Goal: Transaction & Acquisition: Purchase product/service

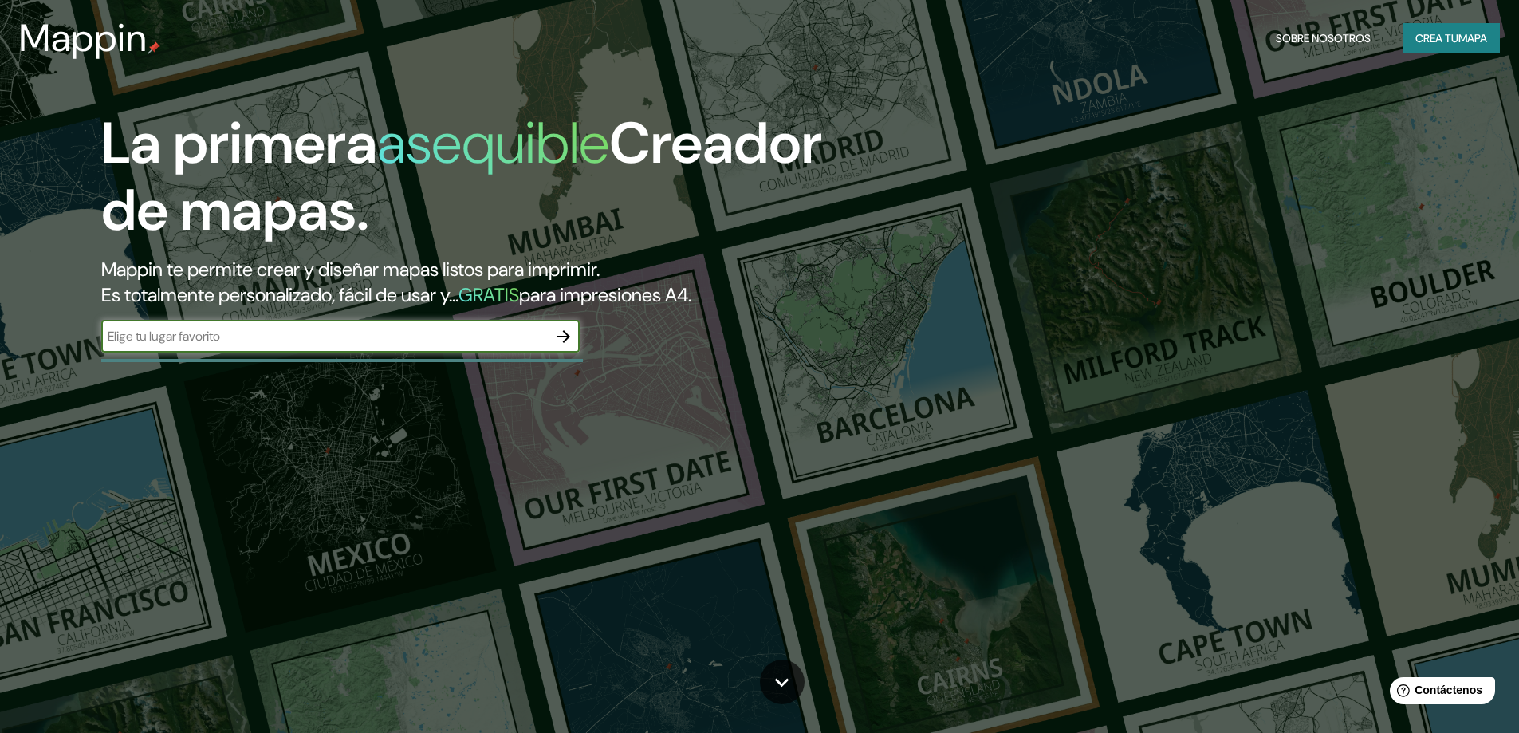
click at [487, 335] on input "text" at bounding box center [324, 336] width 446 height 18
click at [558, 336] on icon "button" at bounding box center [563, 336] width 13 height 13
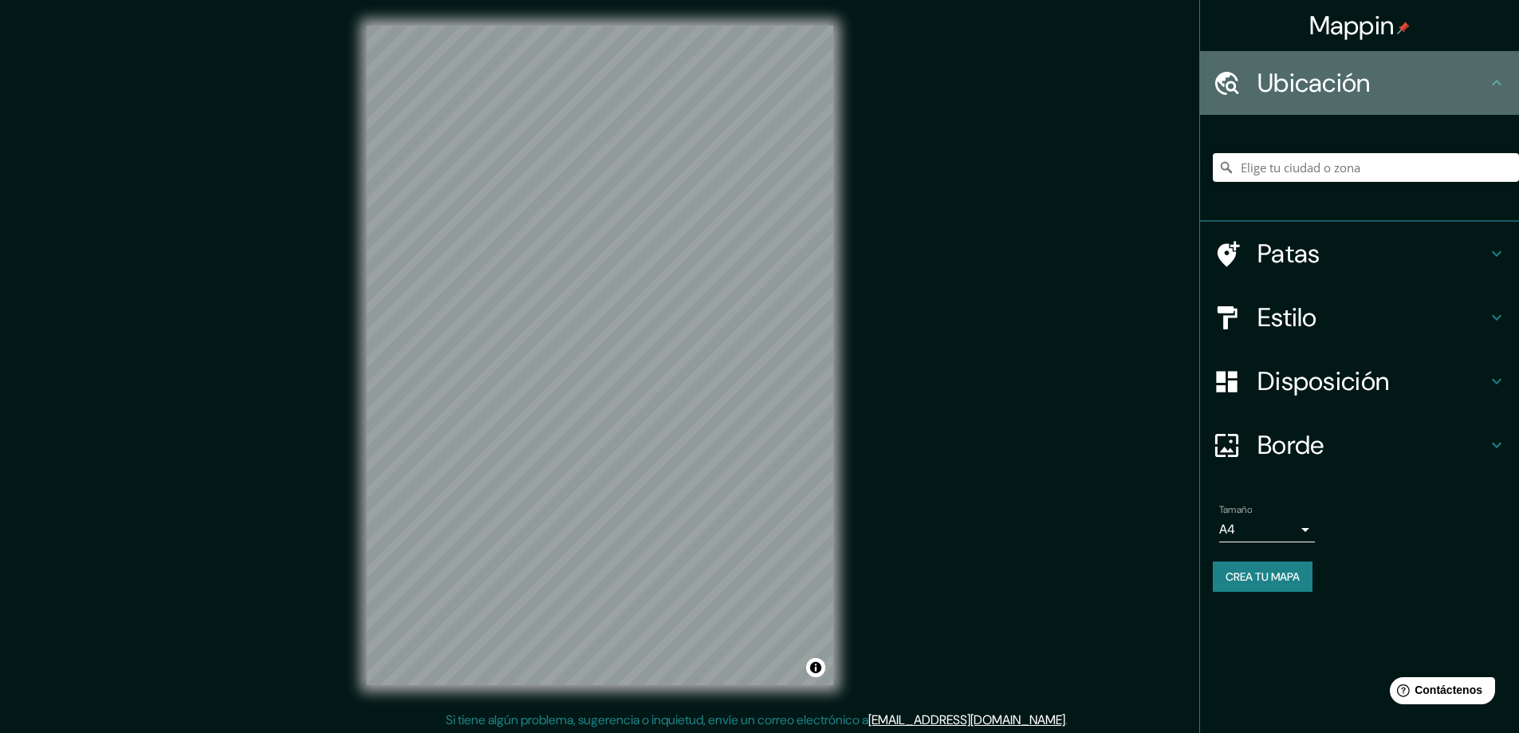
click at [1334, 85] on font "Ubicación" at bounding box center [1313, 82] width 113 height 33
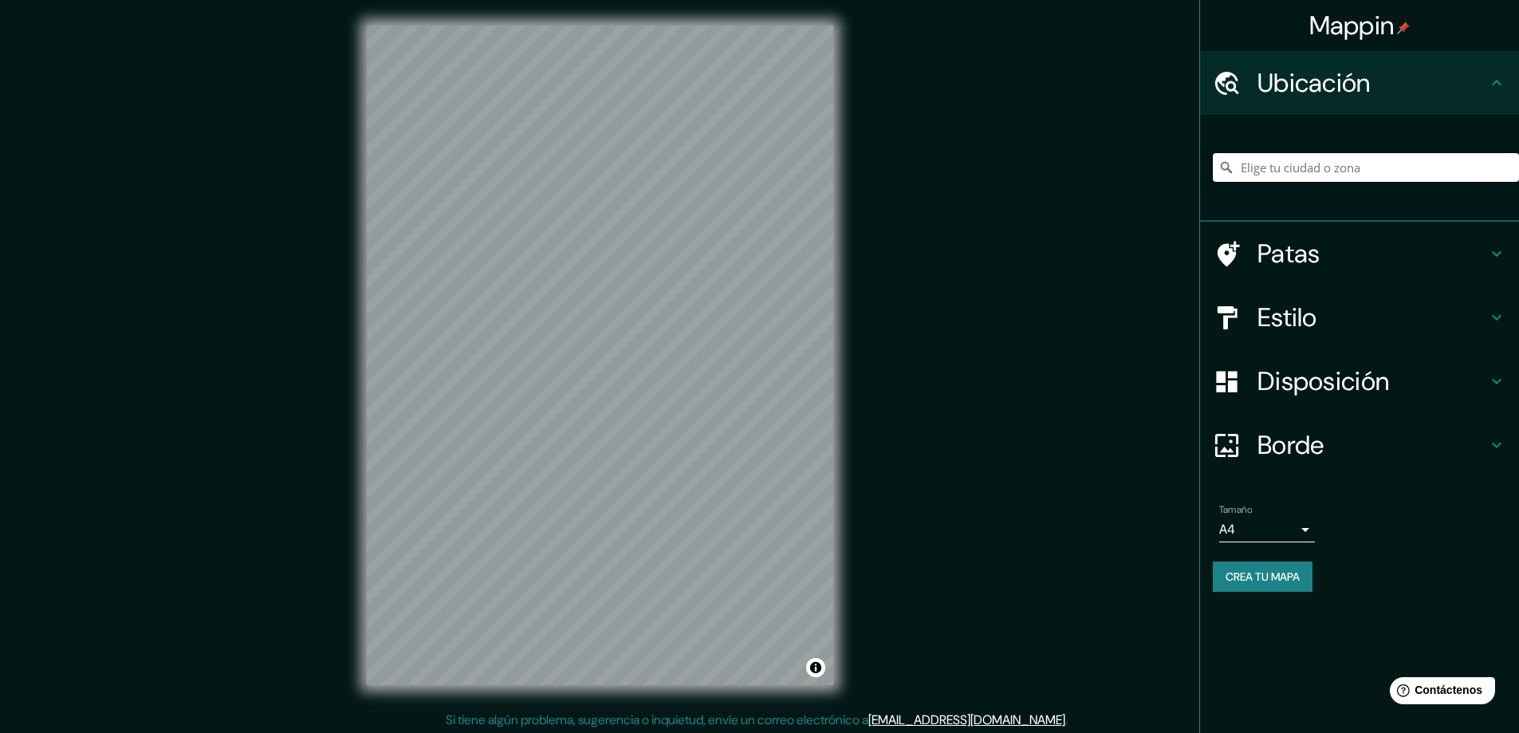
click at [1302, 171] on input "Elige tu ciudad o zona" at bounding box center [1365, 167] width 306 height 29
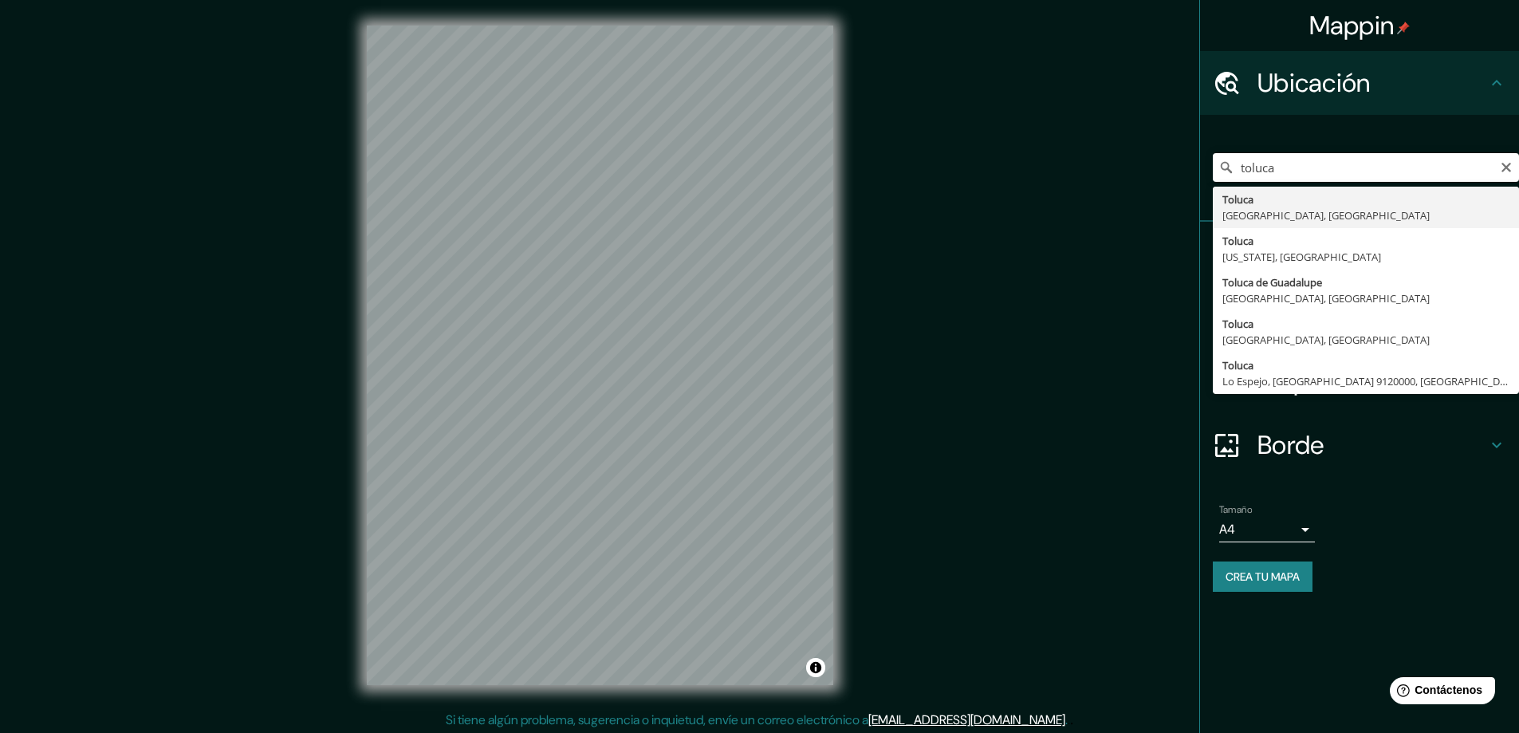
type input "Toluca, [GEOGRAPHIC_DATA], [GEOGRAPHIC_DATA]"
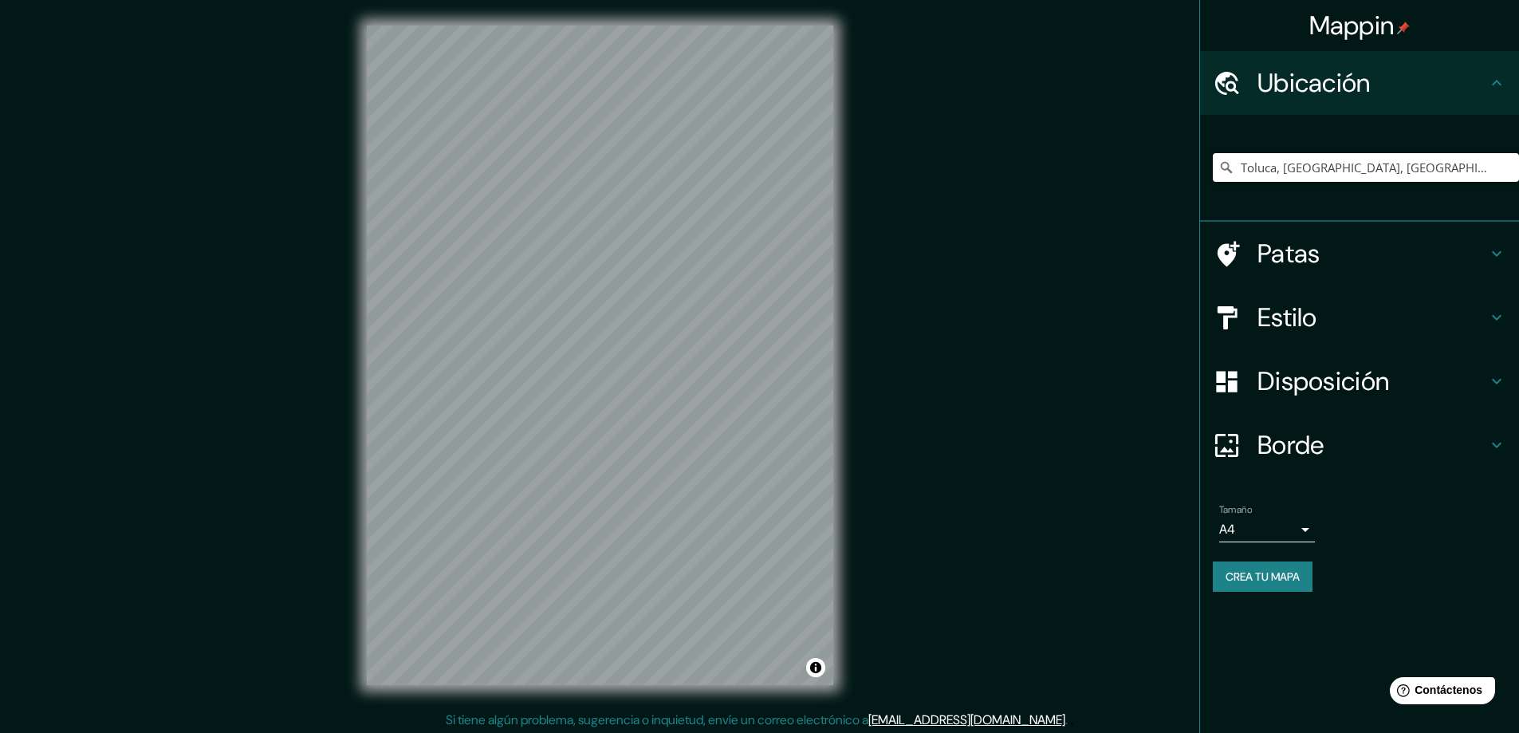
click at [1297, 257] on font "Patas" at bounding box center [1288, 253] width 63 height 33
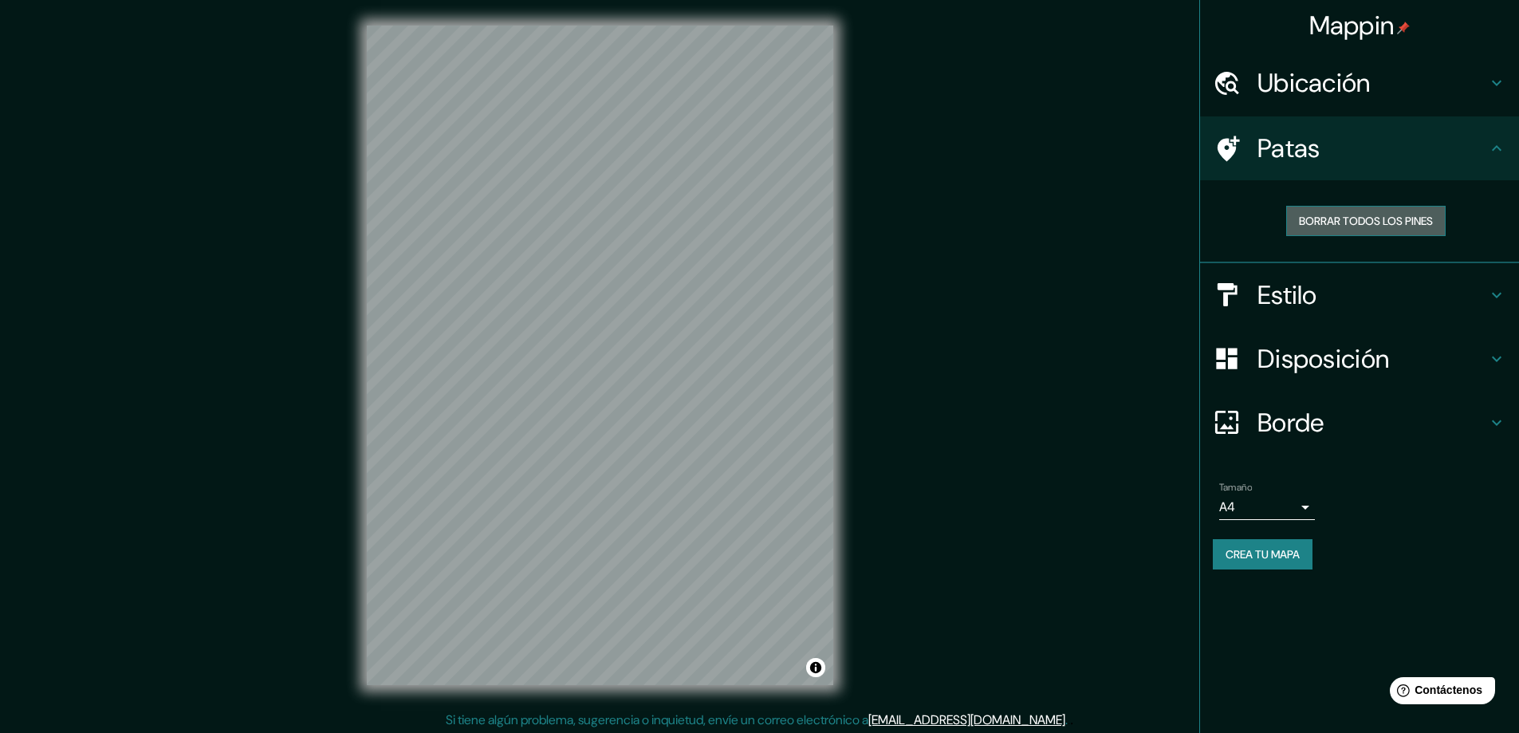
click at [1355, 225] on font "Borrar todos los pines" at bounding box center [1366, 221] width 134 height 14
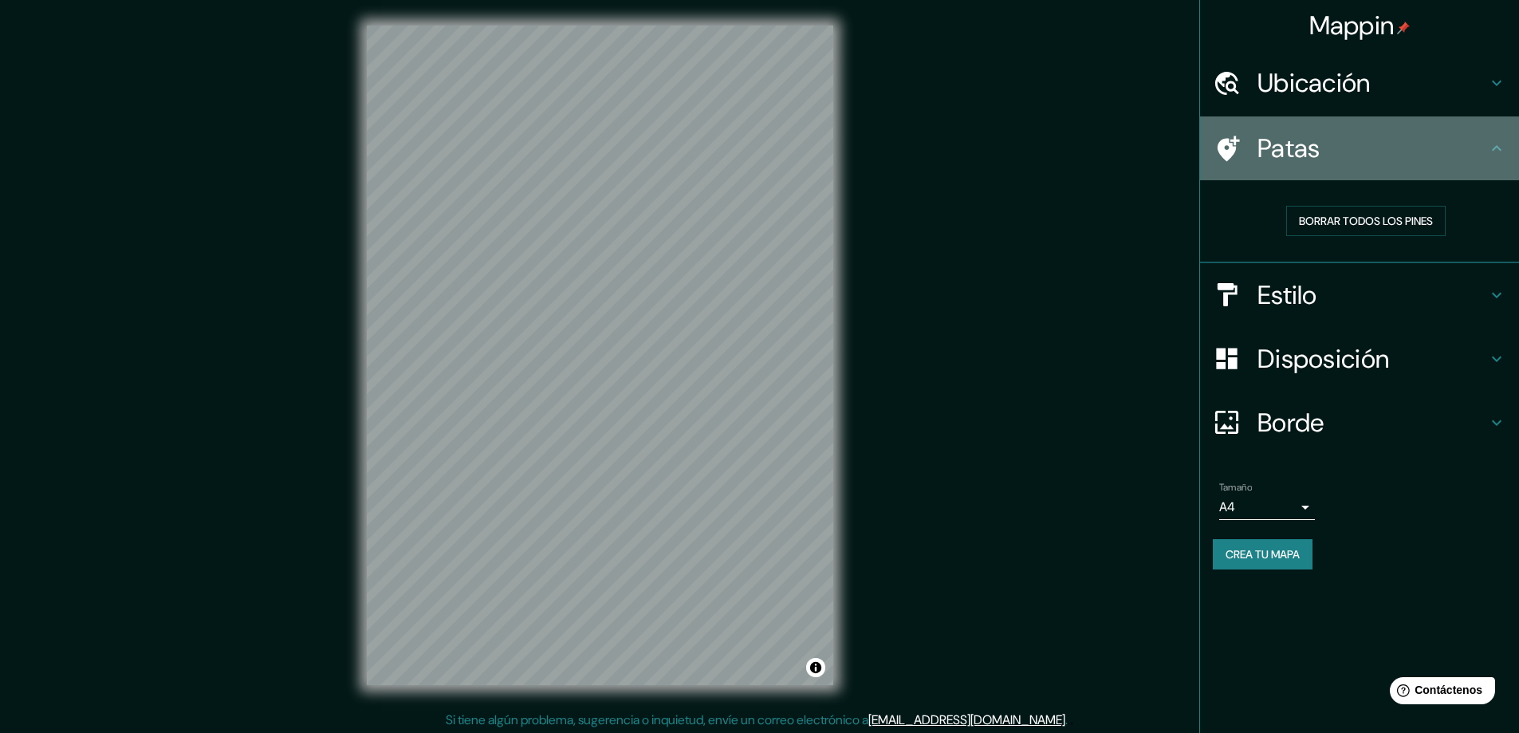
click at [1230, 152] on icon at bounding box center [1228, 149] width 22 height 26
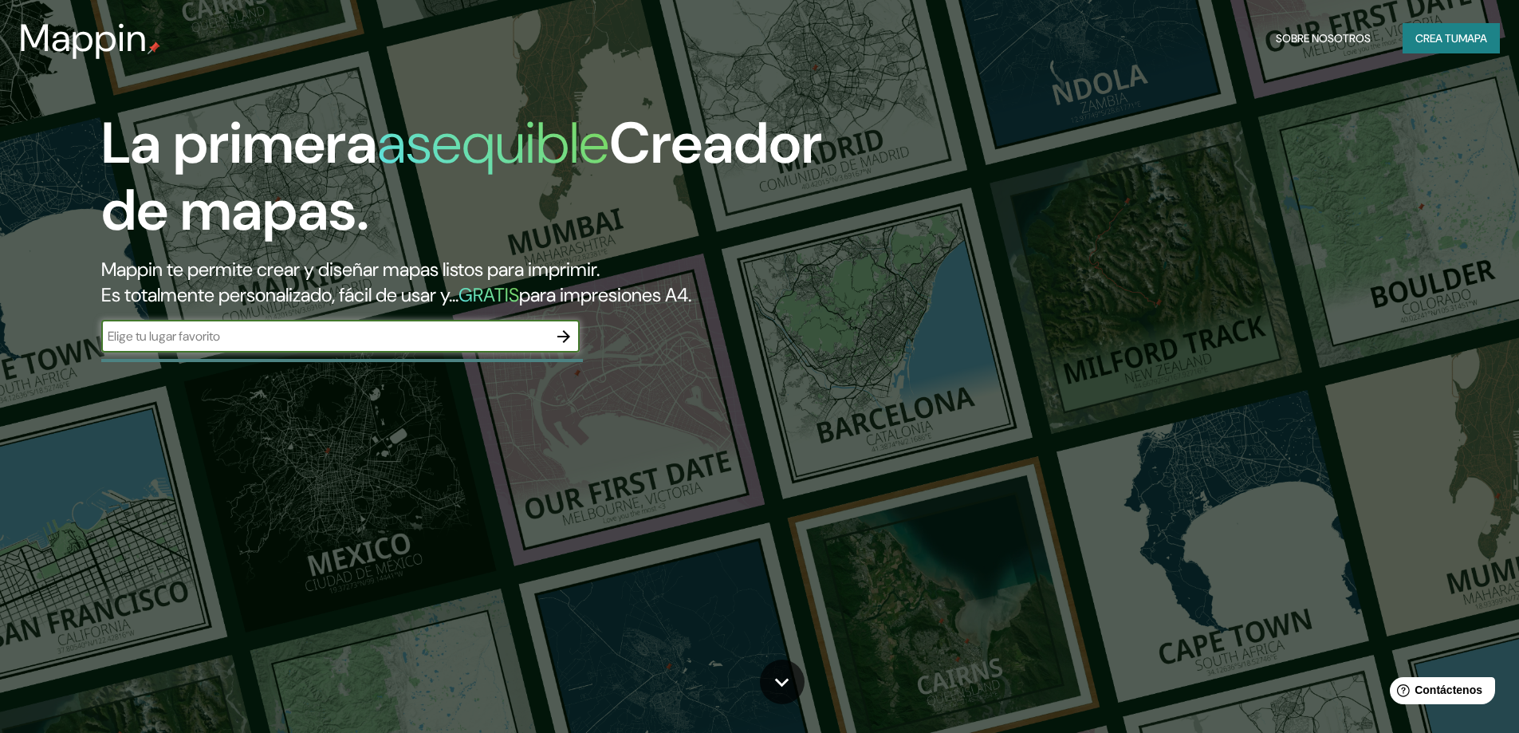
click at [257, 333] on input "text" at bounding box center [324, 336] width 446 height 18
drag, startPoint x: 585, startPoint y: 342, endPoint x: 563, endPoint y: 333, distance: 24.0
click at [577, 339] on div "La primera asequible Creador de mapas. Mappin te permite crear y diseñar mapas …" at bounding box center [481, 239] width 911 height 258
click at [560, 332] on icon "button" at bounding box center [563, 336] width 19 height 19
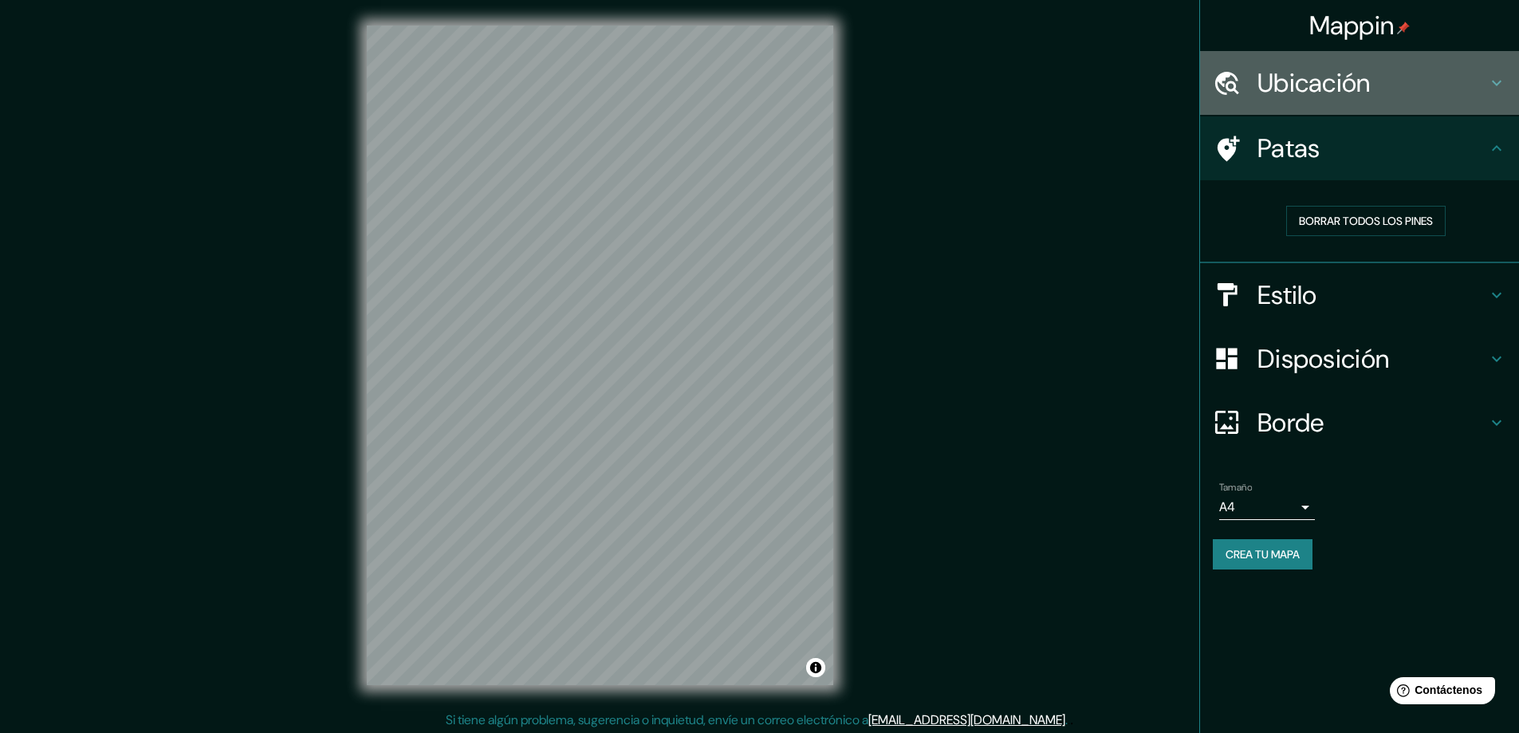
click at [1342, 83] on font "Ubicación" at bounding box center [1313, 82] width 113 height 33
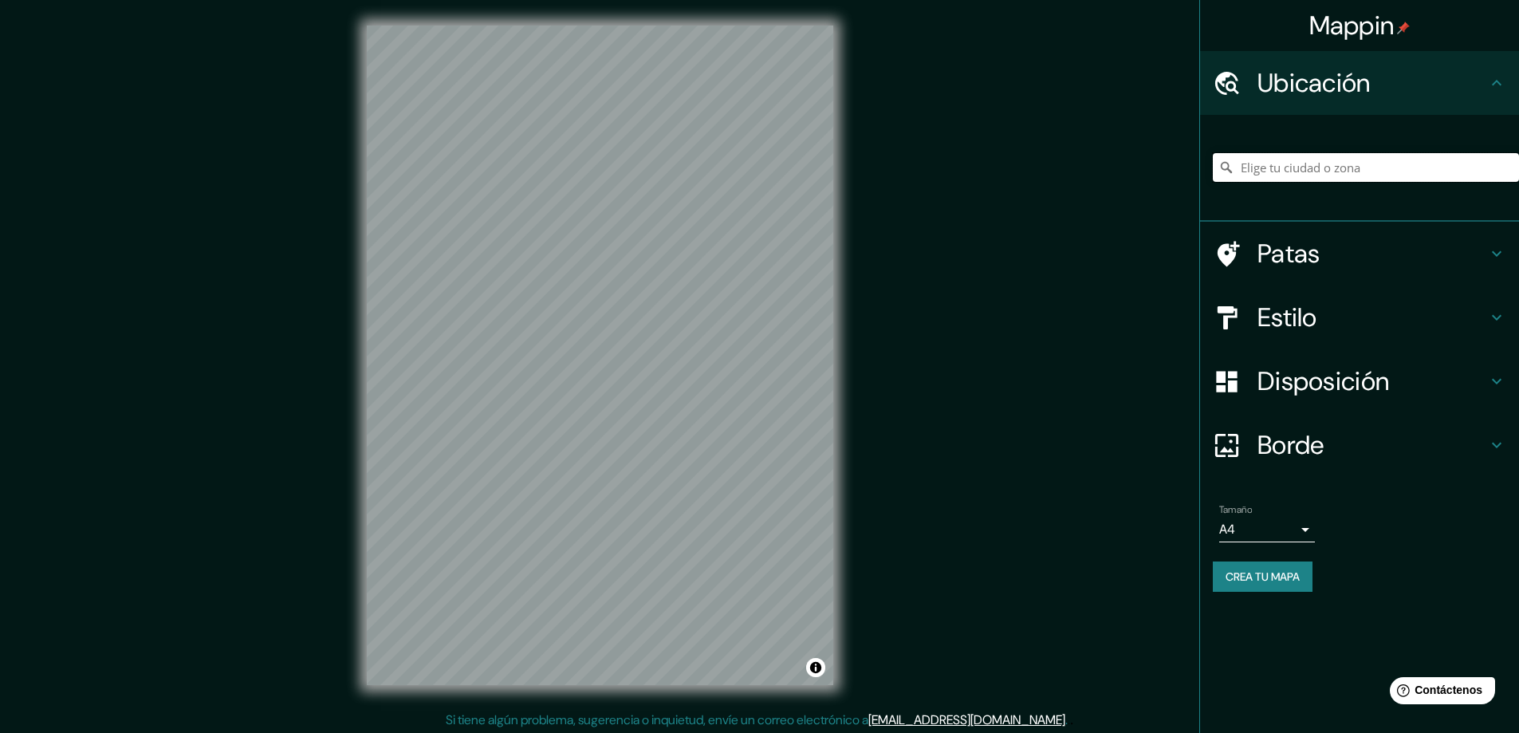
click at [1308, 167] on input "Elige tu ciudad o zona" at bounding box center [1365, 167] width 306 height 29
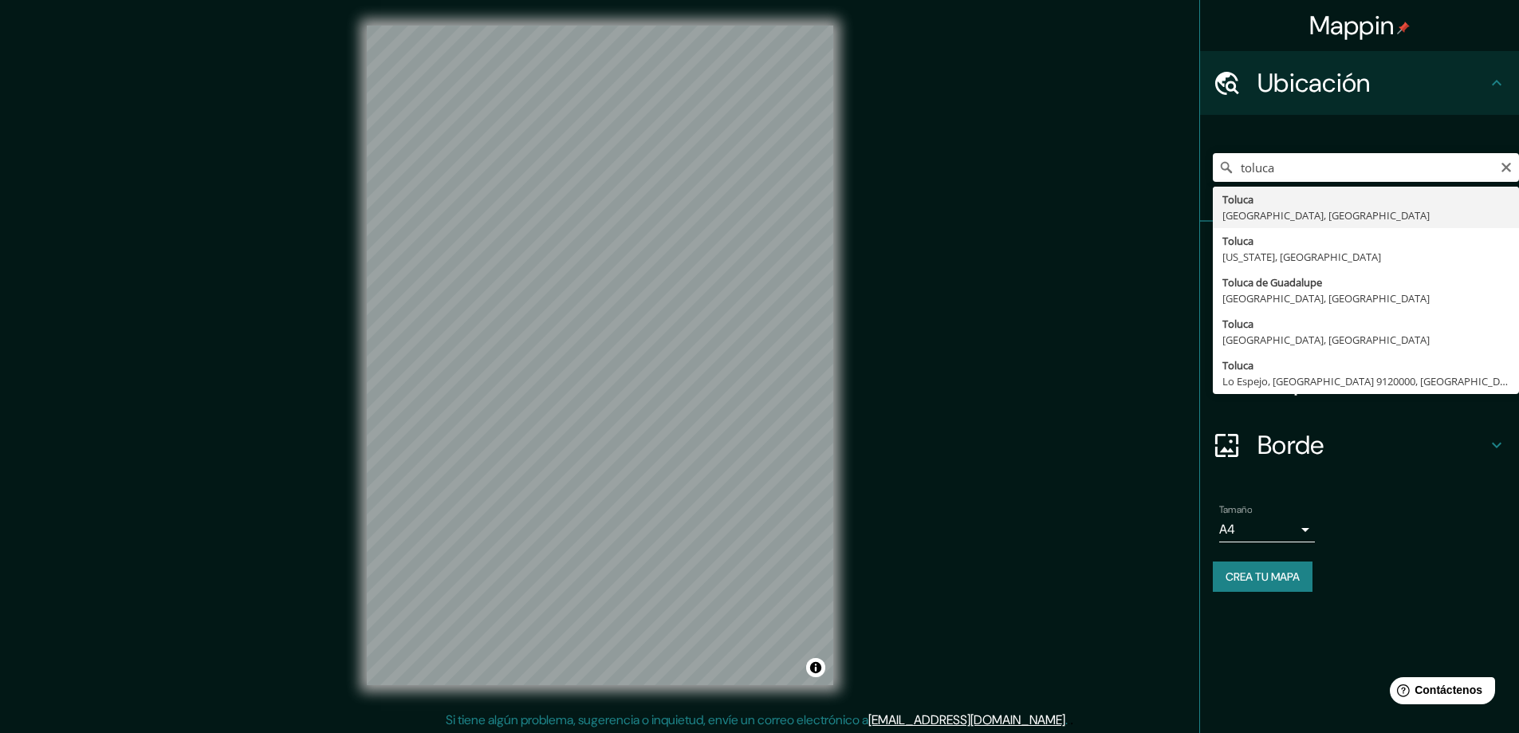
type input "Toluca, [GEOGRAPHIC_DATA], [GEOGRAPHIC_DATA]"
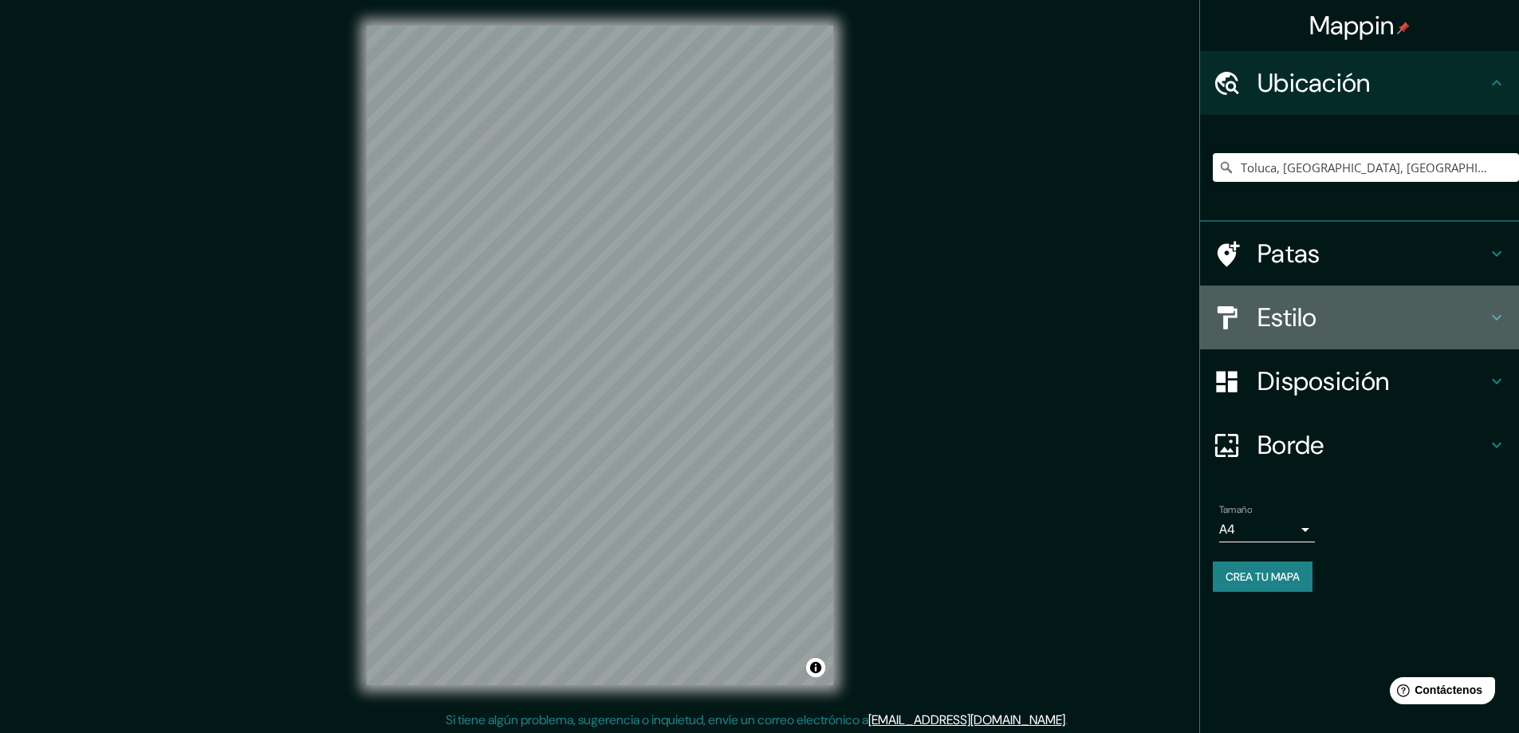
click at [1283, 320] on font "Estilo" at bounding box center [1287, 317] width 60 height 33
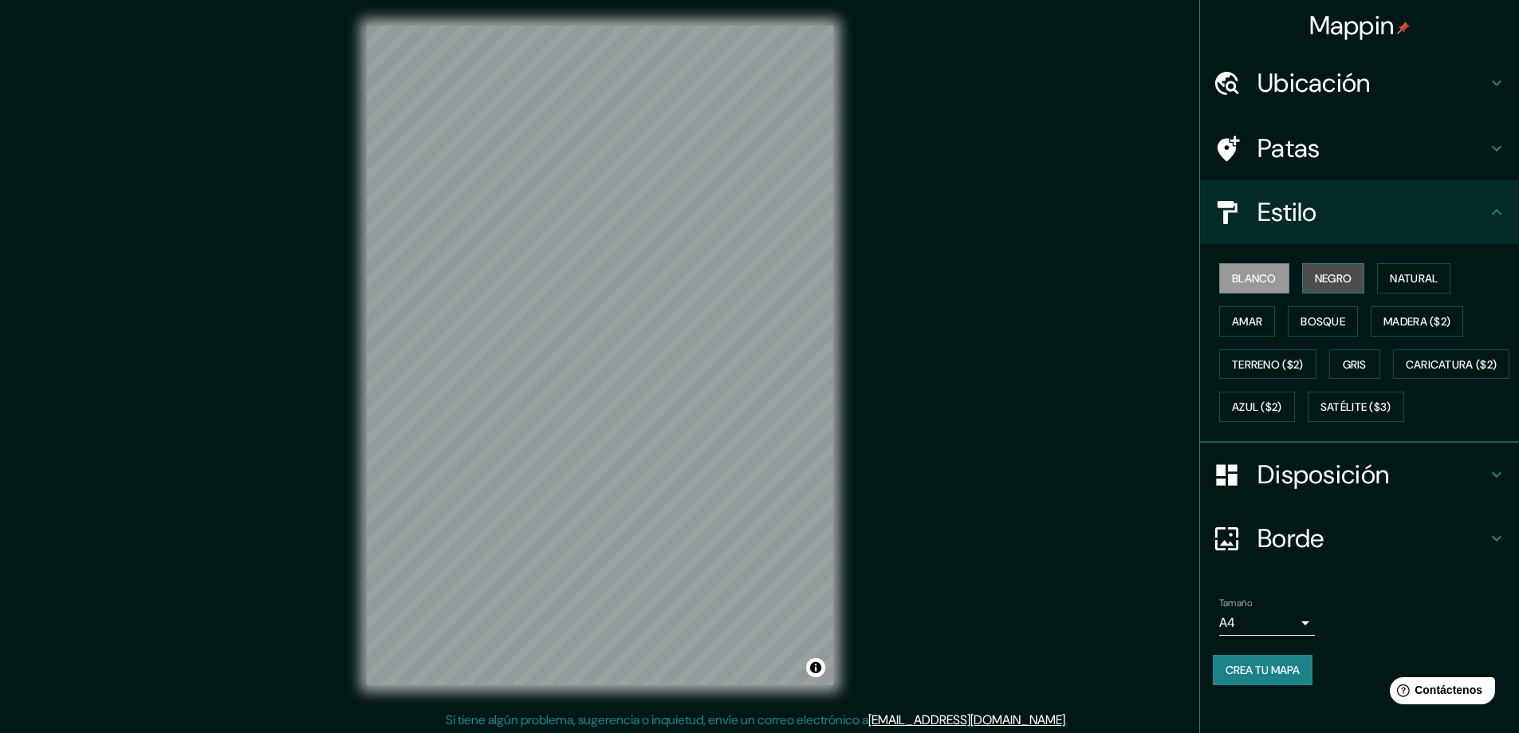
click at [1318, 277] on font "Negro" at bounding box center [1333, 278] width 37 height 14
click at [1244, 277] on font "Blanco" at bounding box center [1254, 278] width 45 height 14
click at [1351, 277] on button "Negro" at bounding box center [1333, 278] width 63 height 30
click at [1459, 277] on div "Blanco Negro Natural Amar Bosque Madera ($2) Terreno ($2) Gris Caricatura ($2) …" at bounding box center [1365, 342] width 306 height 171
click at [1437, 277] on button "Natural" at bounding box center [1413, 278] width 73 height 30
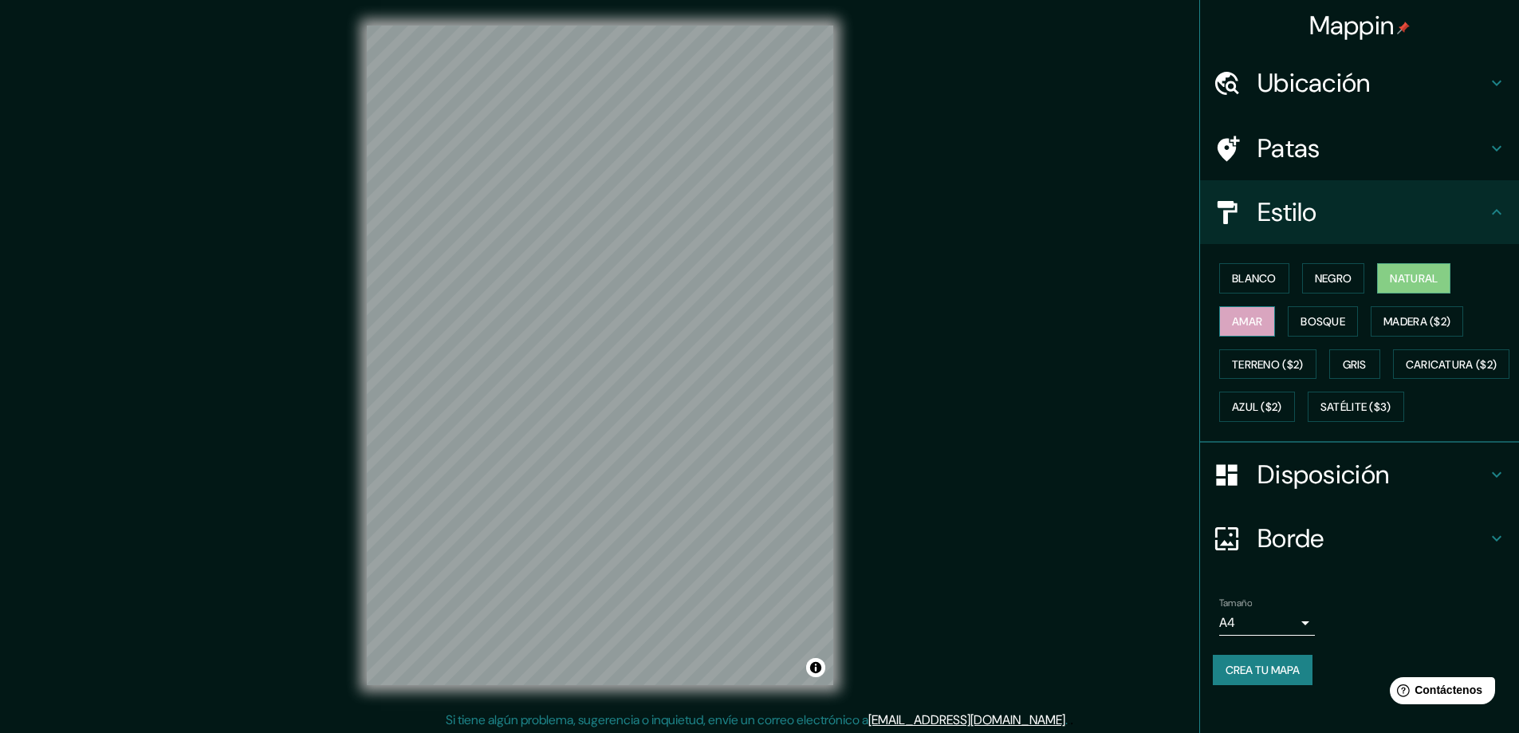
click at [1237, 326] on font "Amar" at bounding box center [1247, 321] width 30 height 14
click at [1311, 320] on font "Bosque" at bounding box center [1322, 321] width 45 height 14
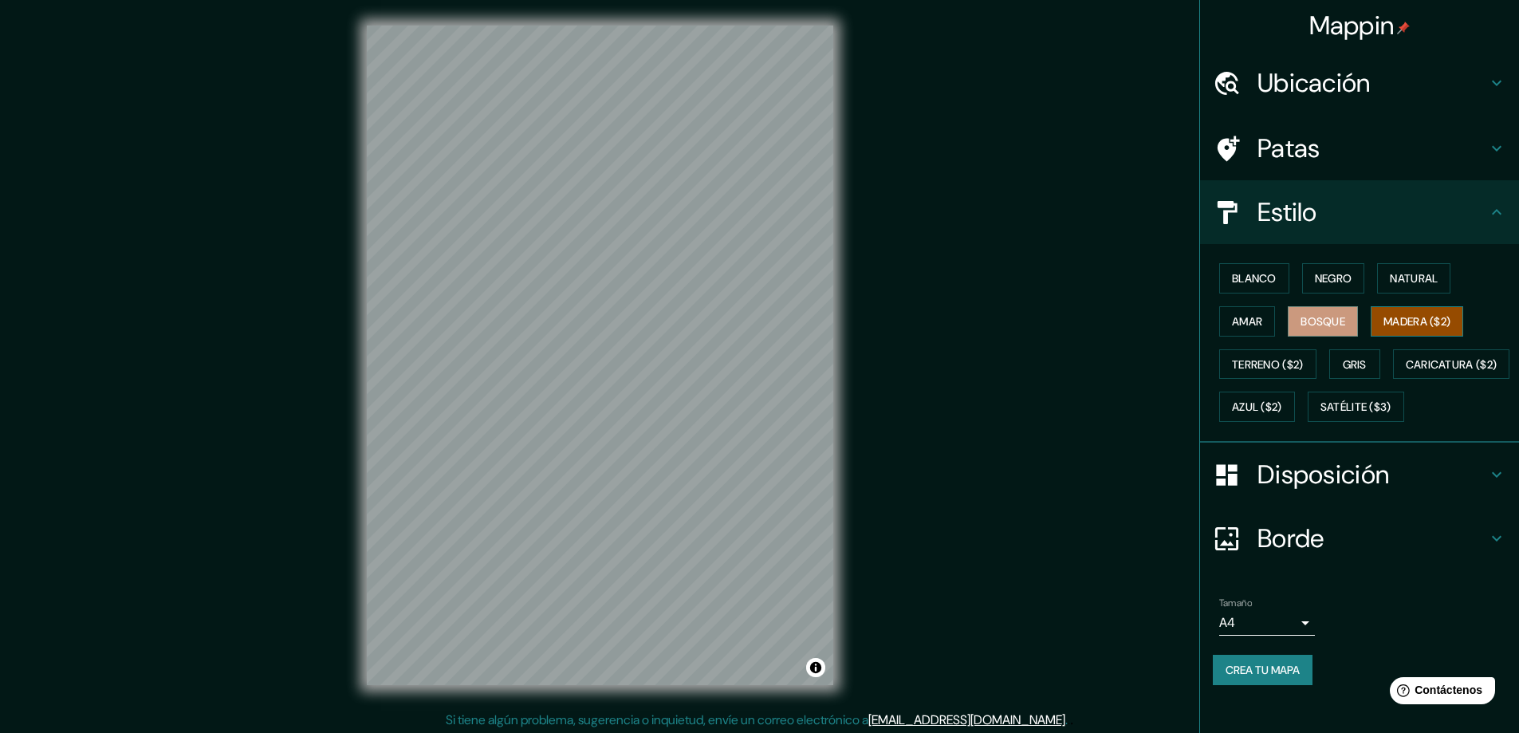
click at [1408, 327] on font "Madera ($2)" at bounding box center [1416, 321] width 67 height 14
click at [1271, 366] on font "Terreno ($2)" at bounding box center [1268, 364] width 72 height 14
click at [1350, 371] on font "Gris" at bounding box center [1354, 364] width 24 height 14
click at [1407, 280] on font "Natural" at bounding box center [1413, 278] width 48 height 14
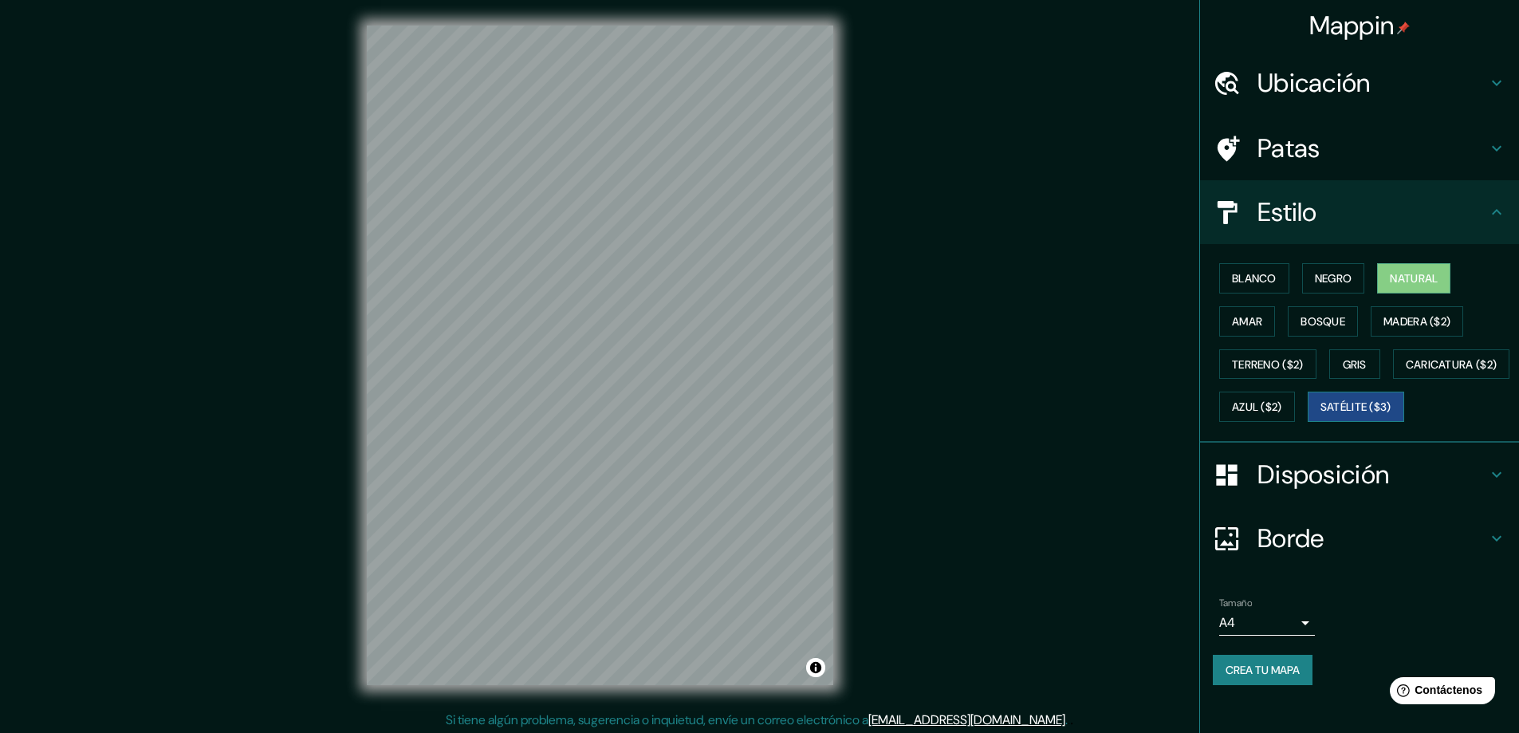
click at [1320, 415] on font "Satélite ($3)" at bounding box center [1355, 407] width 71 height 14
click at [1282, 407] on font "Azul ($2)" at bounding box center [1257, 407] width 50 height 14
click at [1320, 415] on font "Satélite ($3)" at bounding box center [1355, 407] width 71 height 14
click at [1344, 363] on font "Gris" at bounding box center [1354, 364] width 24 height 14
click at [1320, 415] on font "Satélite ($3)" at bounding box center [1355, 407] width 71 height 14
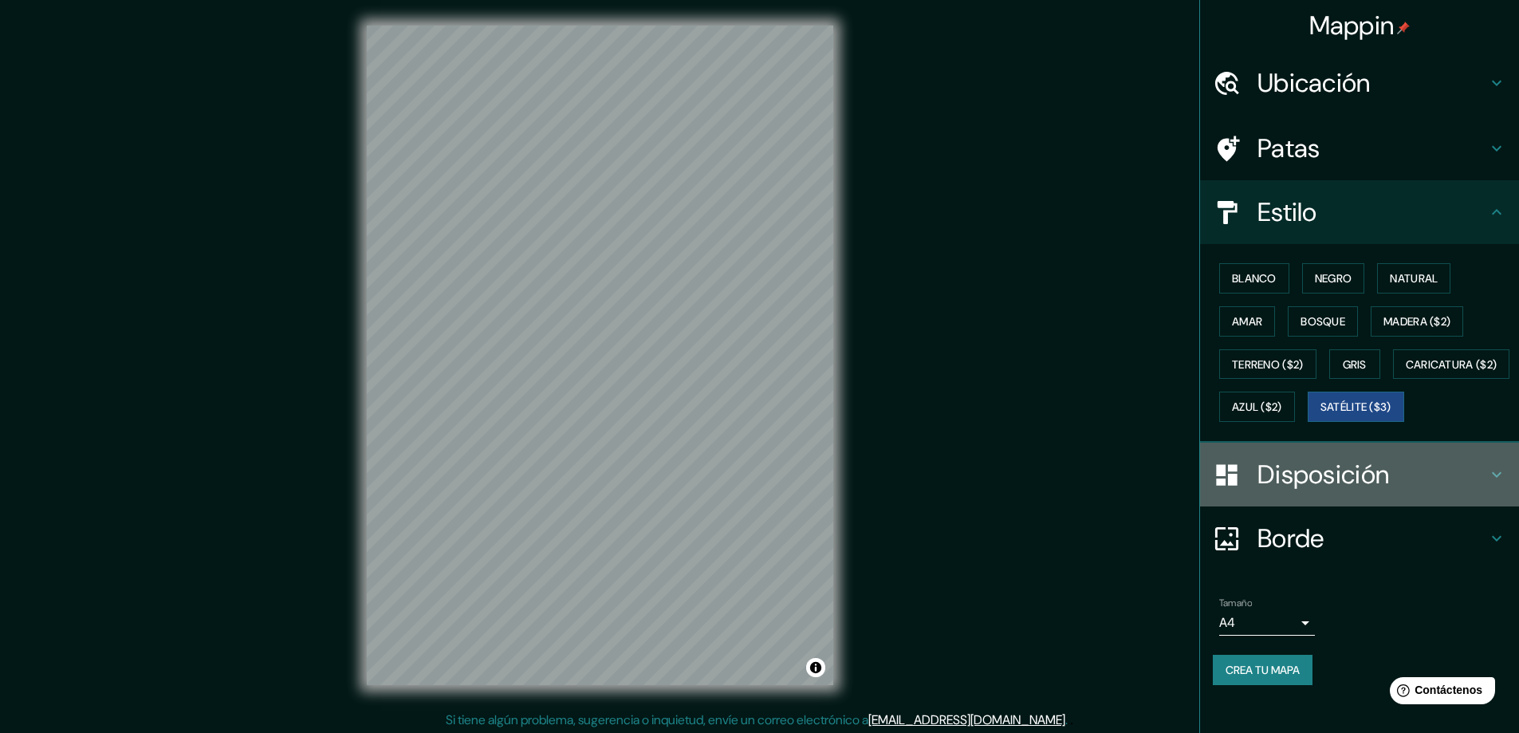
click at [1299, 491] on font "Disposición" at bounding box center [1323, 474] width 132 height 33
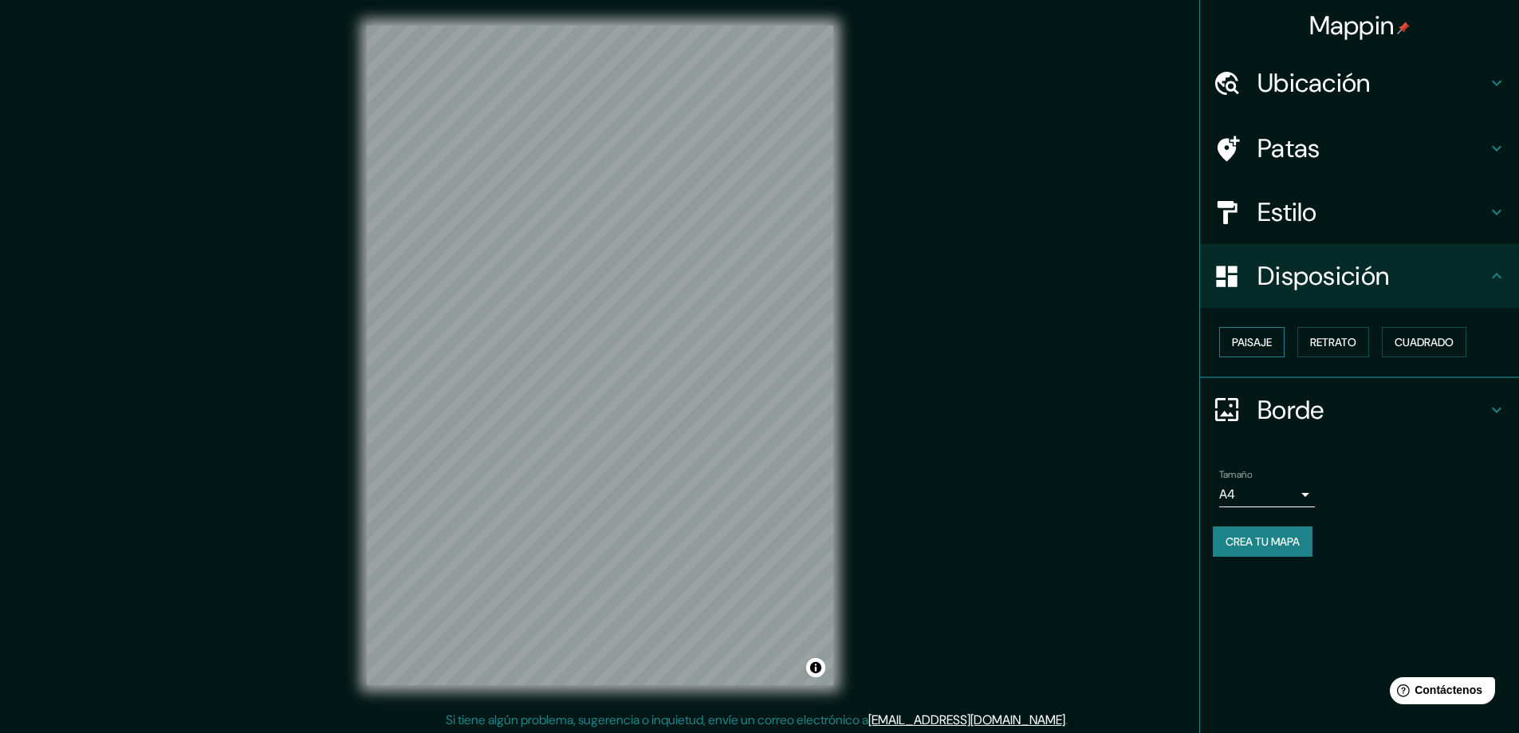
click at [1252, 339] on font "Paisaje" at bounding box center [1252, 342] width 40 height 14
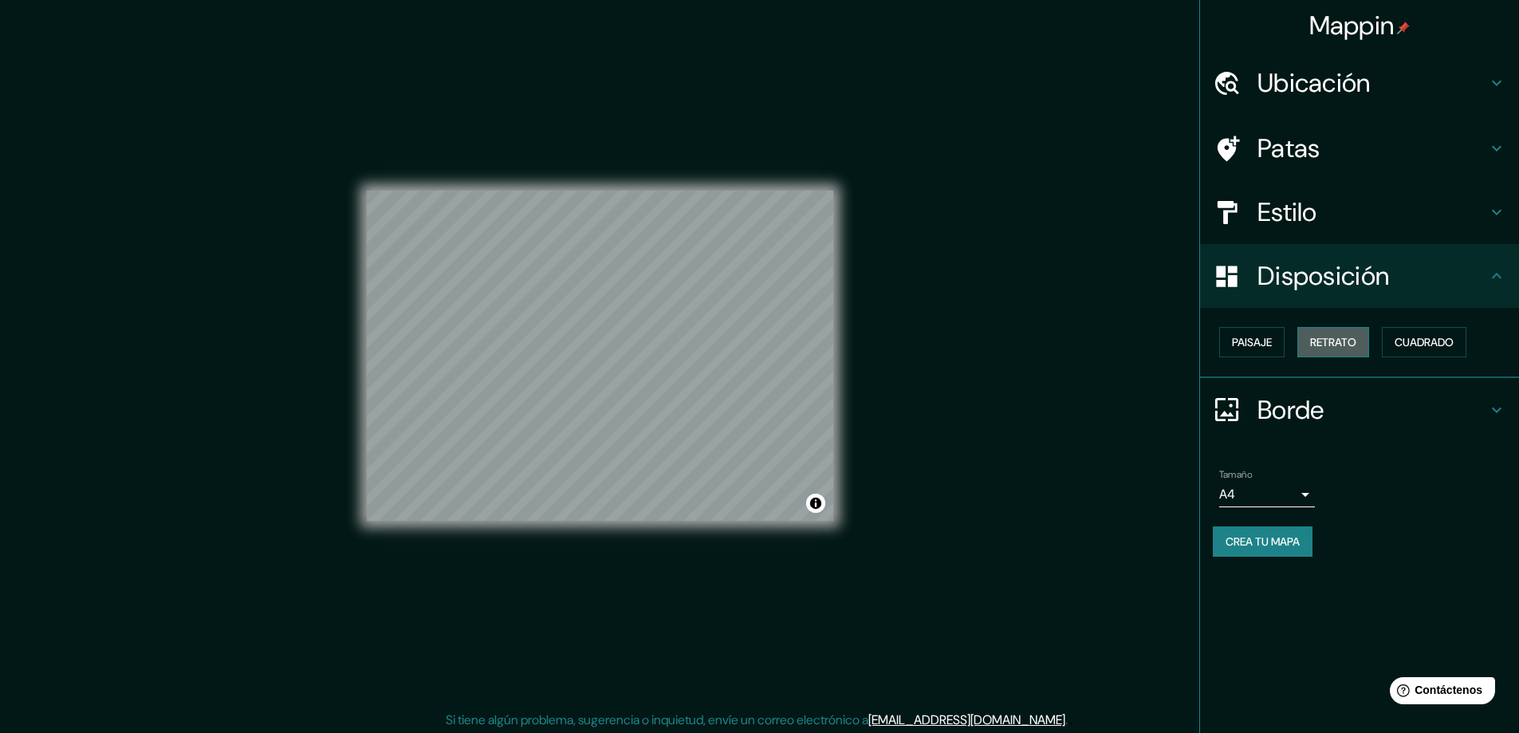
click at [1329, 343] on font "Retrato" at bounding box center [1333, 342] width 46 height 14
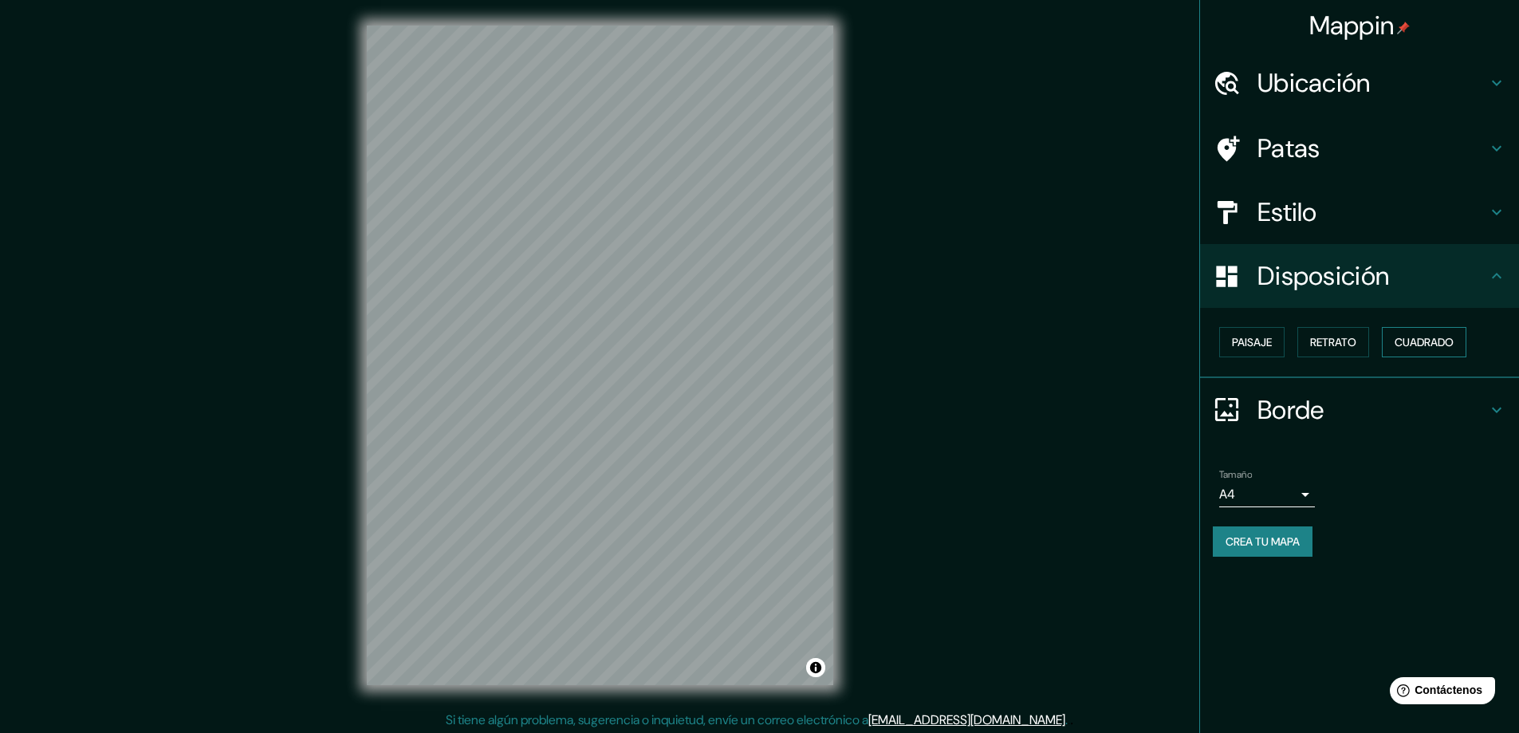
click at [1453, 347] on font "Cuadrado" at bounding box center [1423, 342] width 59 height 14
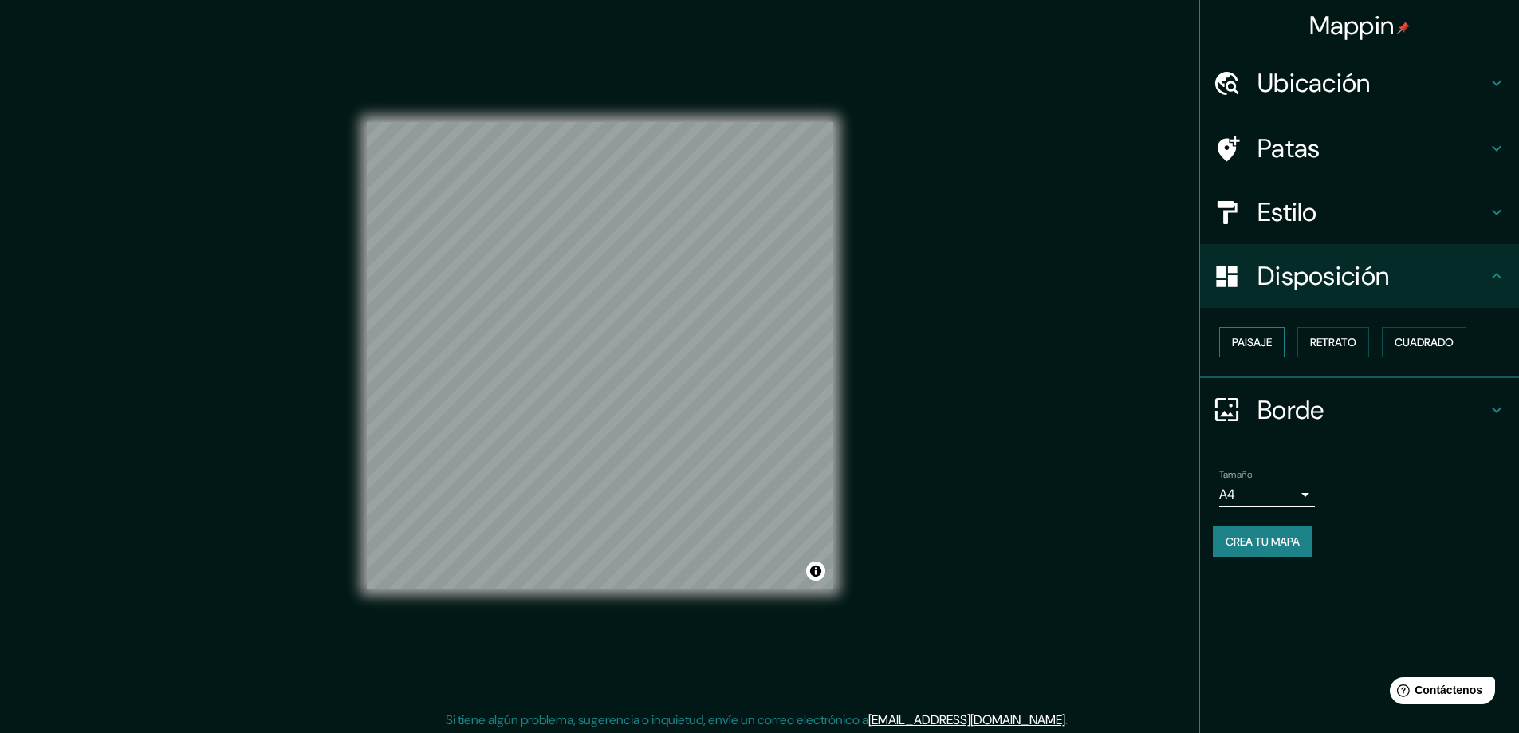
click at [1244, 342] on font "Paisaje" at bounding box center [1252, 342] width 40 height 14
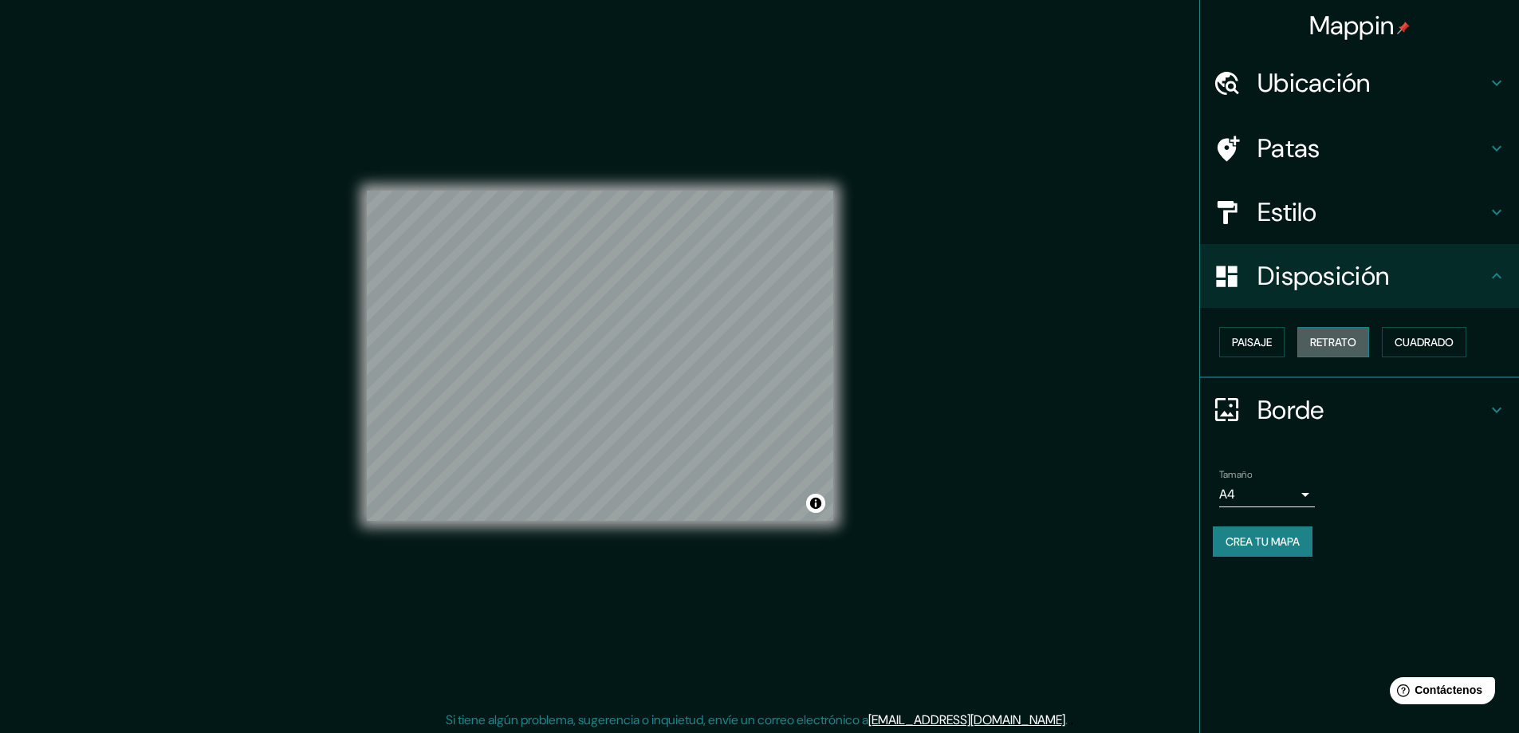
click at [1349, 346] on font "Retrato" at bounding box center [1333, 342] width 46 height 14
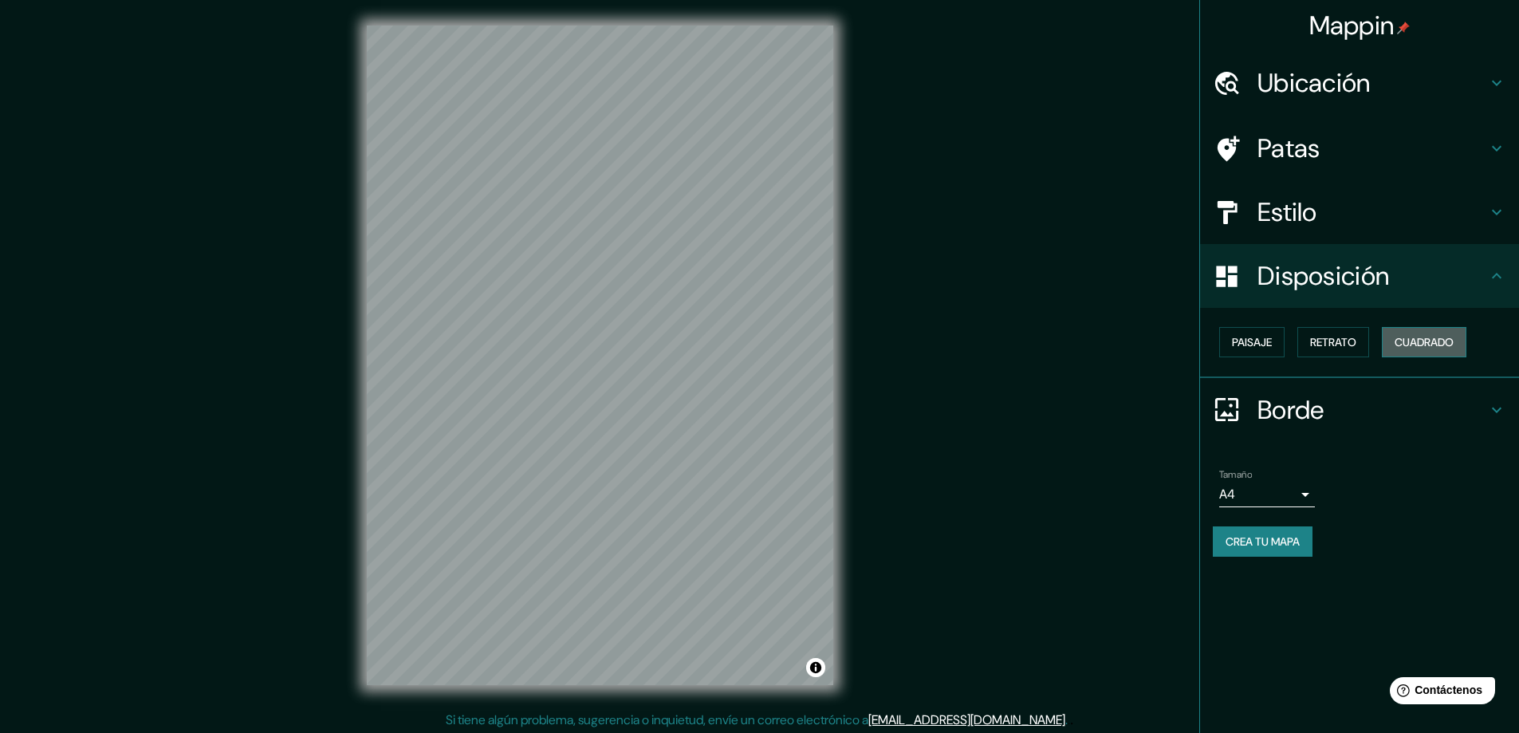
click at [1415, 353] on button "Cuadrado" at bounding box center [1423, 342] width 84 height 30
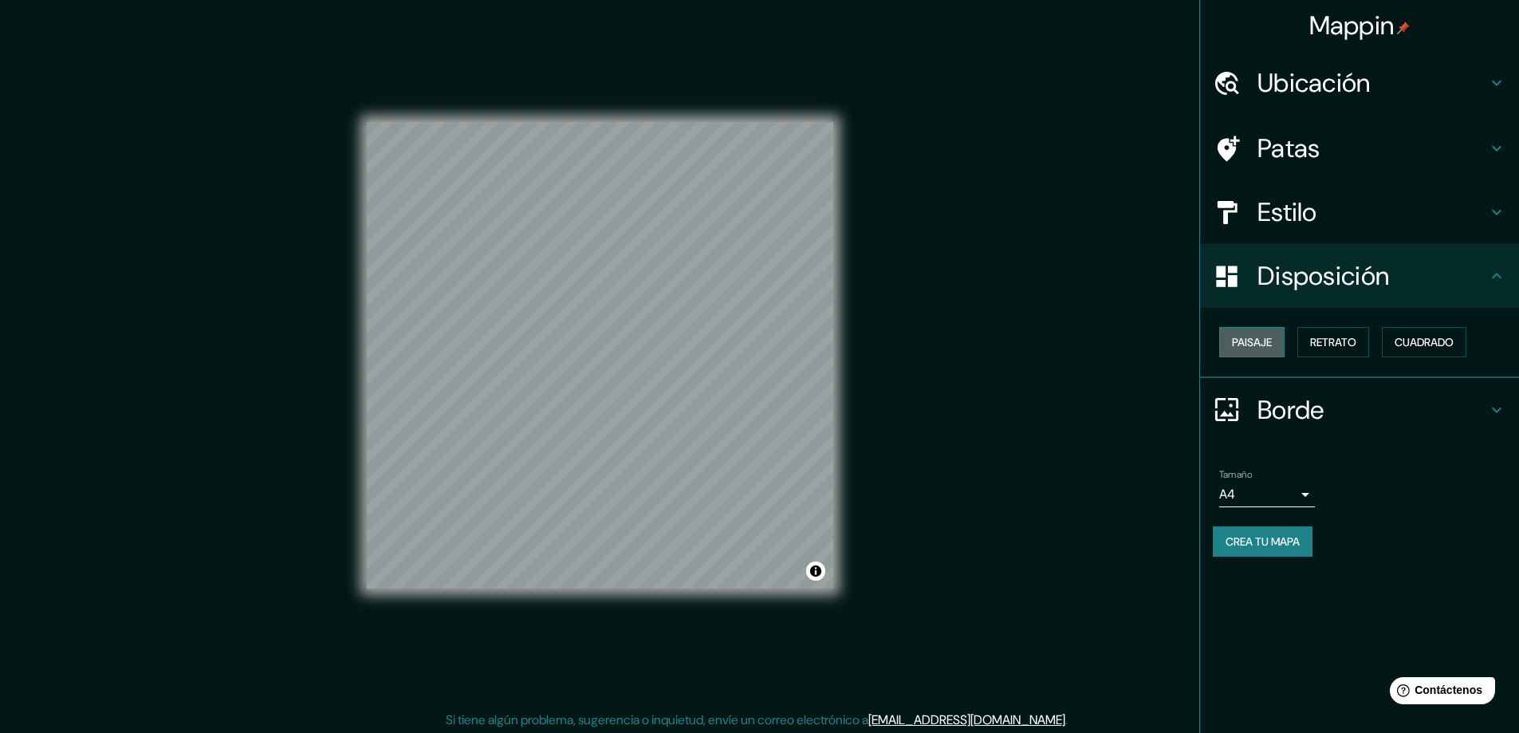
click at [1274, 356] on button "Paisaje" at bounding box center [1251, 342] width 65 height 30
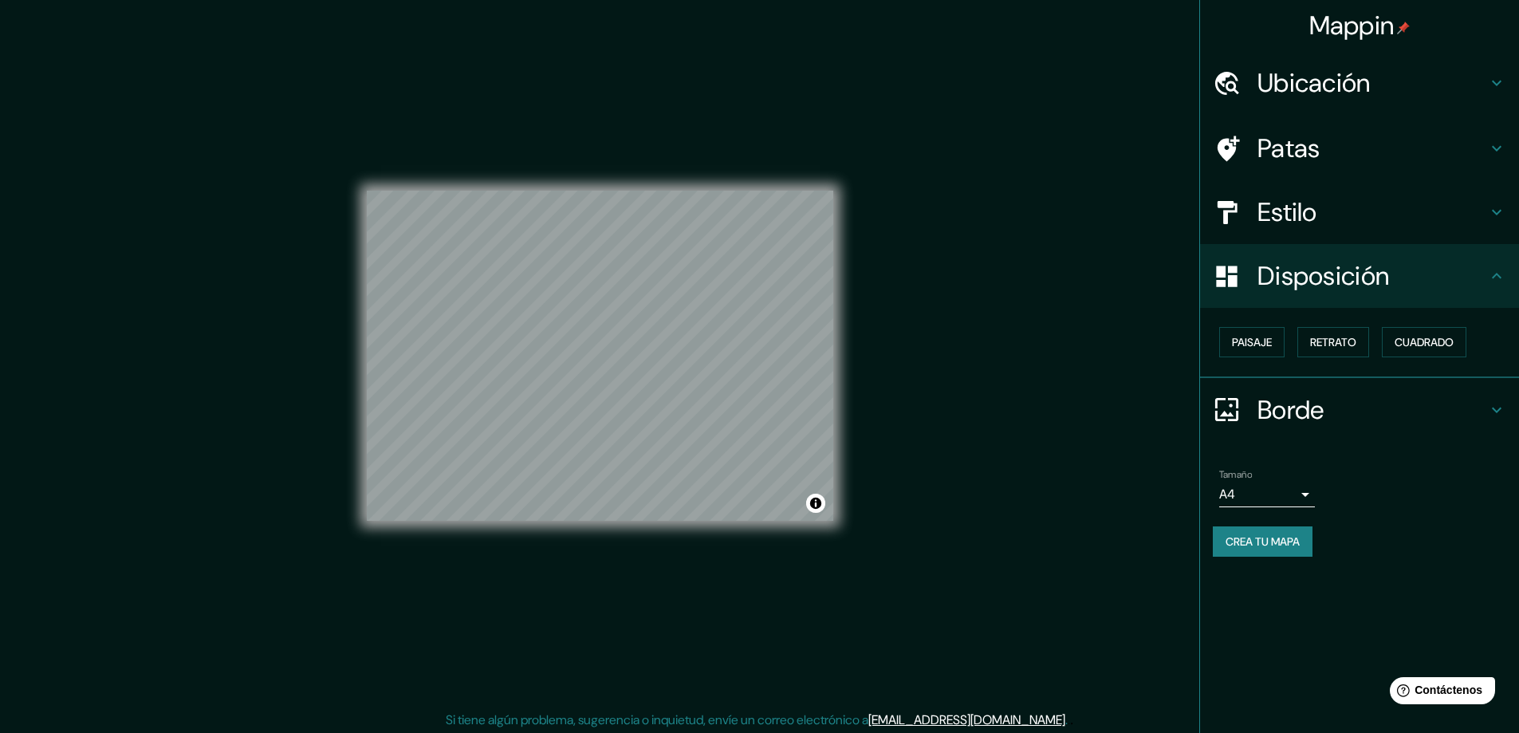
click at [1323, 358] on div "Paisaje Retrato Cuadrado" at bounding box center [1365, 341] width 306 height 43
click at [1329, 354] on button "Retrato" at bounding box center [1333, 342] width 72 height 30
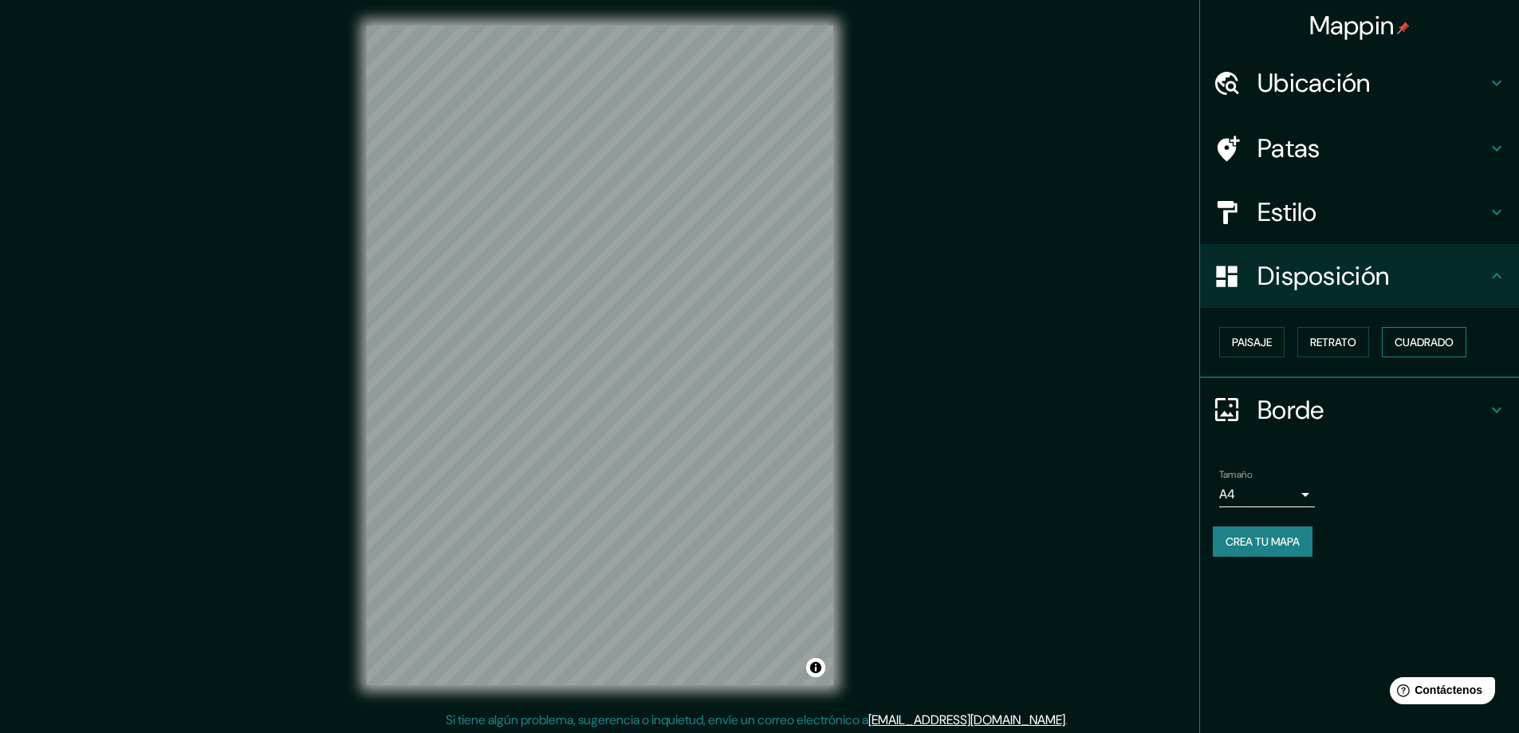
click at [1427, 352] on font "Cuadrado" at bounding box center [1423, 342] width 59 height 21
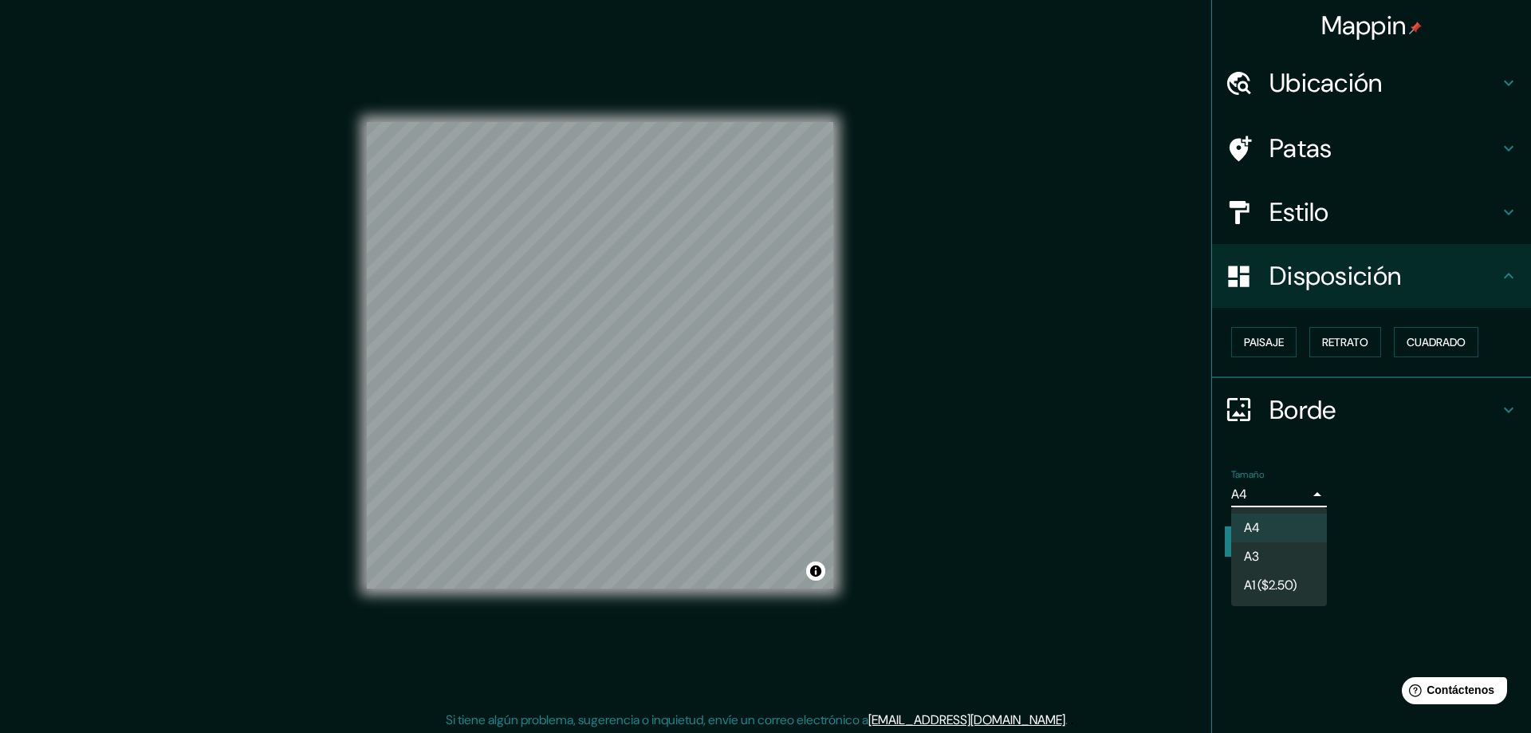
click at [1312, 493] on body "Mappin Ubicación Toluca, Estado de México, México Patas Estilo Disposición Pais…" at bounding box center [765, 366] width 1531 height 733
click at [1279, 585] on font "A1 ($2.50)" at bounding box center [1270, 587] width 53 height 17
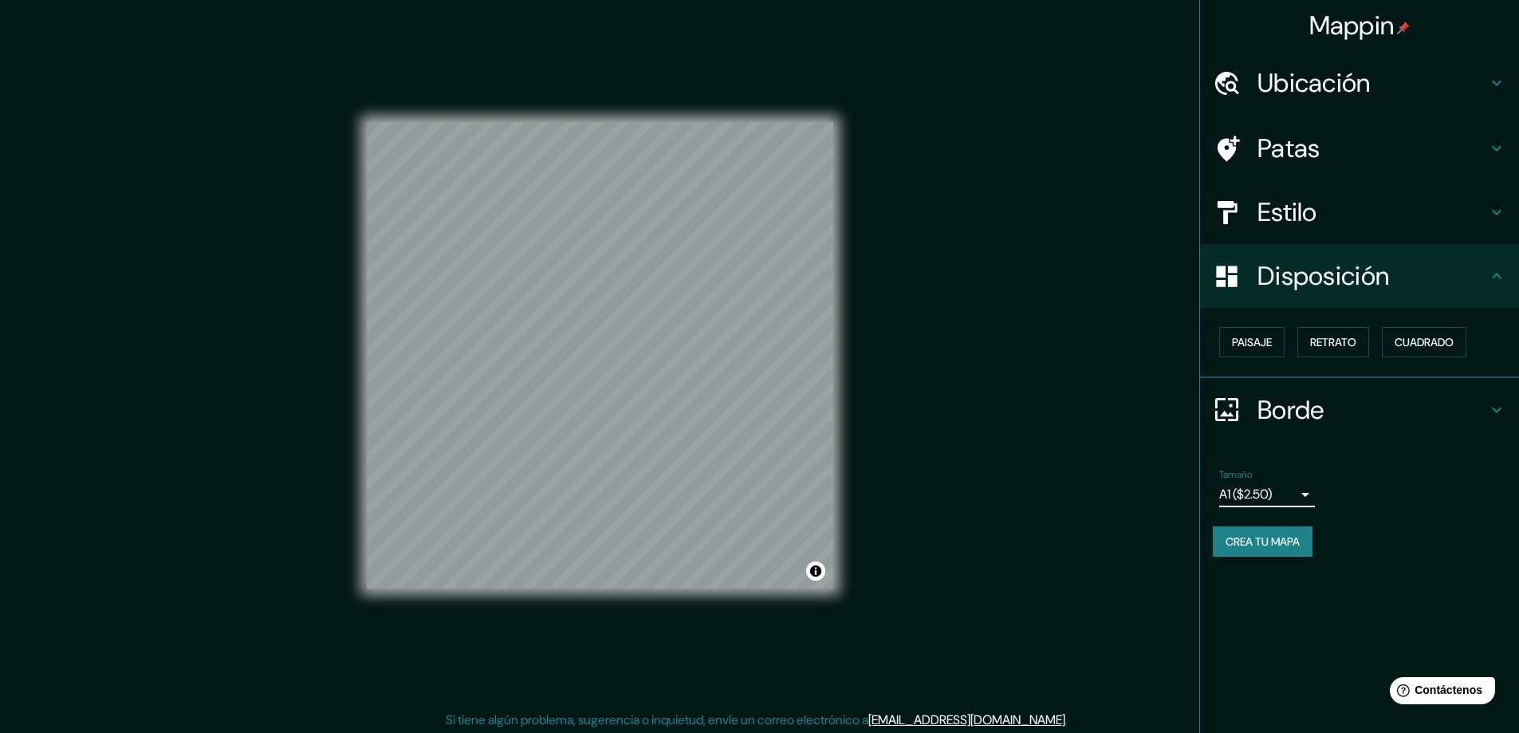
click at [1272, 548] on font "Crea tu mapa" at bounding box center [1262, 541] width 74 height 14
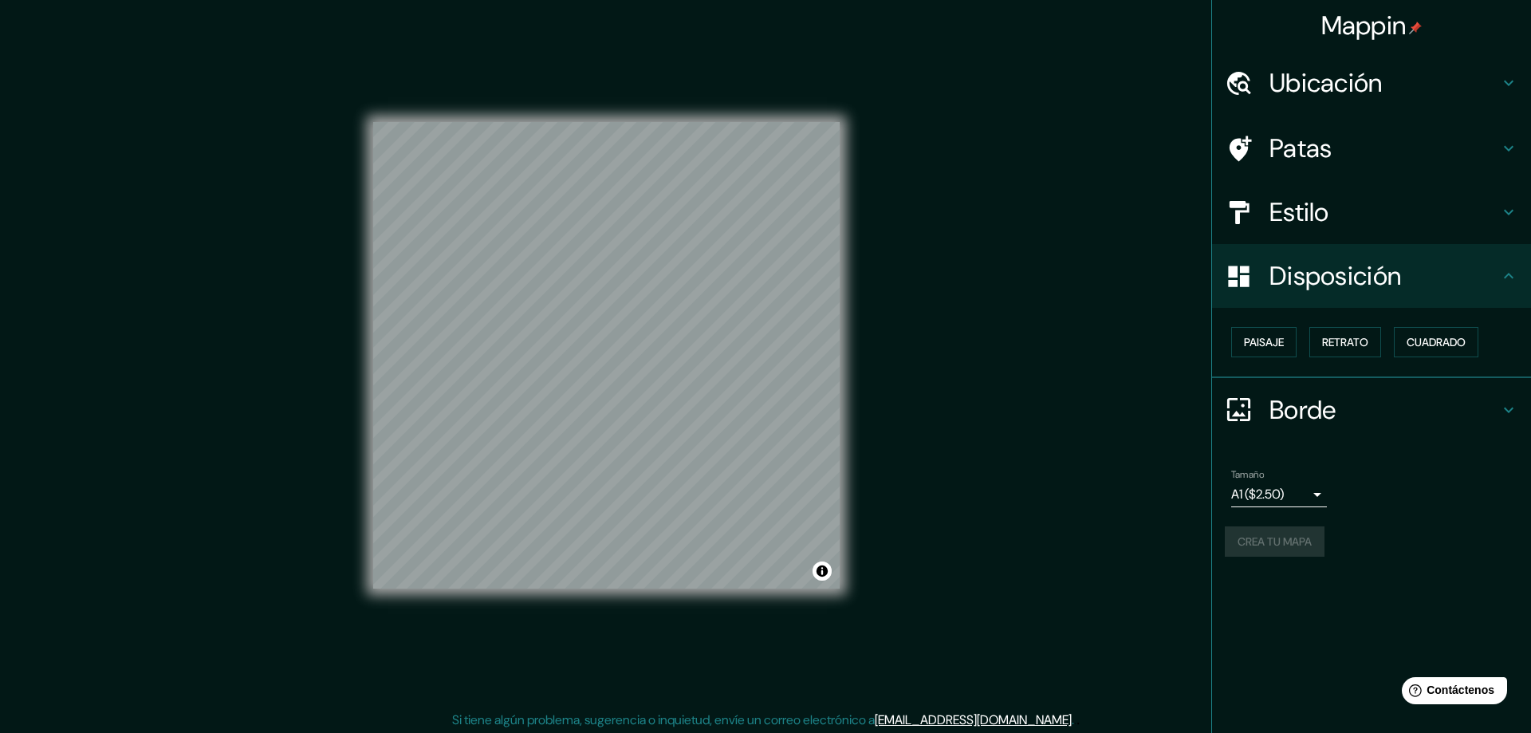
click at [1306, 498] on body "Mappin Ubicación Toluca, Estado de México, México Patas Estilo Disposición Pais…" at bounding box center [765, 366] width 1531 height 733
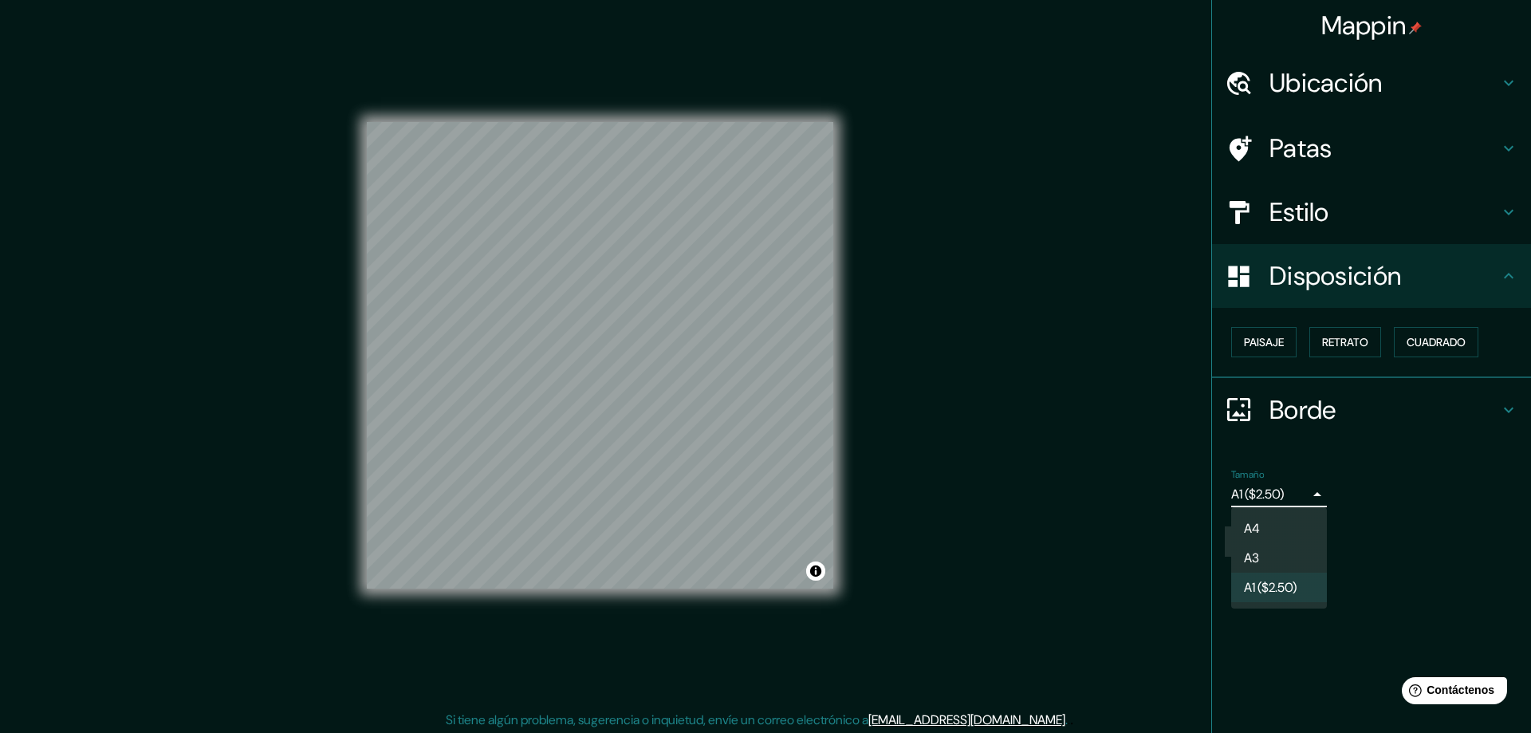
click at [1264, 564] on li "A3" at bounding box center [1279, 557] width 96 height 29
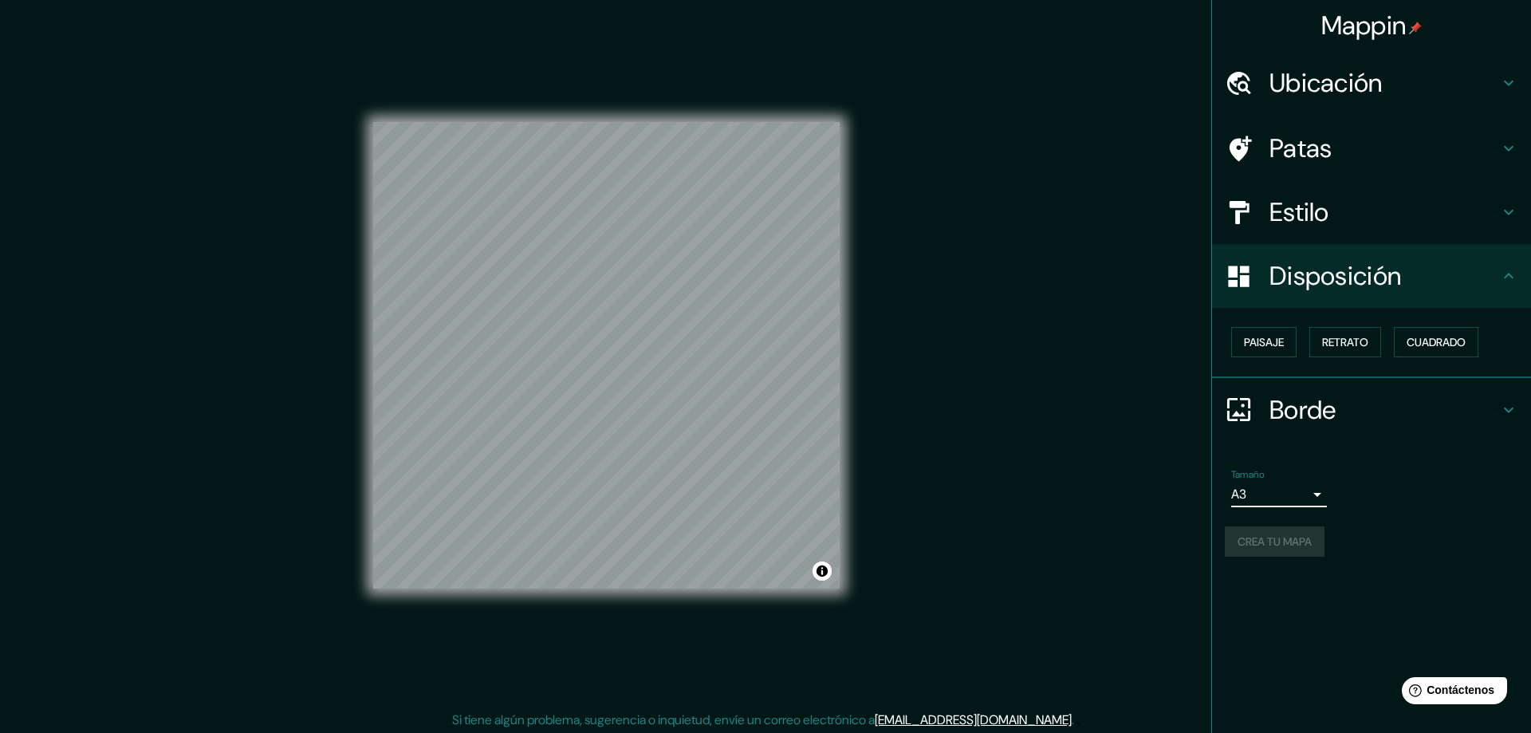
click at [1307, 489] on body "Mappin Ubicación Toluca, Estado de México, México Patas Estilo Disposición Pais…" at bounding box center [765, 366] width 1531 height 733
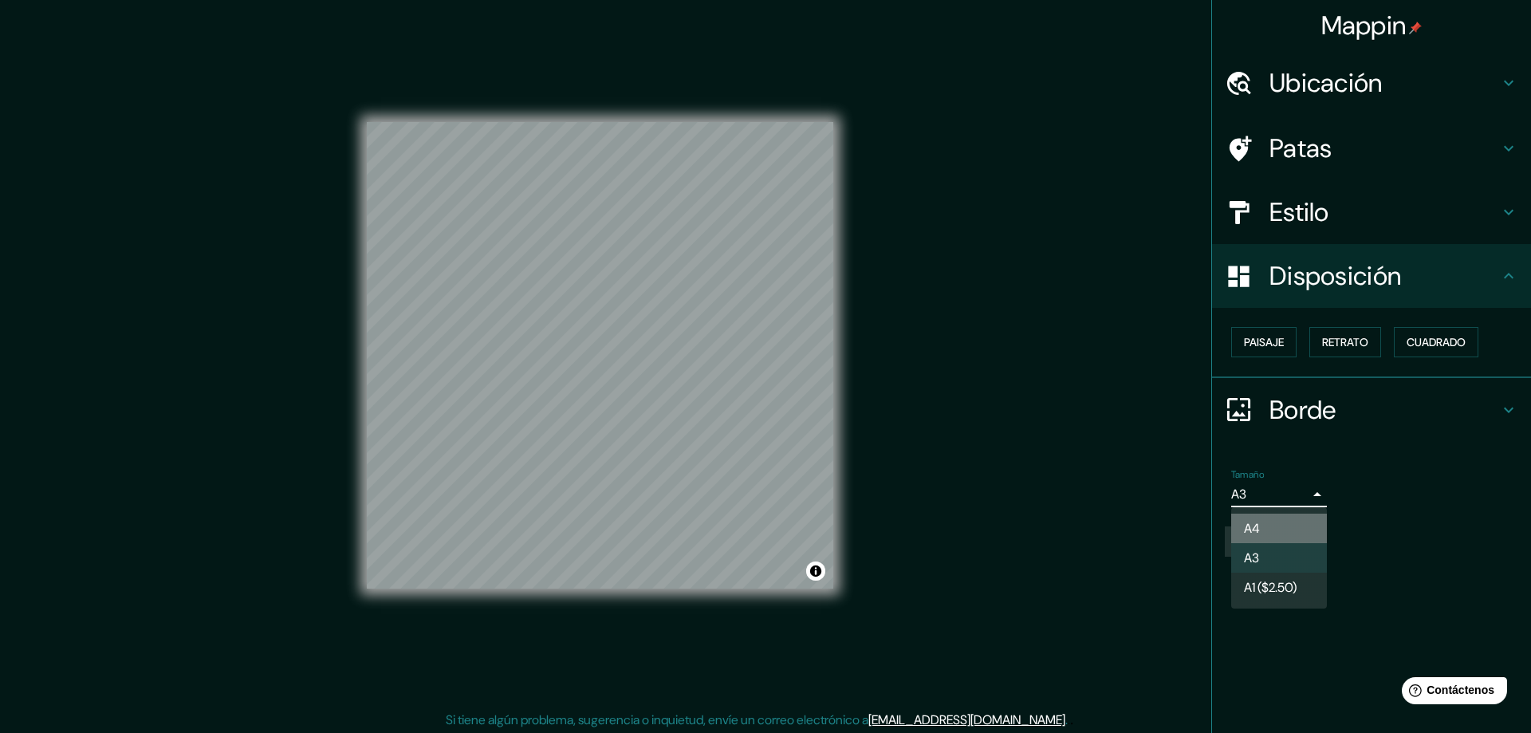
click at [1271, 525] on li "A4" at bounding box center [1279, 527] width 96 height 29
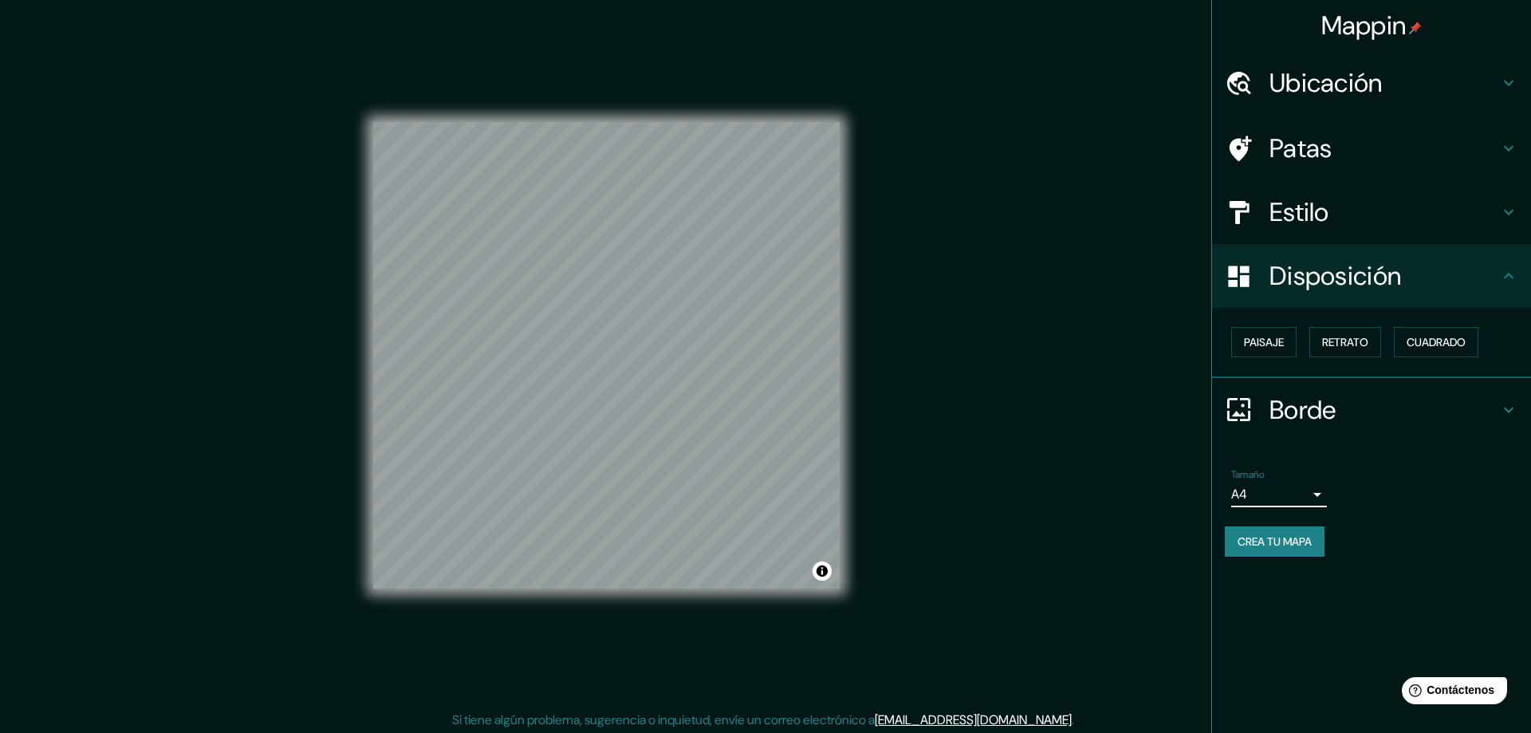
click at [1296, 490] on body "Mappin Ubicación Toluca, Estado de México, México Patas Estilo Disposición Pais…" at bounding box center [765, 366] width 1531 height 733
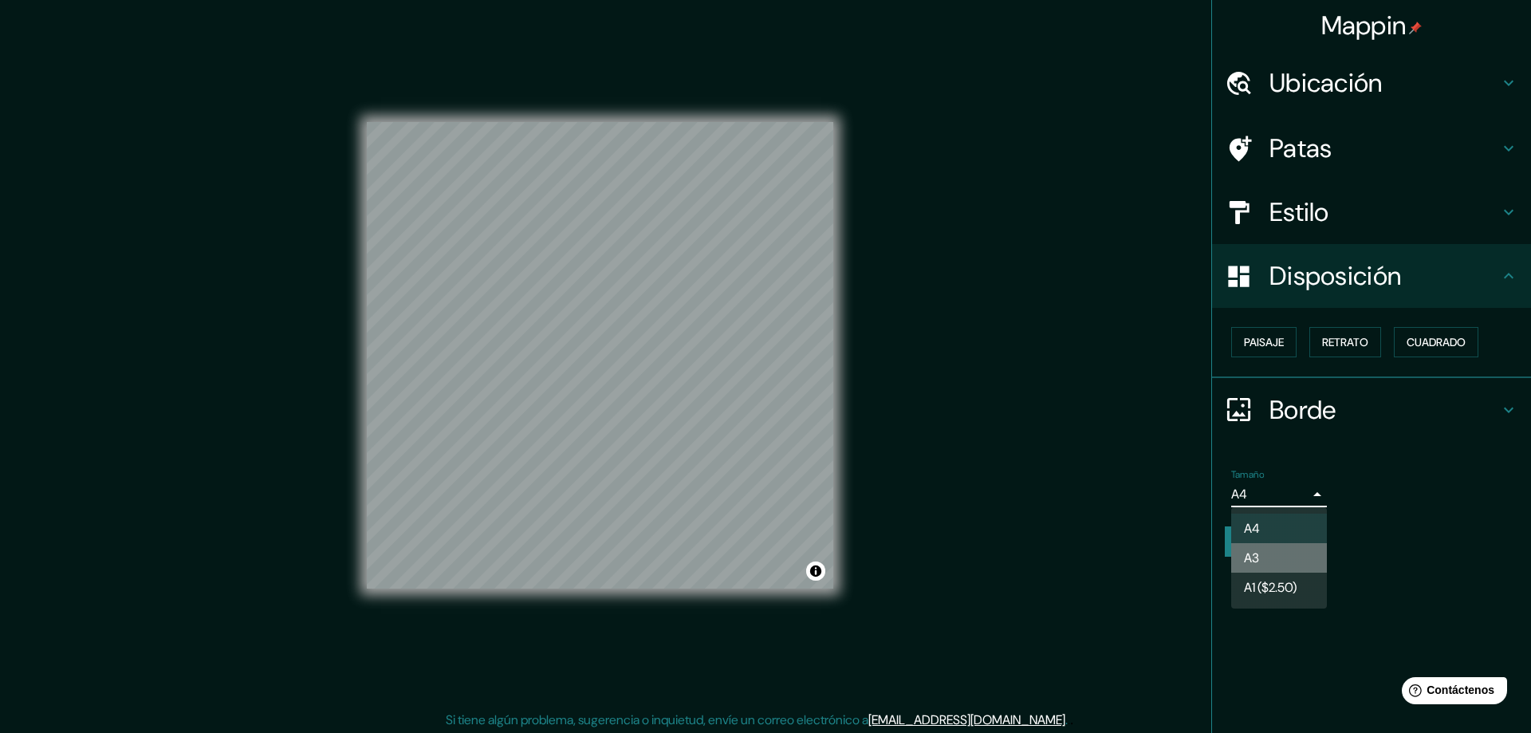
click at [1271, 556] on li "A3" at bounding box center [1279, 557] width 96 height 29
type input "a4"
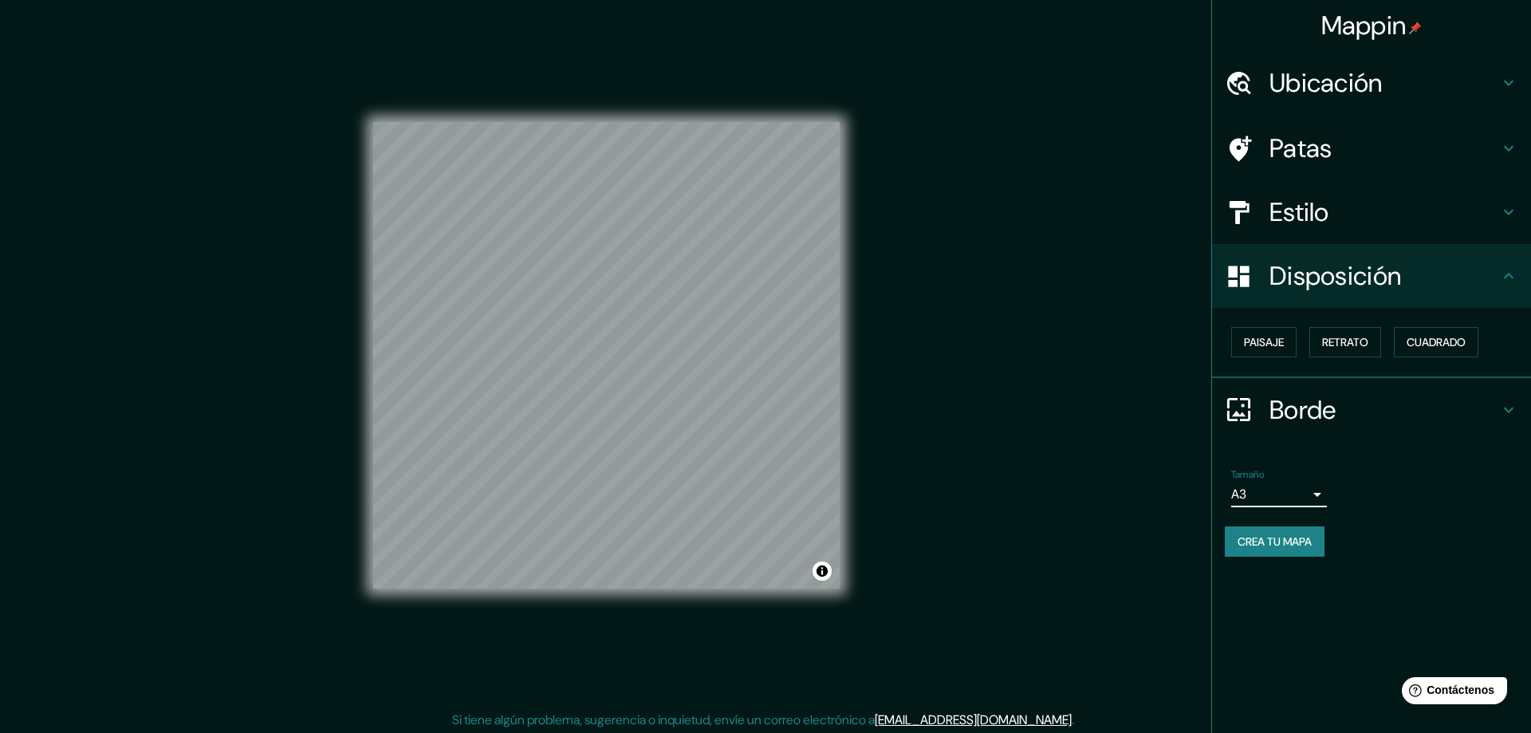
click at [1302, 501] on body "Mappin Ubicación Toluca, Estado de México, México Patas Estilo Disposición Pais…" at bounding box center [765, 366] width 1531 height 733
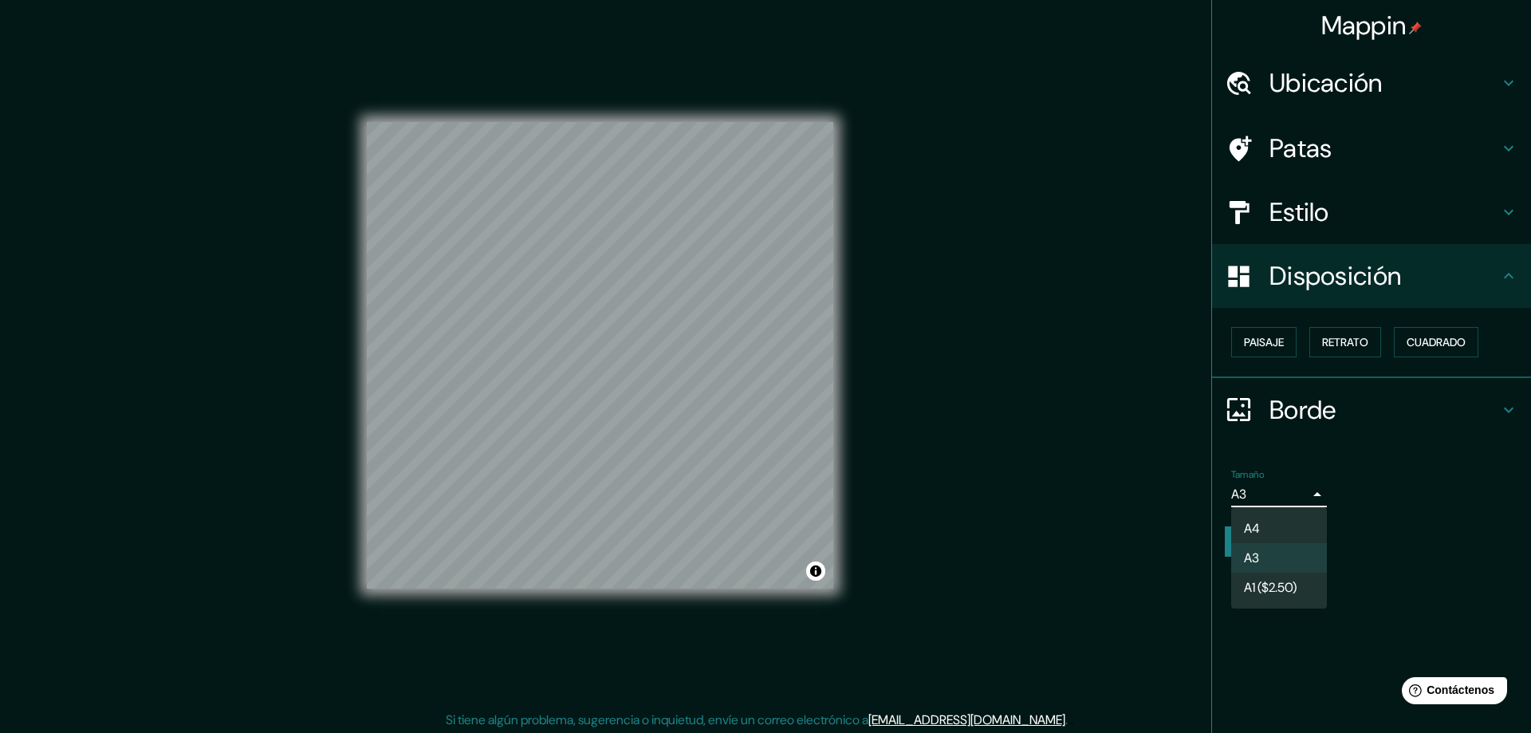
click at [1305, 500] on div at bounding box center [765, 366] width 1531 height 733
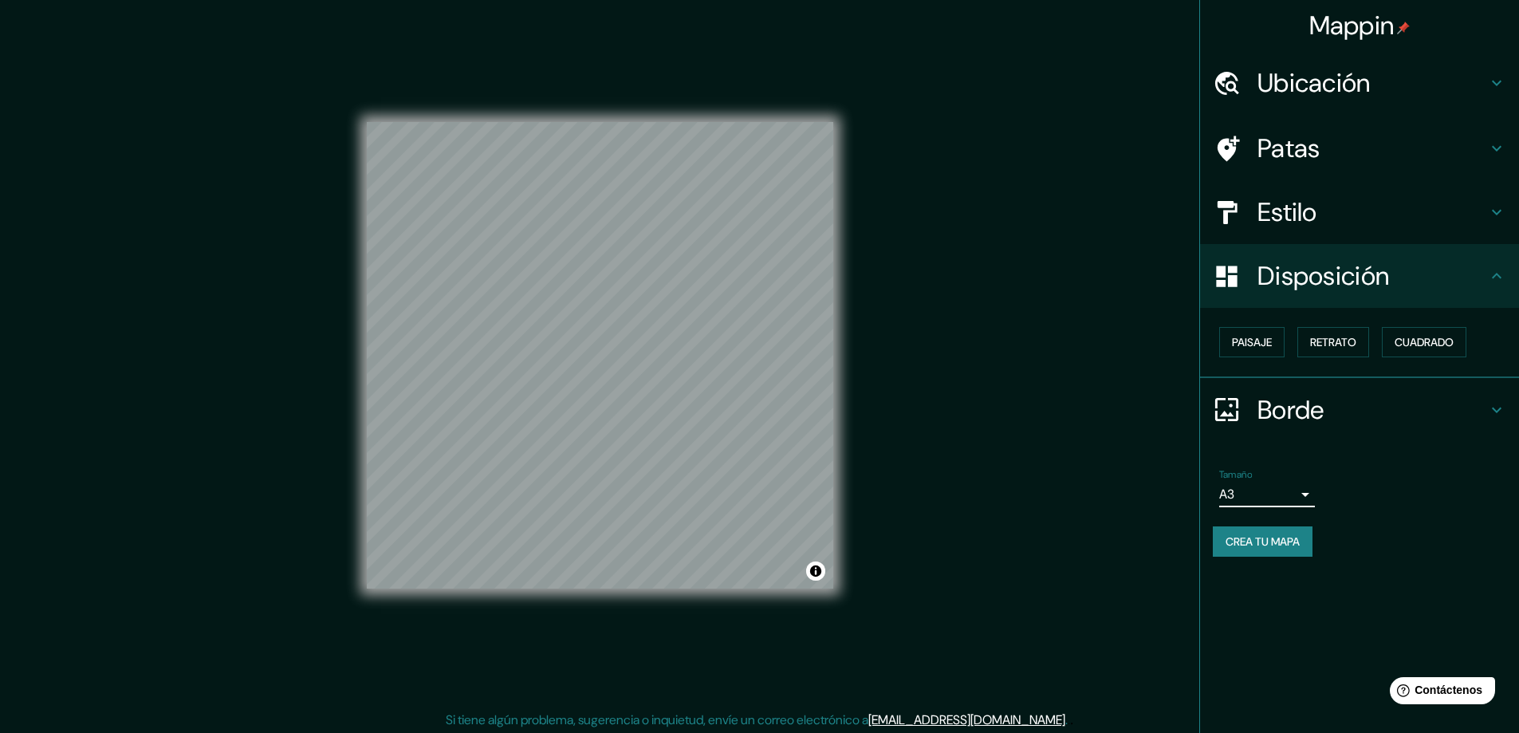
click at [1407, 511] on div "Tamaño A3 a4" at bounding box center [1358, 487] width 293 height 51
click at [1301, 213] on font "Estilo" at bounding box center [1287, 211] width 60 height 33
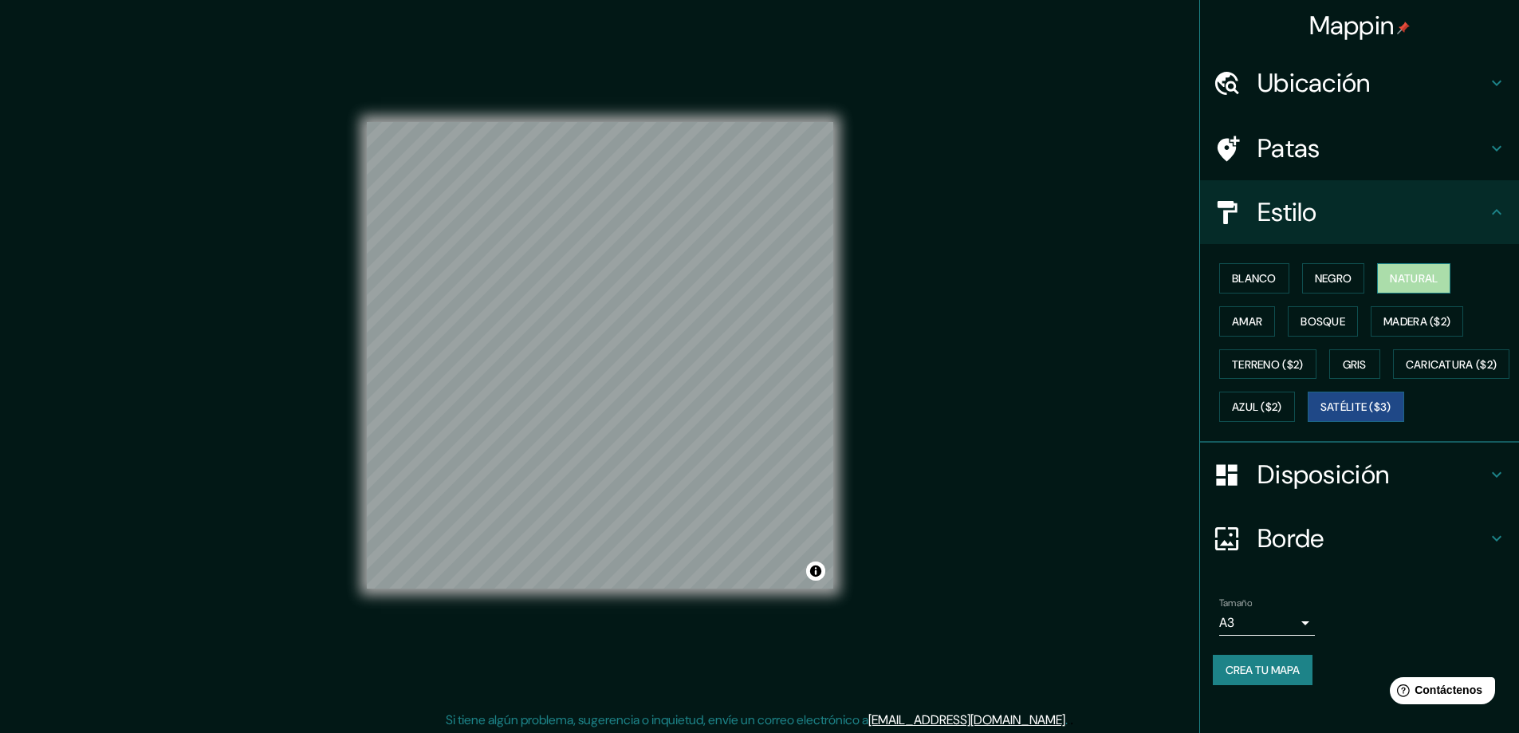
click at [1403, 281] on font "Natural" at bounding box center [1413, 278] width 48 height 14
click at [1359, 638] on div "Tamaño A3 a4" at bounding box center [1358, 616] width 293 height 51
click at [1300, 672] on body "Mappin Ubicación Toluca, Estado de México, México Patas Estilo Blanco Negro Nat…" at bounding box center [759, 366] width 1519 height 733
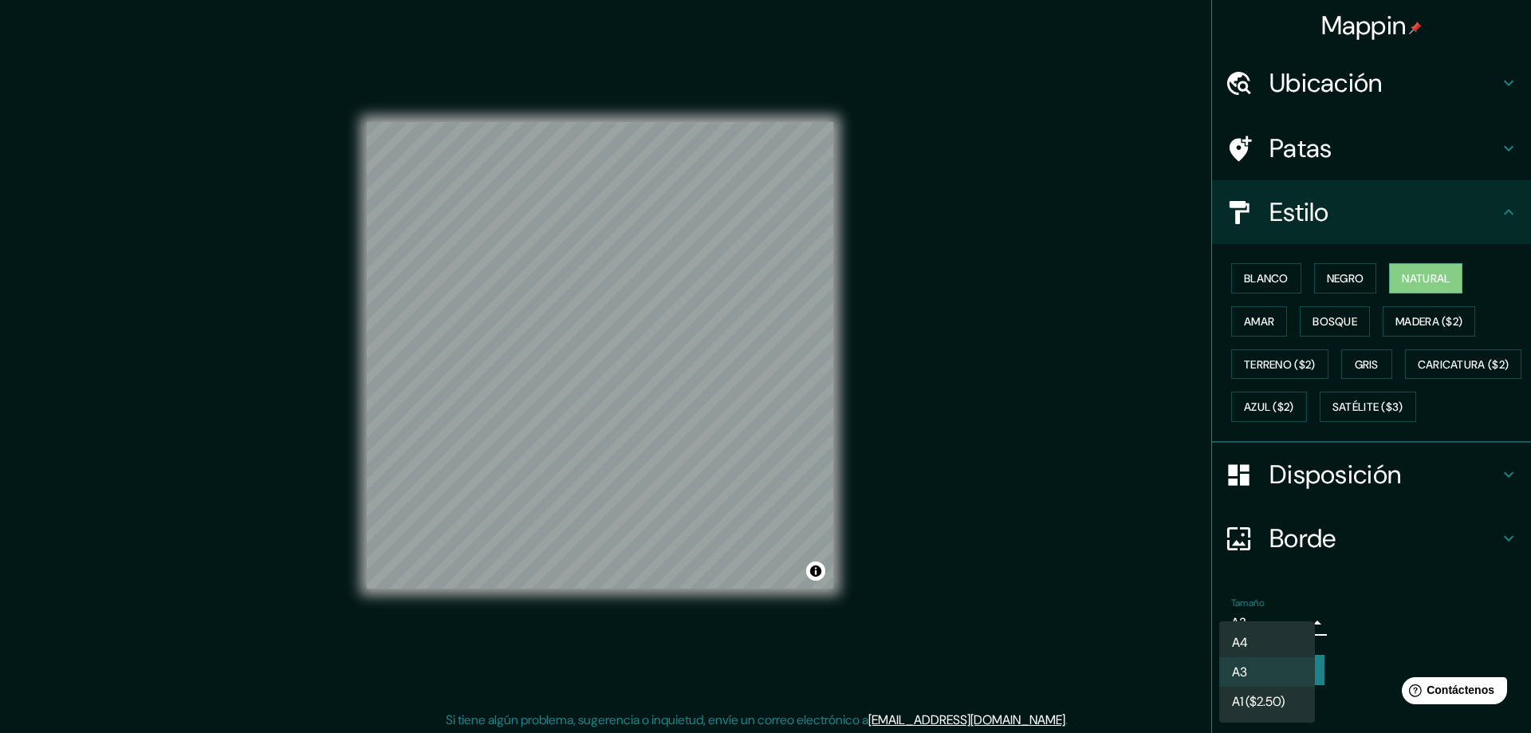
click at [1384, 635] on div at bounding box center [765, 366] width 1531 height 733
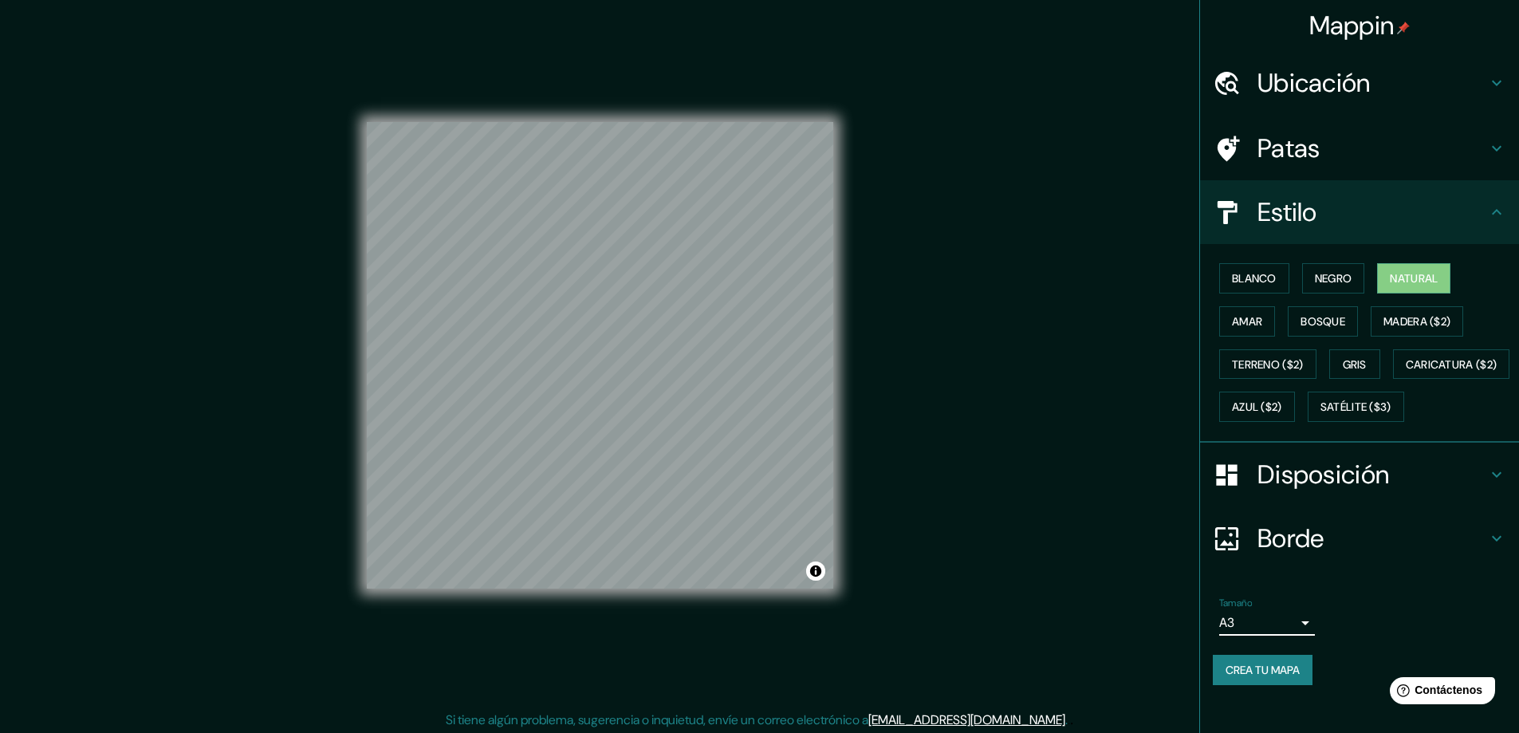
click at [1302, 555] on font "Borde" at bounding box center [1290, 537] width 67 height 33
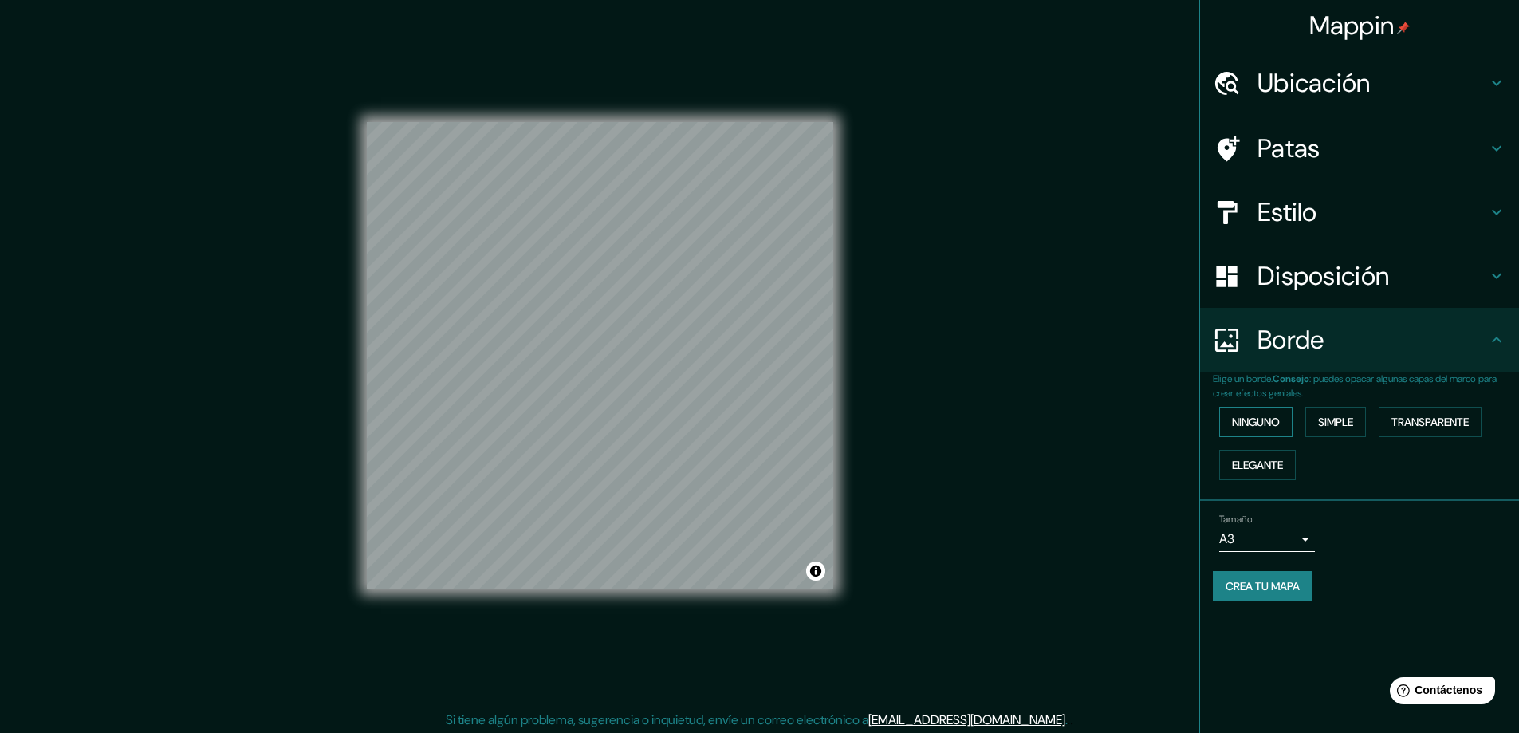
click at [1275, 422] on font "Ninguno" at bounding box center [1256, 422] width 48 height 14
click at [1331, 419] on font "Simple" at bounding box center [1335, 422] width 35 height 14
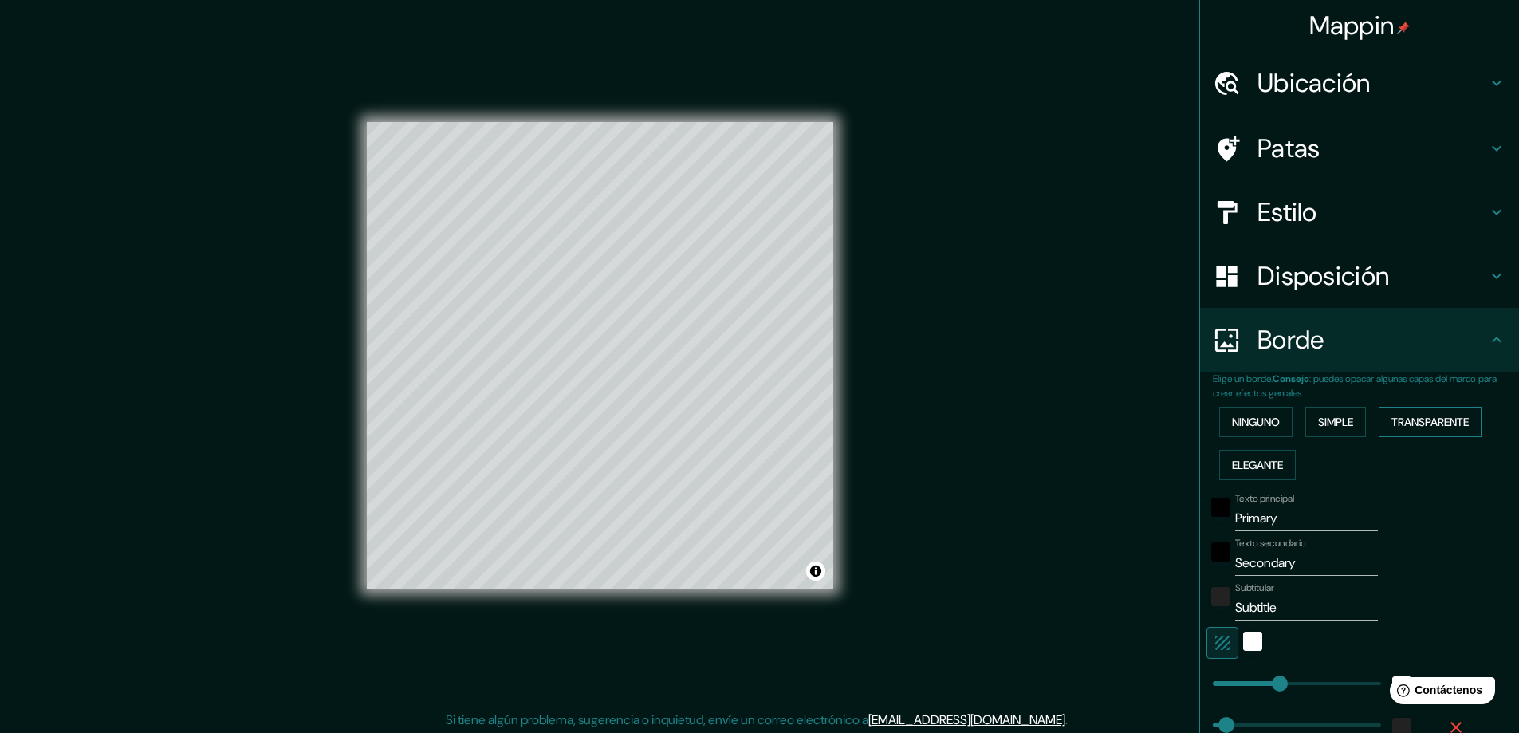
click at [1417, 424] on font "Transparente" at bounding box center [1429, 422] width 77 height 14
click at [1380, 426] on button "Transparente" at bounding box center [1429, 422] width 103 height 30
type input "281"
type input "47"
click at [1430, 419] on font "Transparente" at bounding box center [1429, 422] width 77 height 14
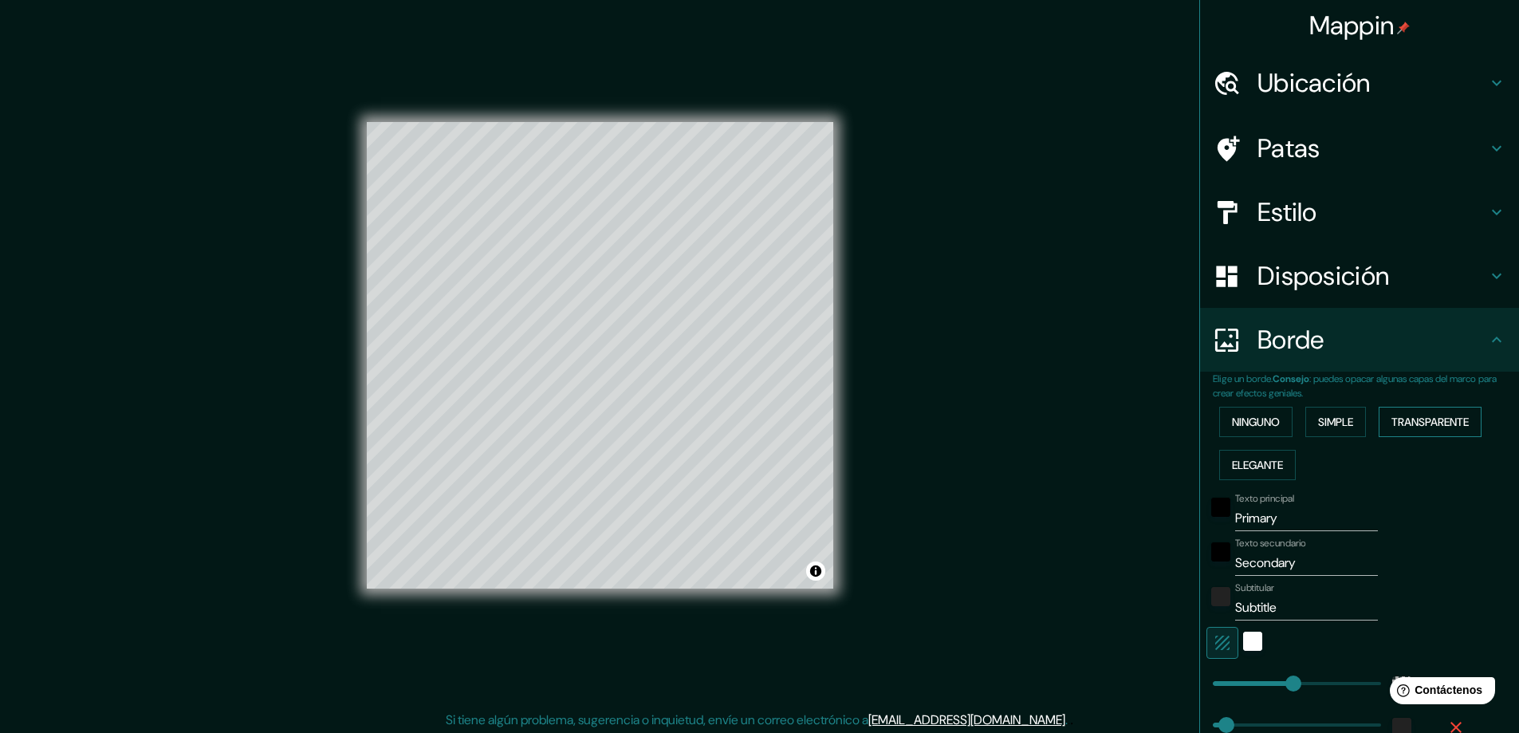
type input "281"
type input "47"
click at [1232, 422] on font "Ninguno" at bounding box center [1256, 422] width 48 height 14
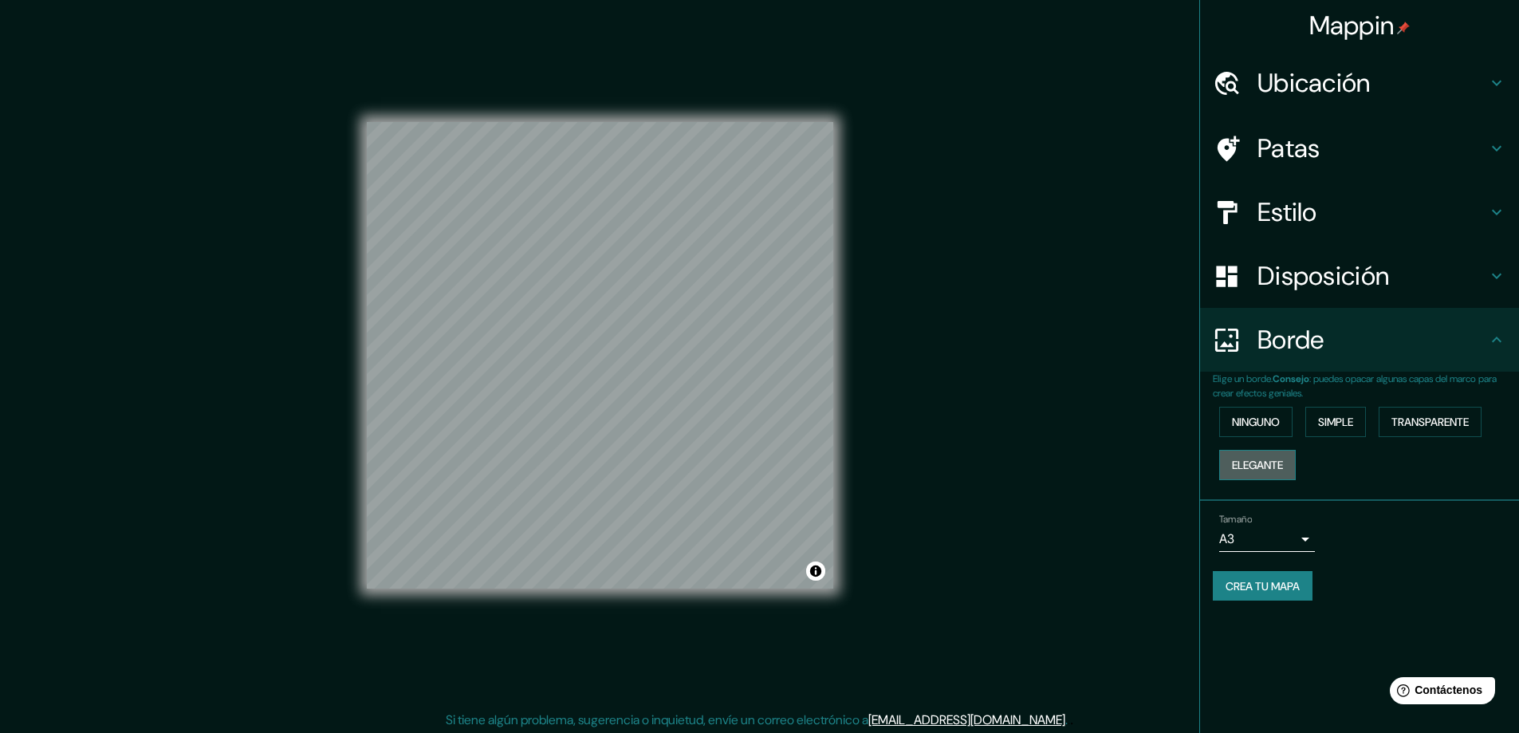
click at [1289, 466] on button "Elegante" at bounding box center [1257, 465] width 77 height 30
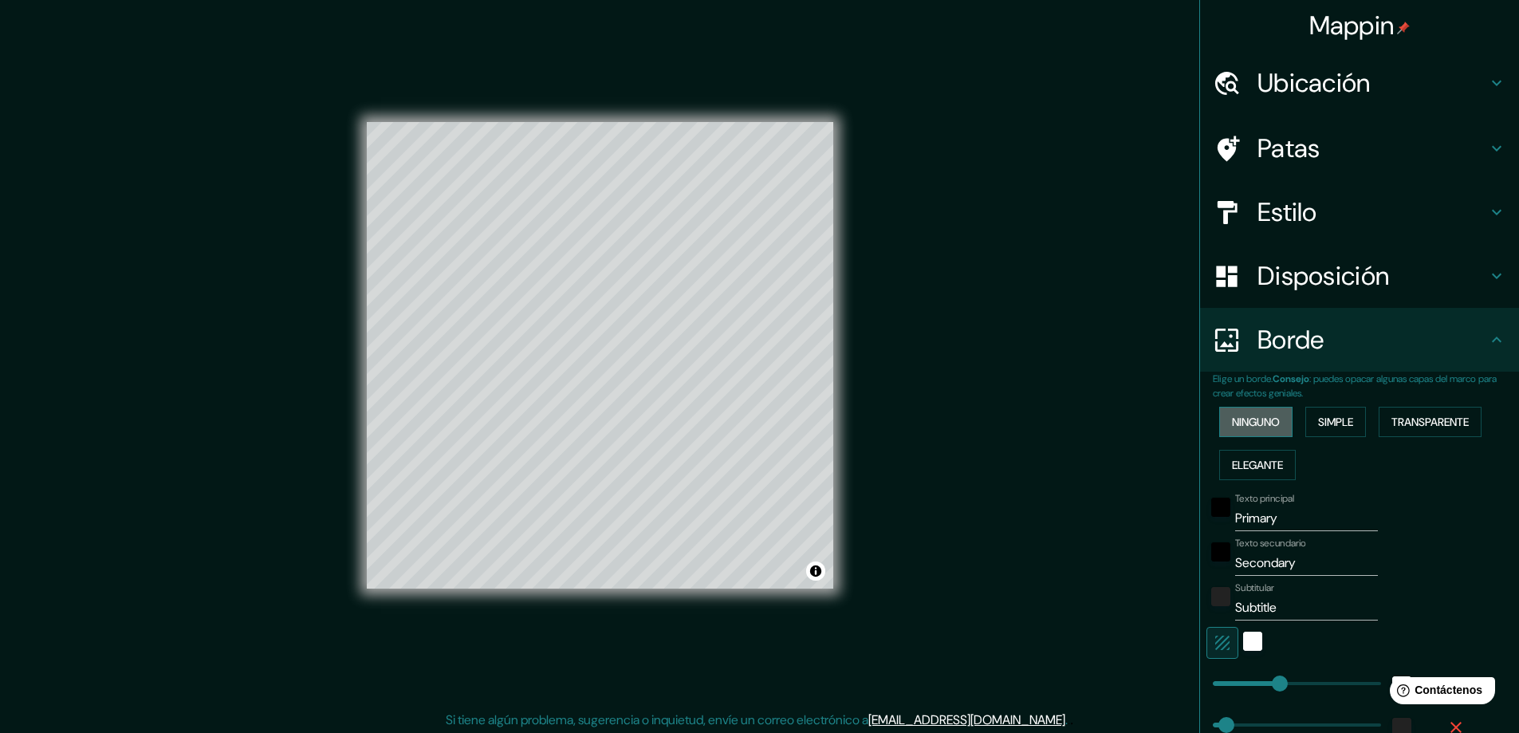
click at [1232, 411] on button "Ninguno" at bounding box center [1255, 422] width 73 height 30
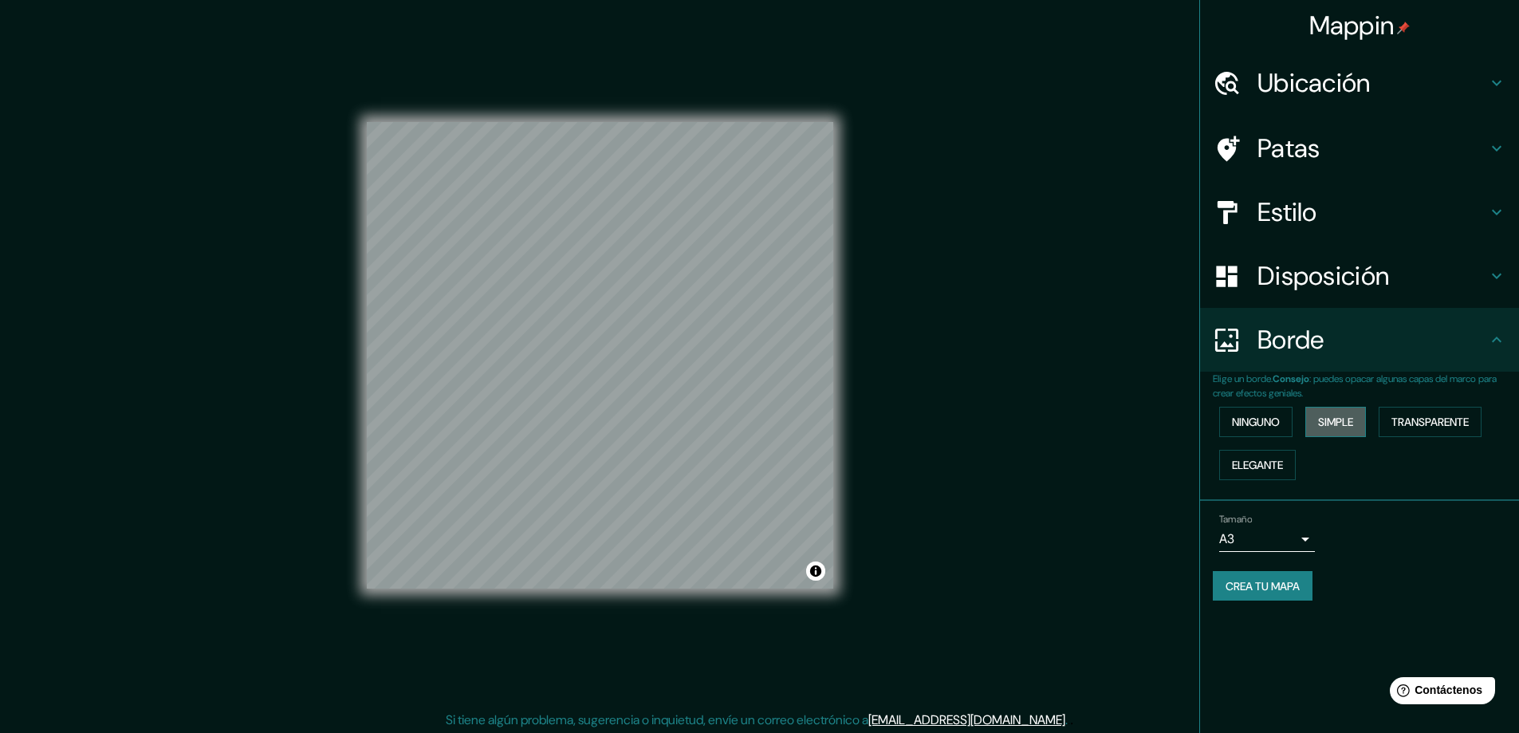
click at [1320, 420] on font "Simple" at bounding box center [1335, 422] width 35 height 14
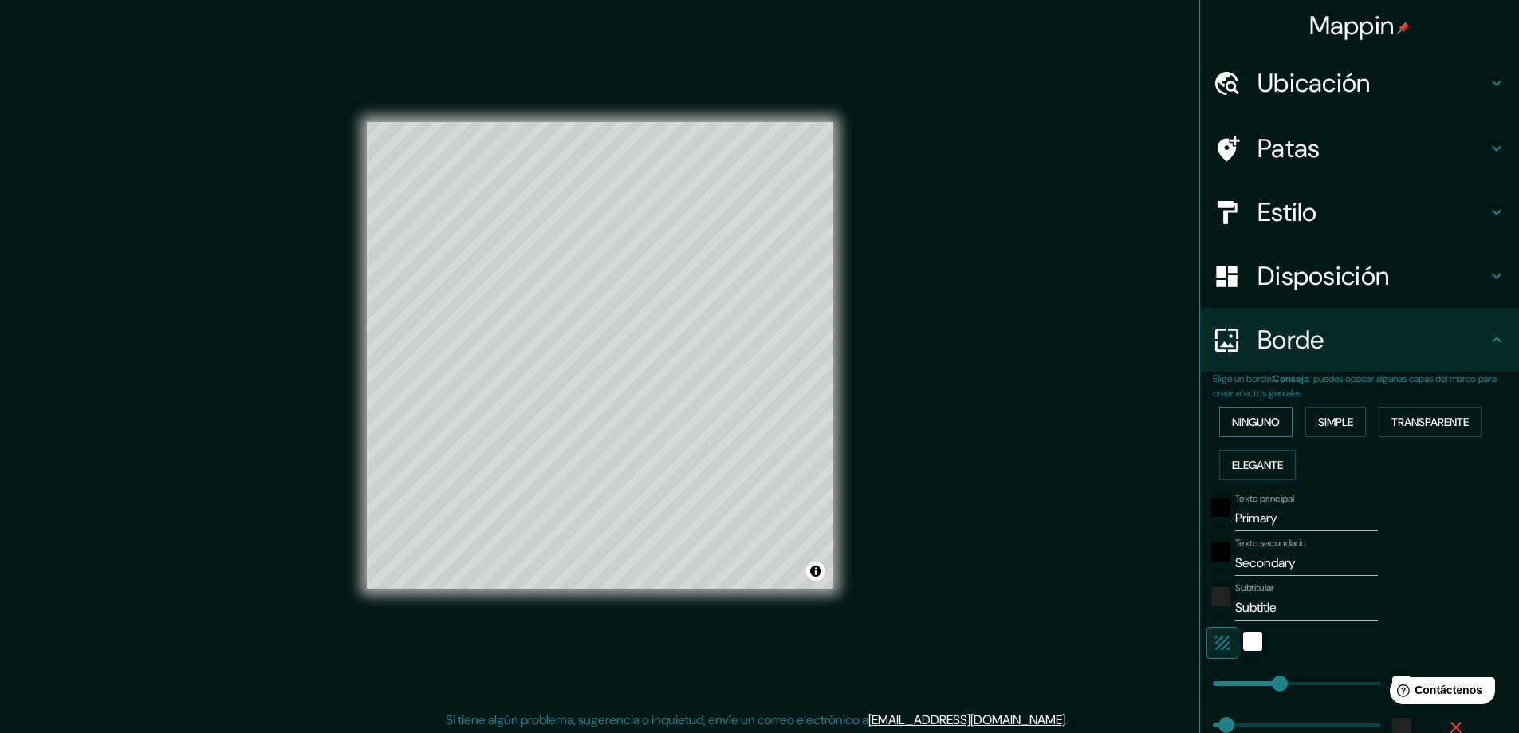
click at [1238, 419] on font "Ninguno" at bounding box center [1256, 422] width 48 height 14
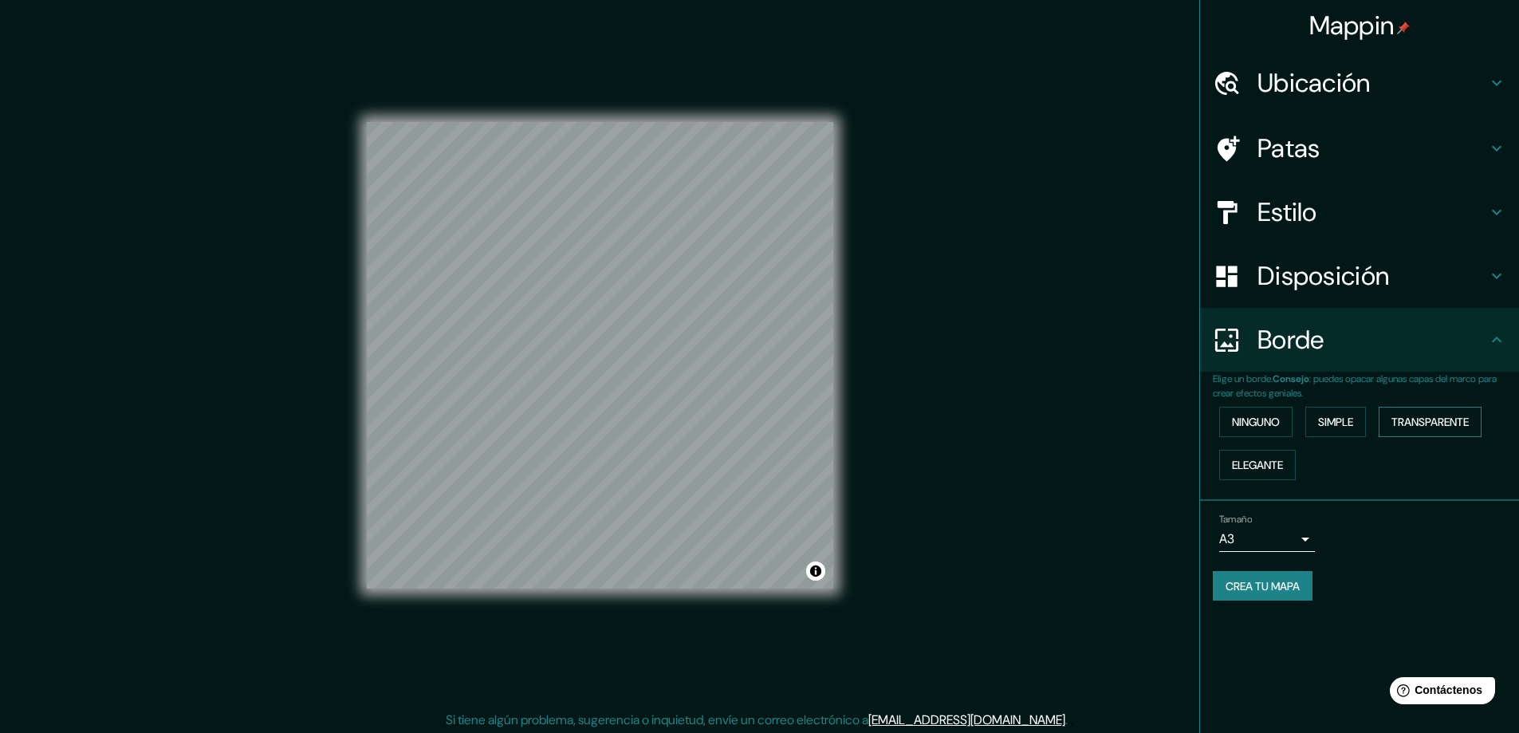
click at [1461, 419] on font "Transparente" at bounding box center [1429, 422] width 77 height 14
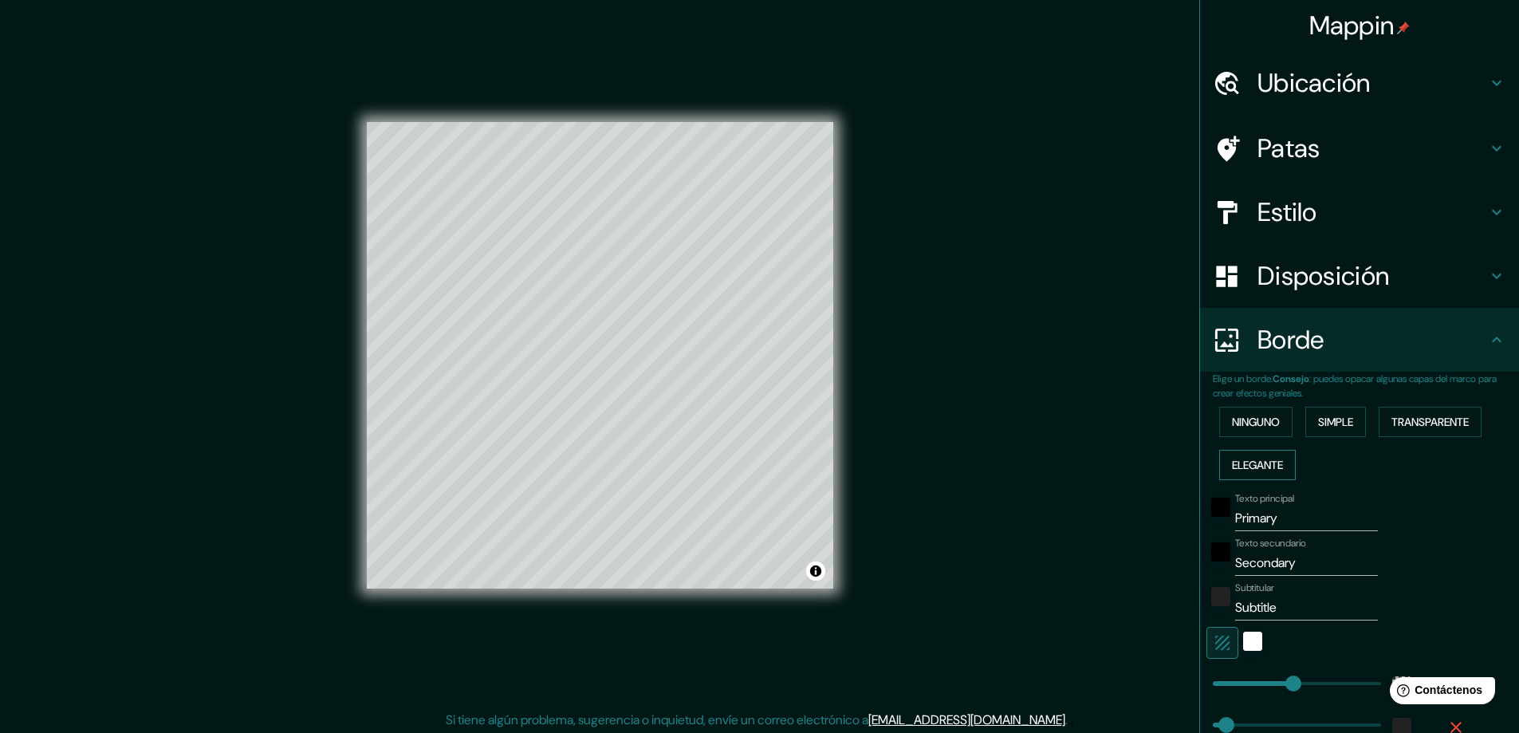
click at [1252, 466] on font "Elegante" at bounding box center [1257, 465] width 51 height 14
click at [1271, 423] on button "Ninguno" at bounding box center [1255, 422] width 73 height 30
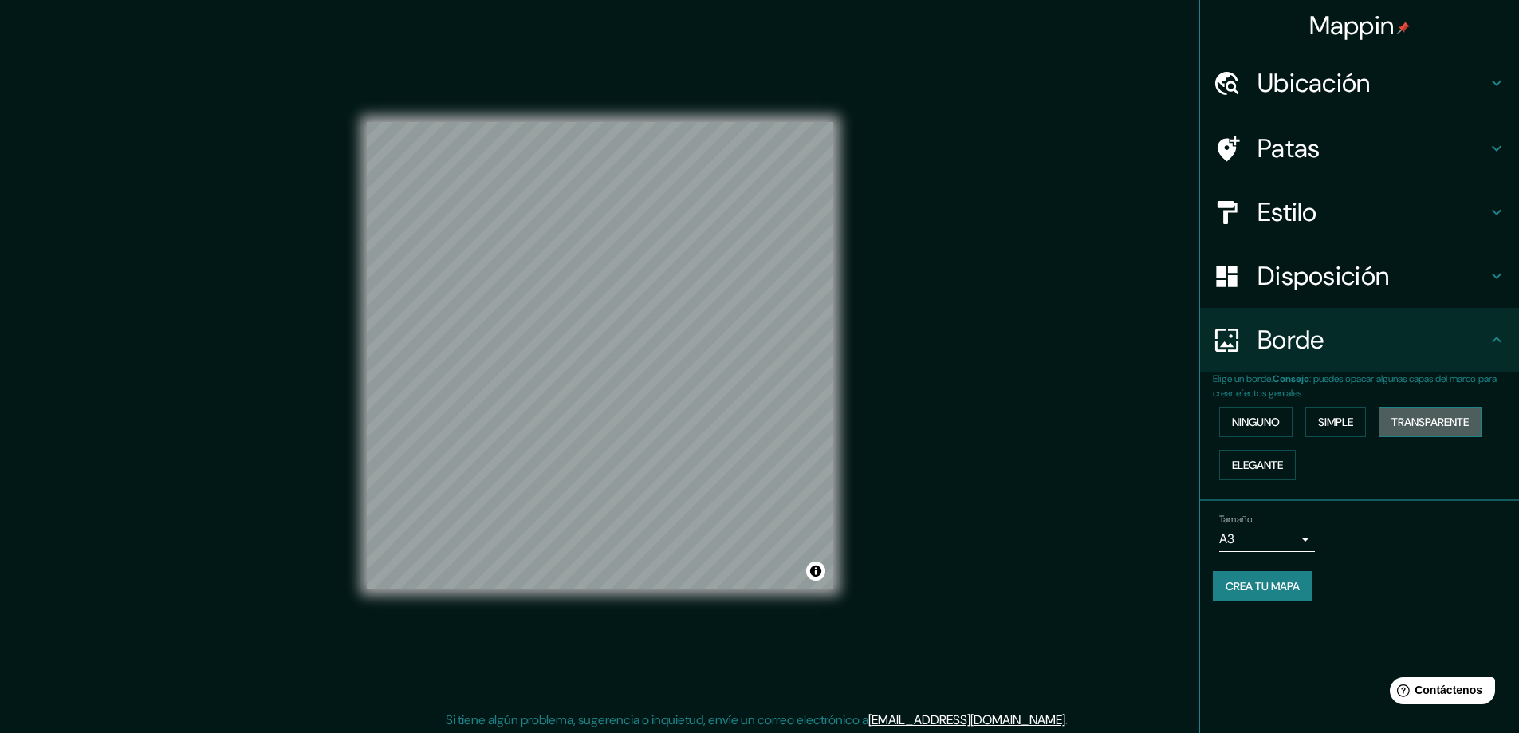
click at [1418, 421] on font "Transparente" at bounding box center [1429, 422] width 77 height 14
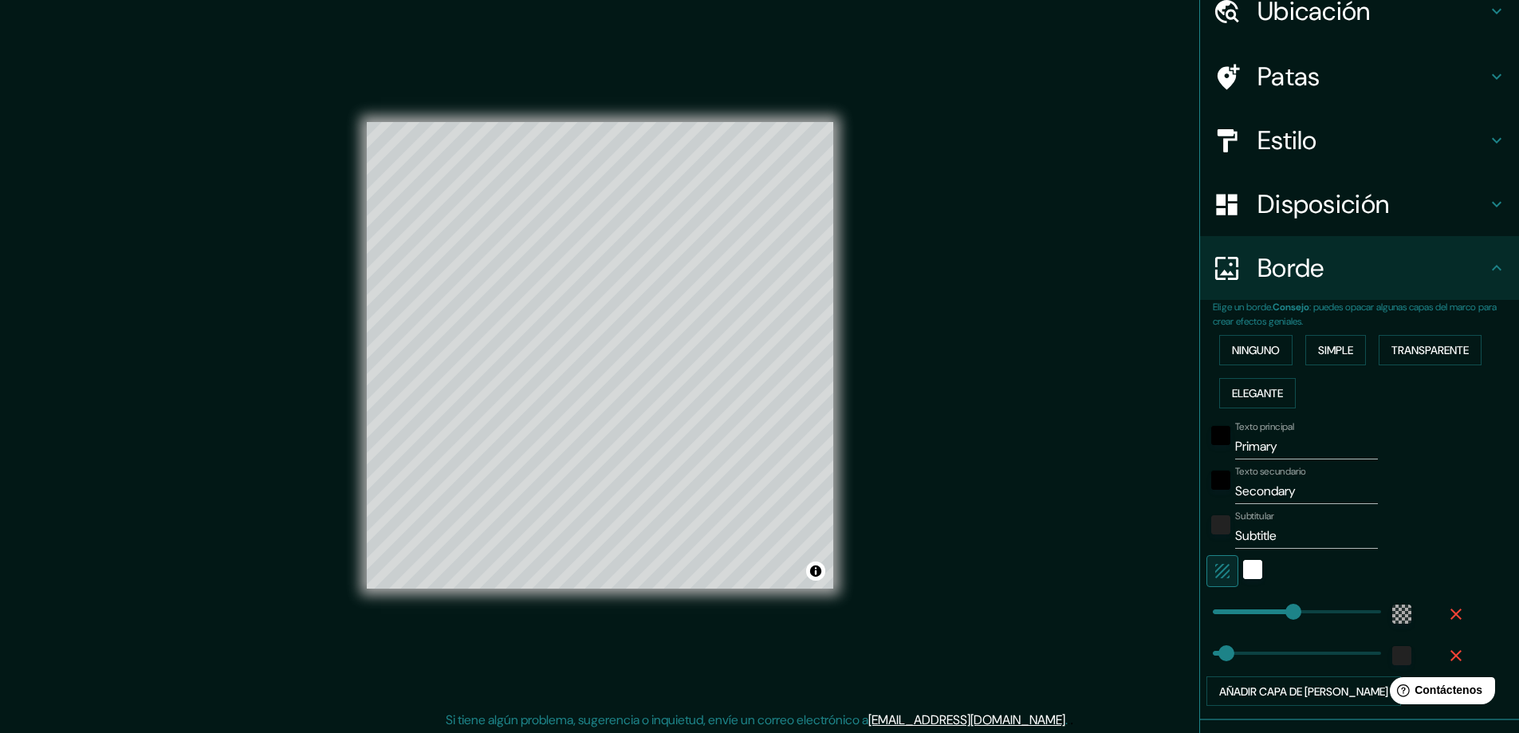
scroll to position [19, 0]
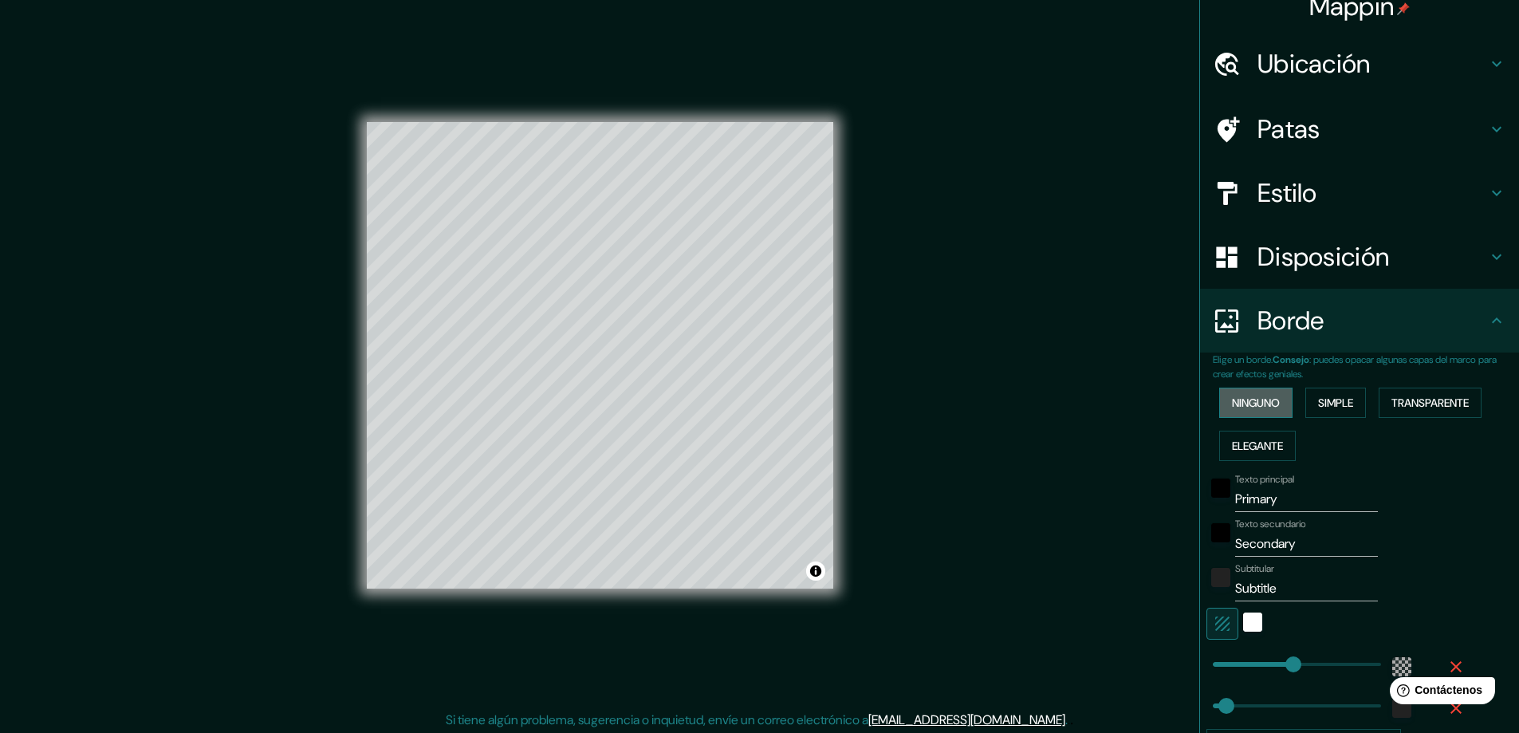
click at [1234, 397] on font "Ninguno" at bounding box center [1256, 402] width 48 height 14
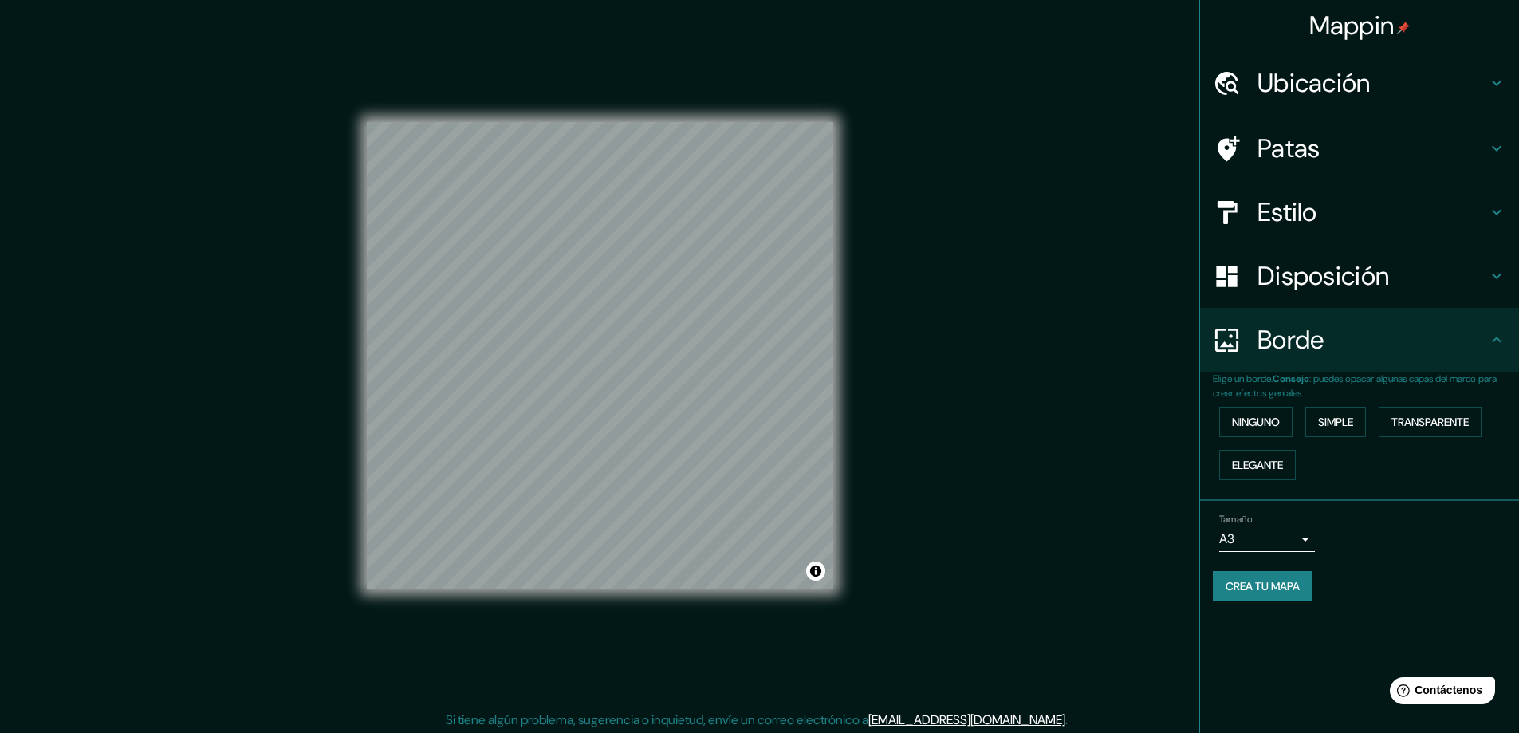
scroll to position [3, 0]
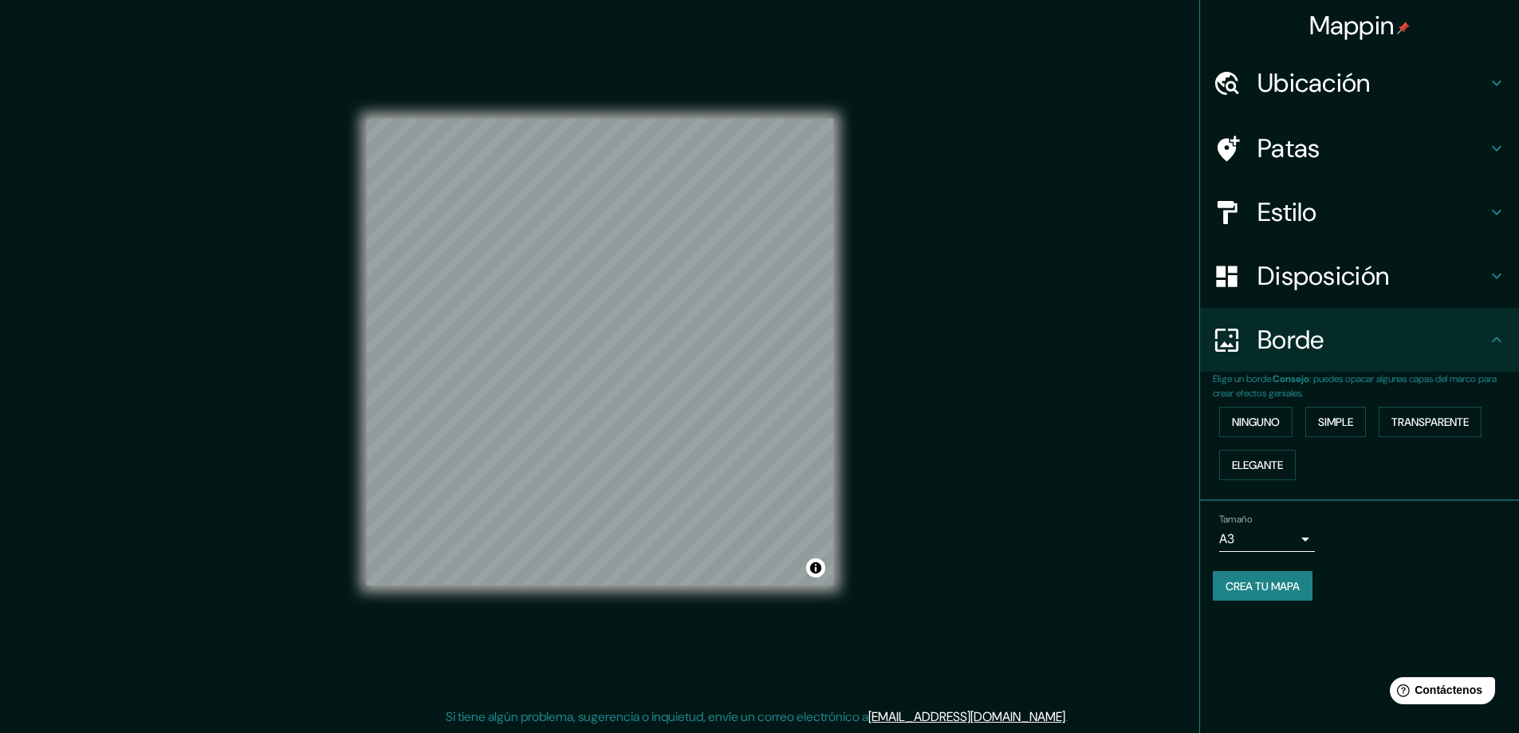
click at [1256, 595] on font "Crea tu mapa" at bounding box center [1262, 586] width 74 height 21
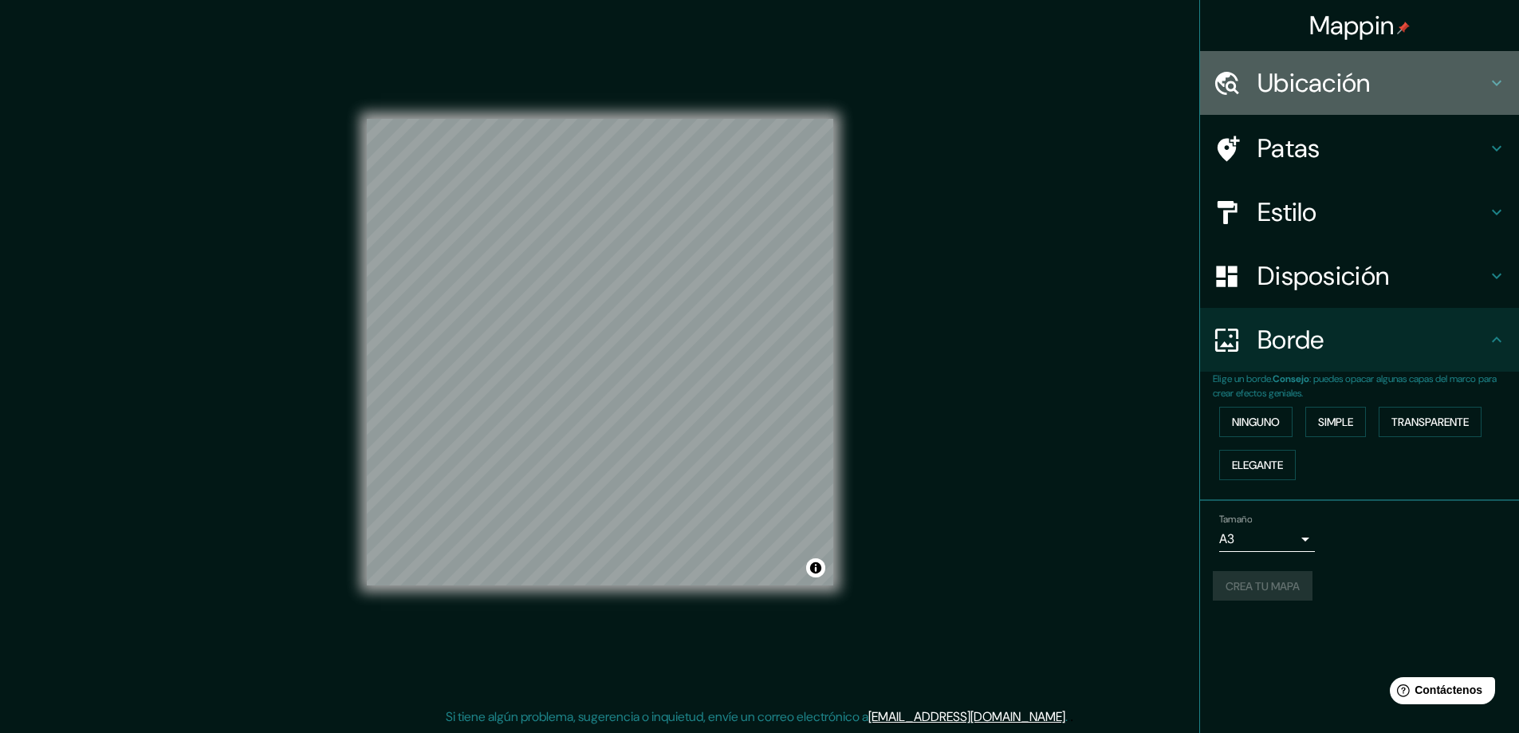
click at [1259, 81] on font "Ubicación" at bounding box center [1313, 82] width 113 height 33
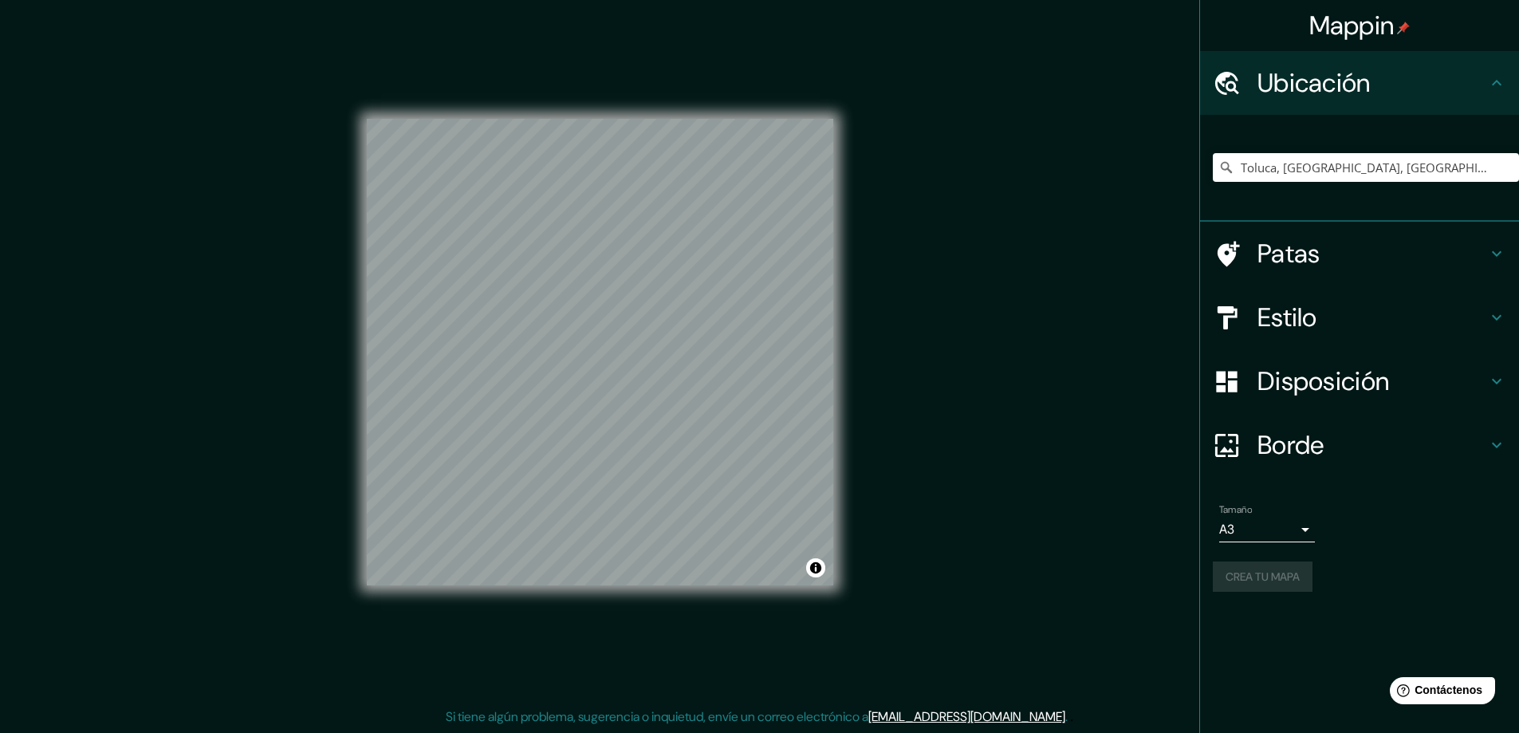
click at [1307, 250] on font "Patas" at bounding box center [1288, 253] width 63 height 33
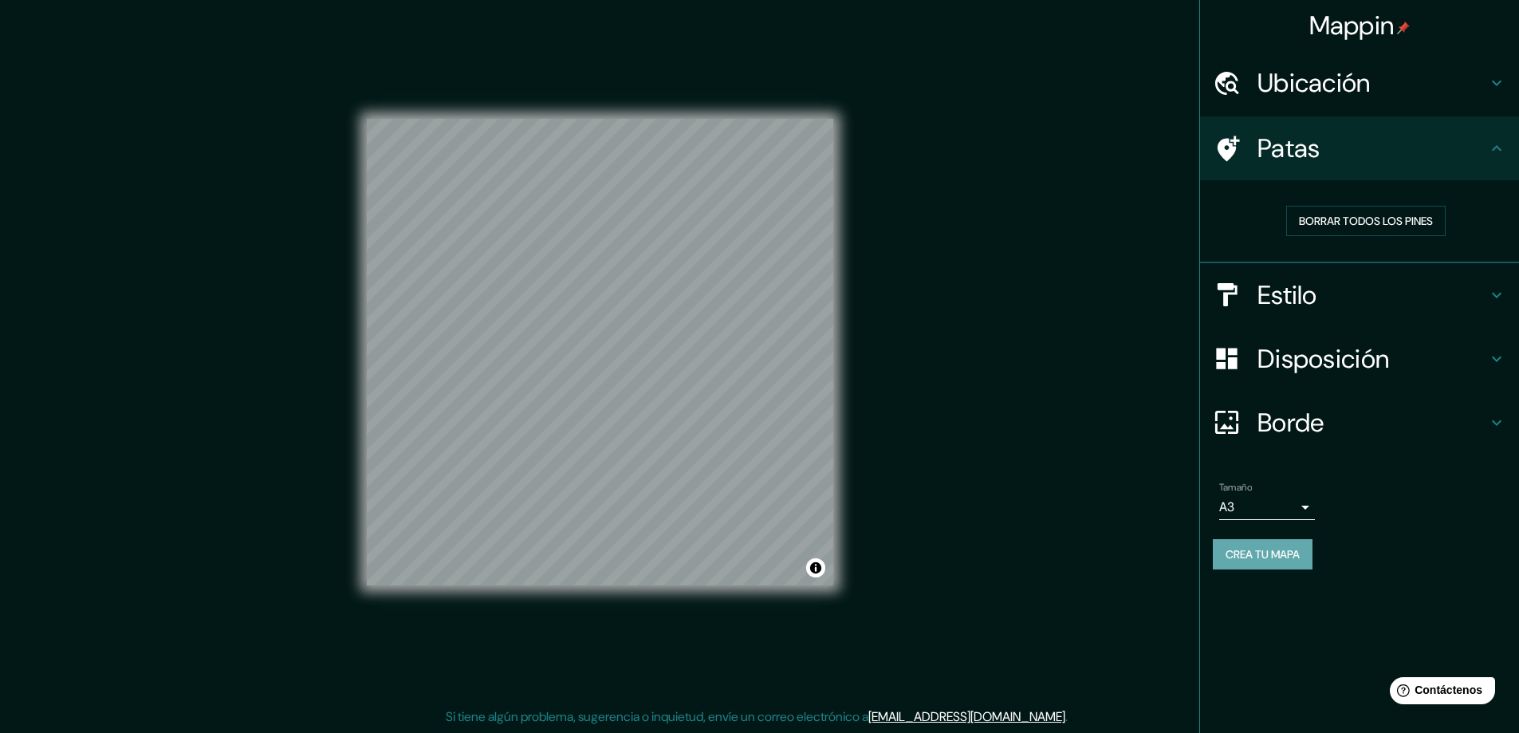
click at [1260, 555] on font "Crea tu mapa" at bounding box center [1262, 554] width 74 height 14
click at [1294, 553] on font "Crea tu mapa" at bounding box center [1262, 554] width 74 height 14
click at [1283, 560] on font "Crea tu mapa" at bounding box center [1262, 554] width 74 height 14
click at [1008, 372] on div "Mappin Ubicación Toluca, Estado de México, México Patas Borrar todos los pines …" at bounding box center [759, 365] width 1519 height 736
click at [1265, 548] on font "Crea tu mapa" at bounding box center [1262, 554] width 74 height 14
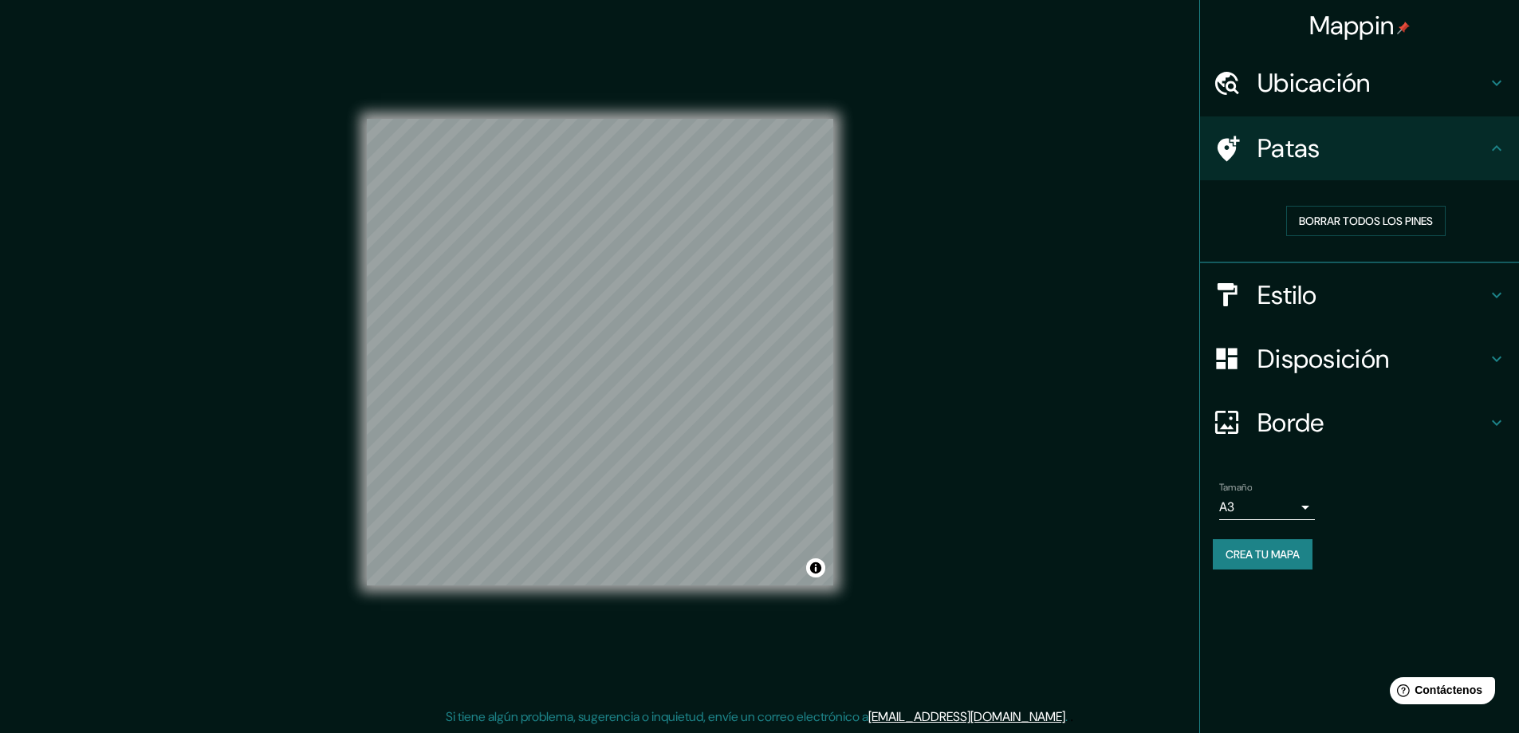
click at [1272, 560] on font "Crea tu mapa" at bounding box center [1262, 554] width 74 height 14
click at [947, 377] on div "Mappin Ubicación Toluca, Estado de México, México Patas Borrar todos los pines …" at bounding box center [759, 365] width 1519 height 736
click at [1268, 422] on font "Borde" at bounding box center [1290, 422] width 67 height 33
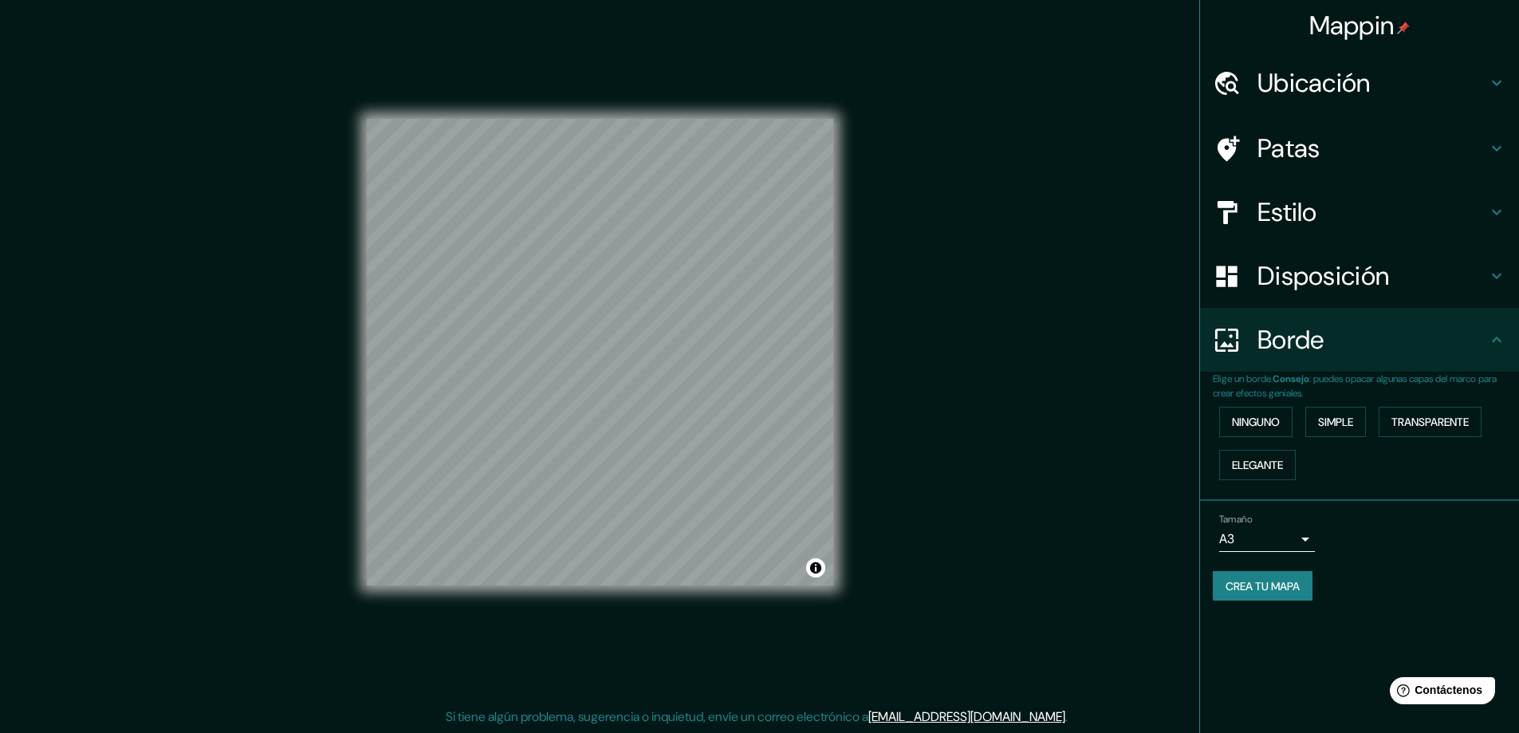
click at [1279, 348] on font "Borde" at bounding box center [1290, 339] width 67 height 33
click at [1255, 587] on font "Crea tu mapa" at bounding box center [1262, 586] width 74 height 14
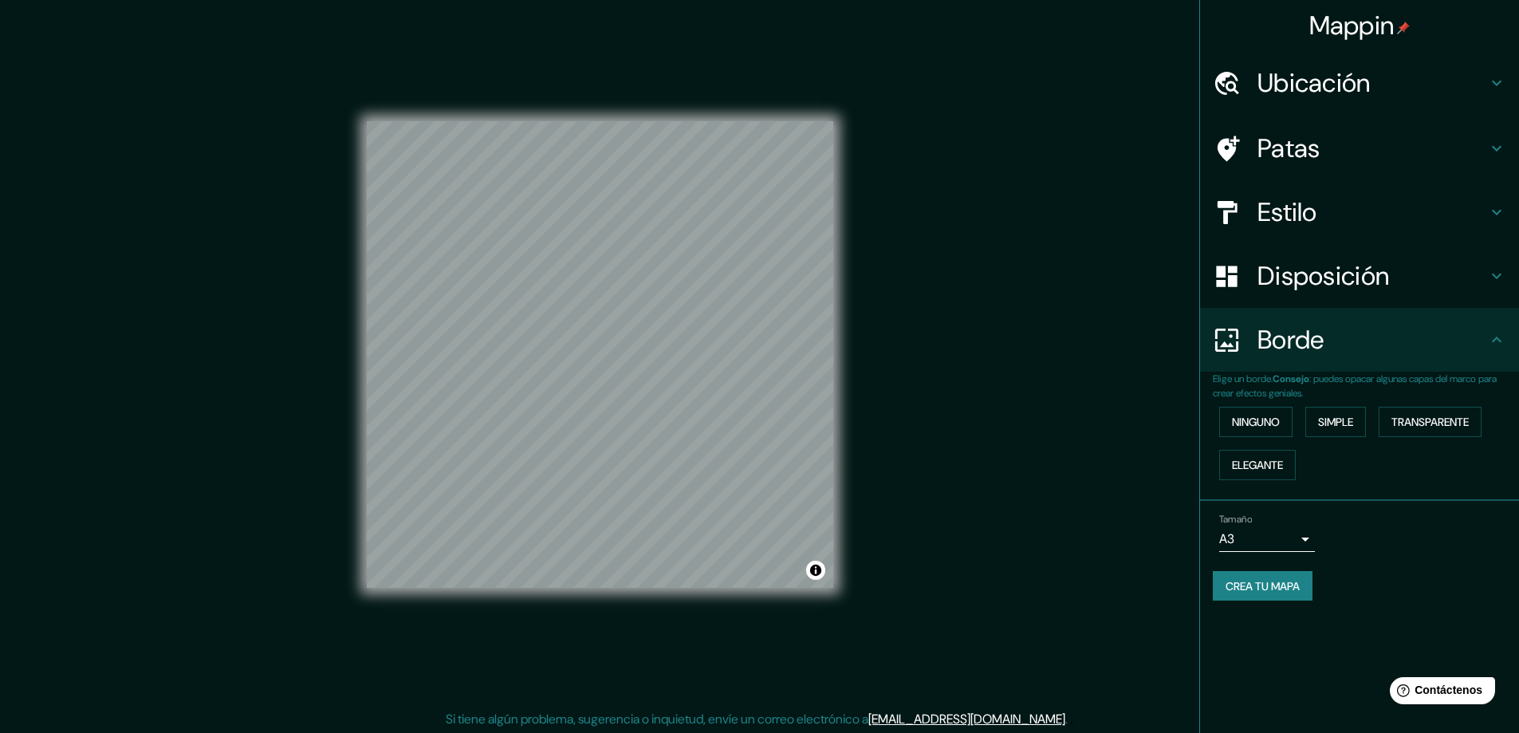
scroll to position [0, 0]
click at [1396, 25] on h4 "Mappin" at bounding box center [1359, 26] width 101 height 32
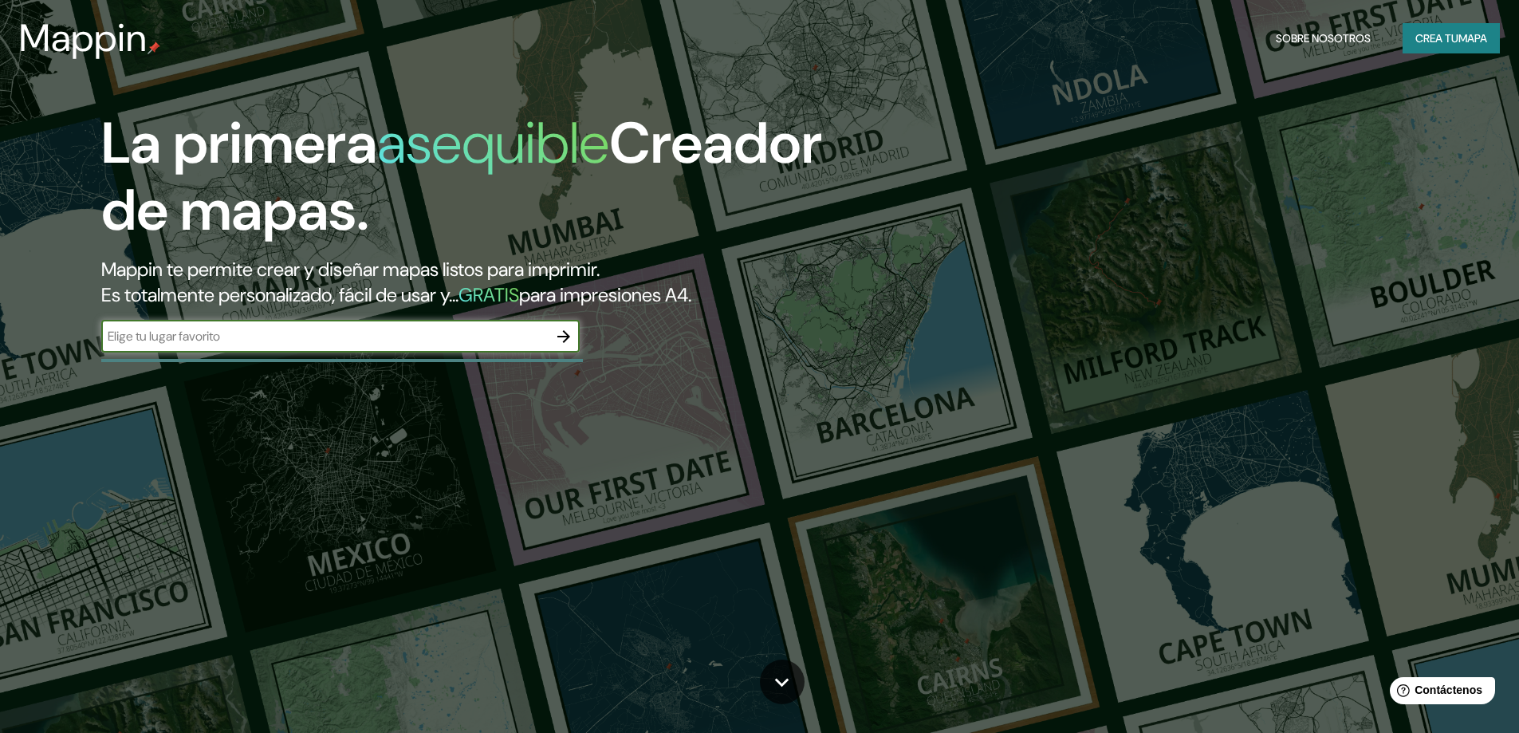
click at [576, 333] on button "button" at bounding box center [564, 336] width 32 height 32
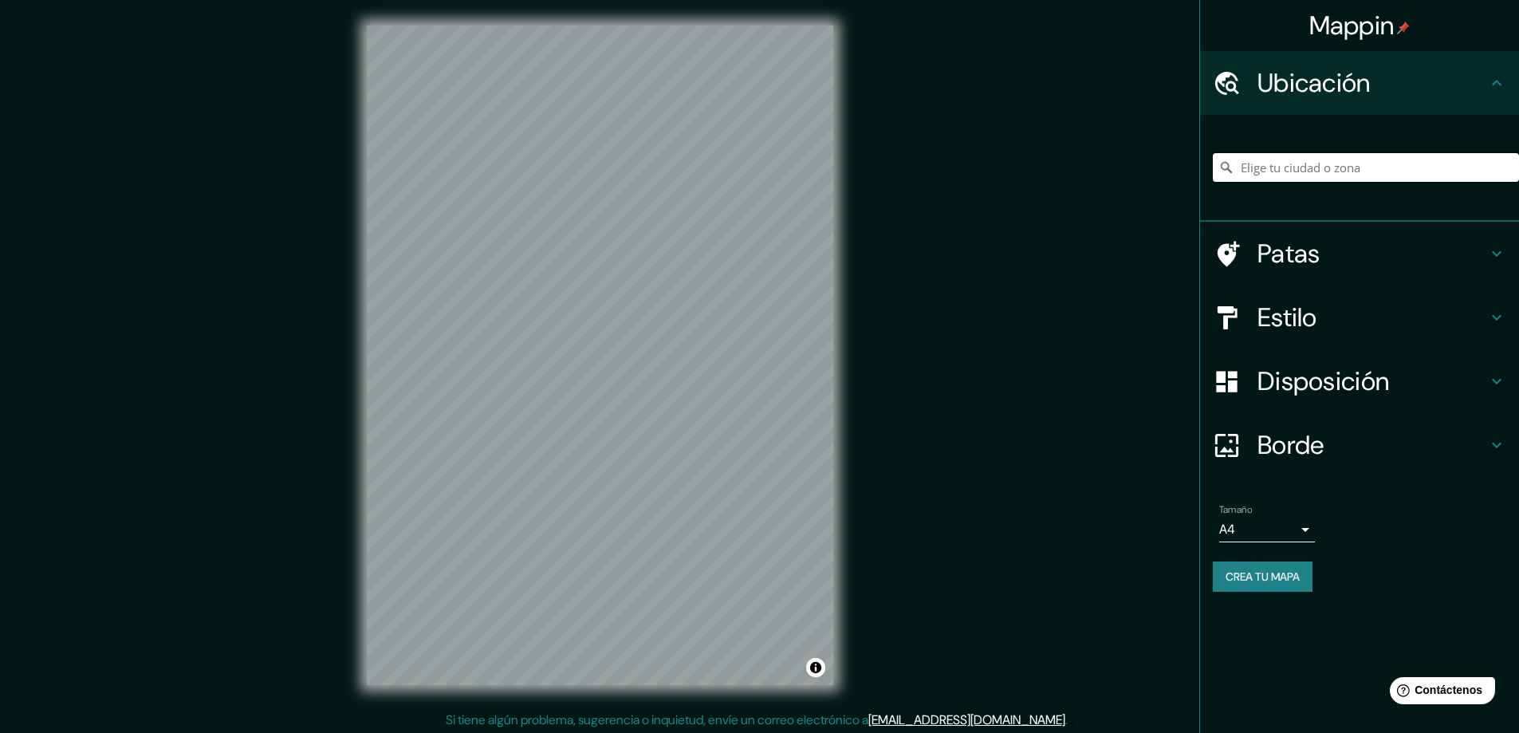
click at [1276, 159] on input "Elige tu ciudad o zona" at bounding box center [1365, 167] width 306 height 29
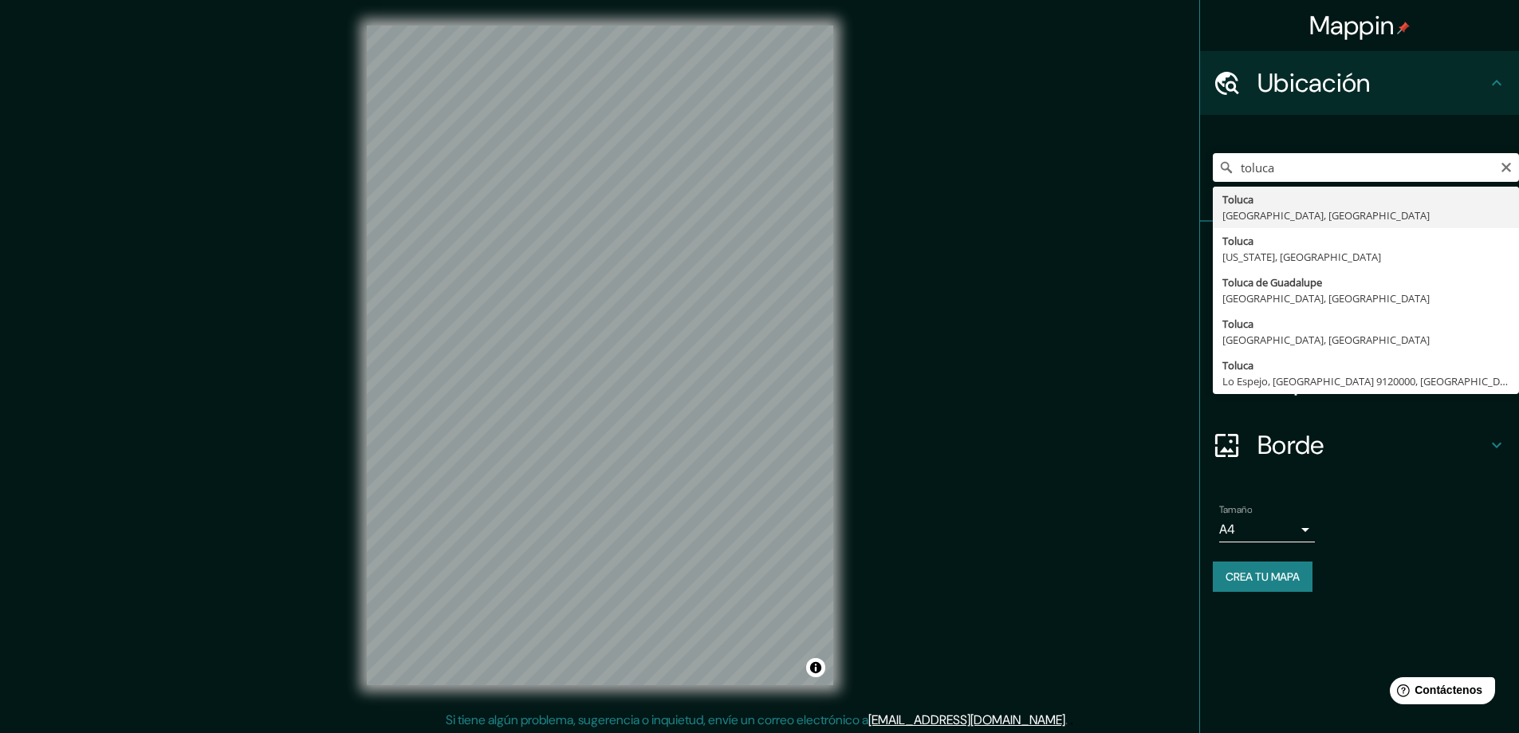
type input "Toluca, [GEOGRAPHIC_DATA], [GEOGRAPHIC_DATA]"
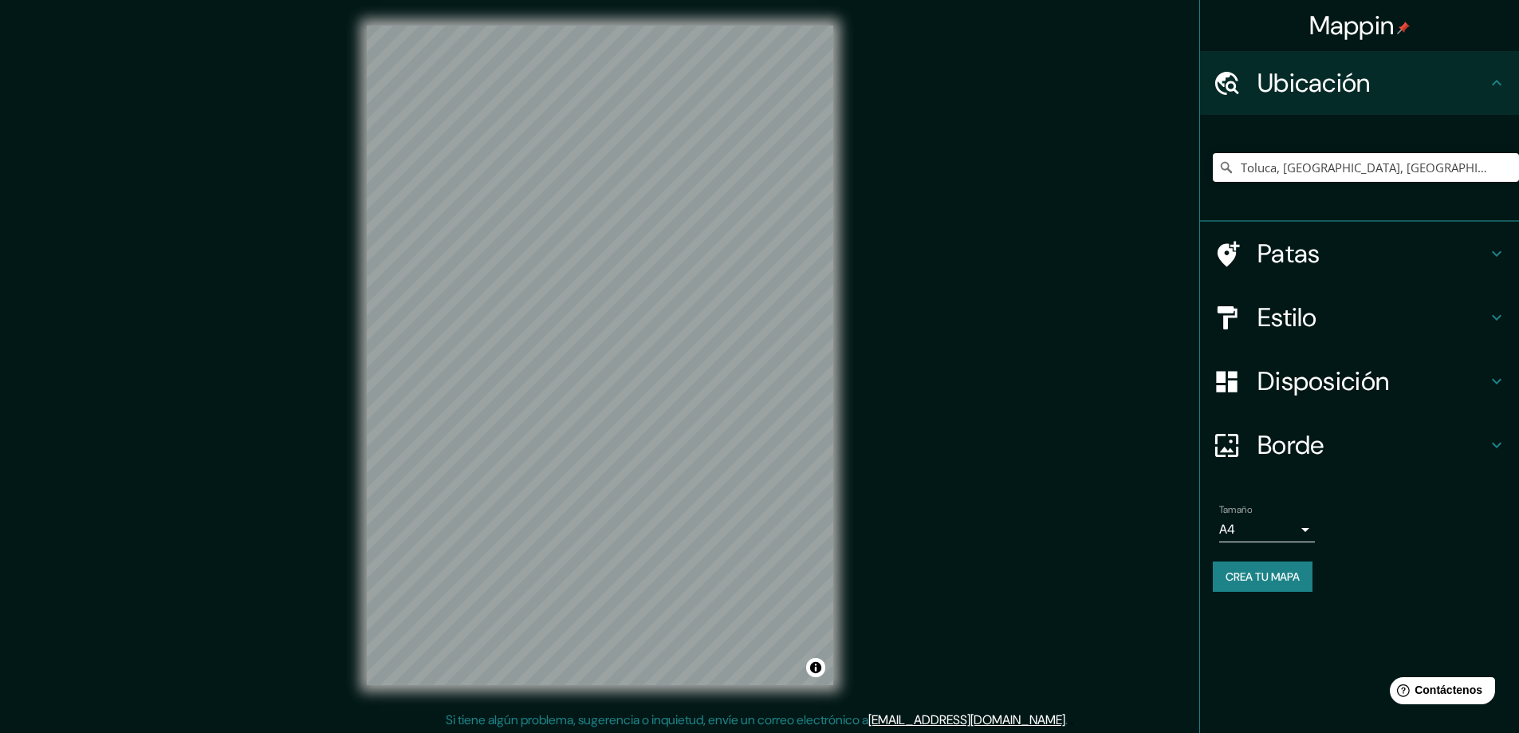
click at [1308, 318] on font "Estilo" at bounding box center [1287, 317] width 60 height 33
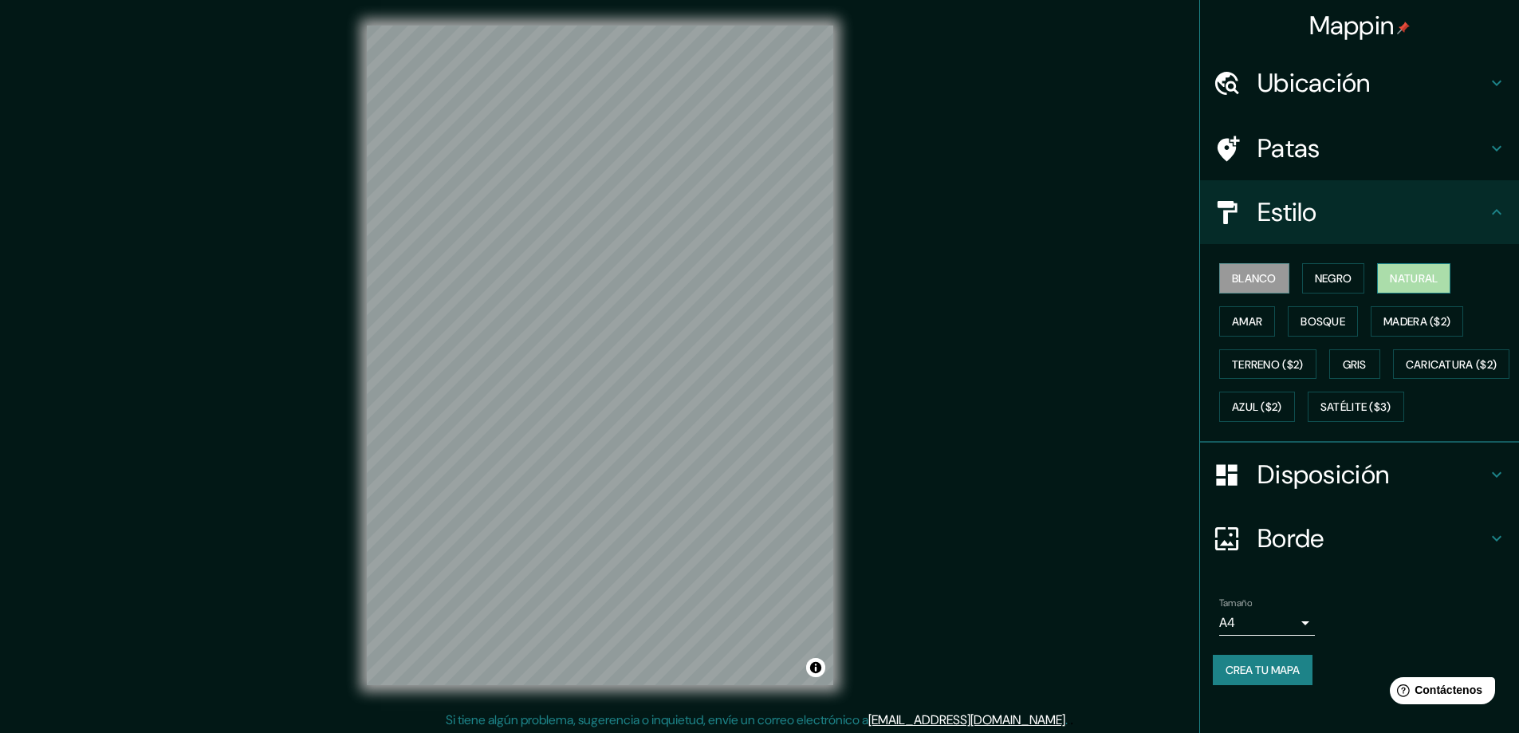
click at [1413, 277] on font "Natural" at bounding box center [1413, 278] width 48 height 14
click at [1295, 491] on font "Disposición" at bounding box center [1323, 474] width 132 height 33
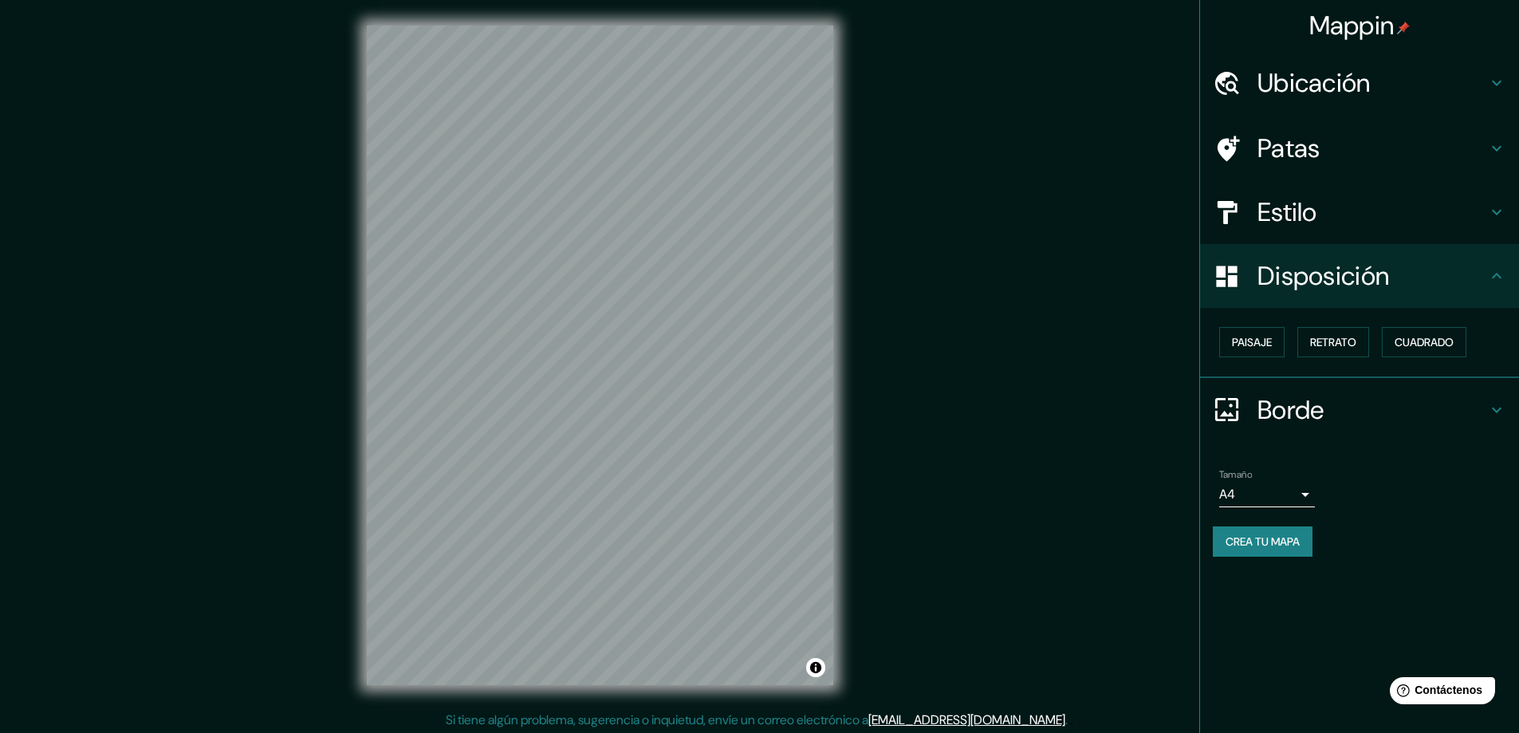
click at [1277, 544] on font "Crea tu mapa" at bounding box center [1262, 541] width 74 height 14
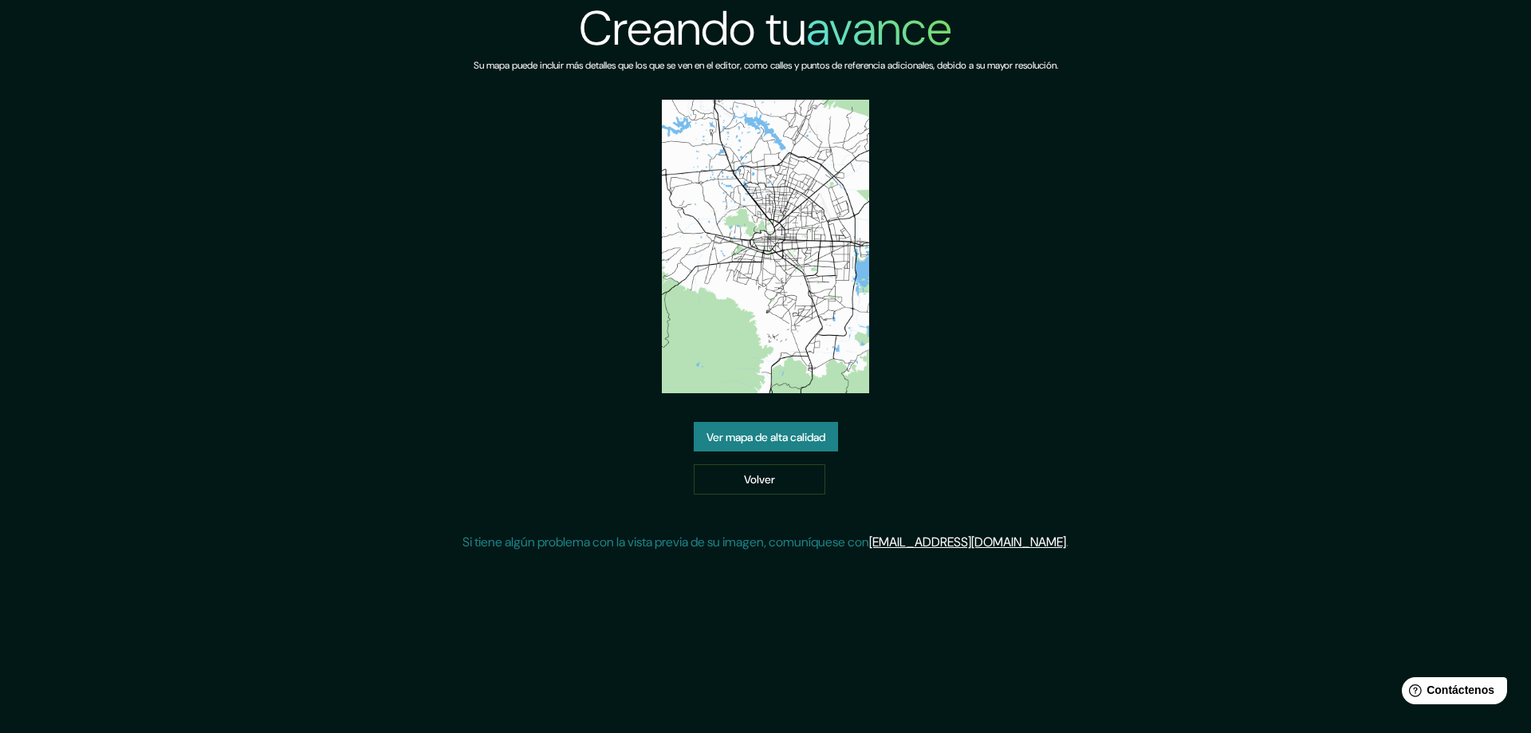
click at [767, 442] on font "Ver mapa de alta calidad" at bounding box center [765, 437] width 119 height 14
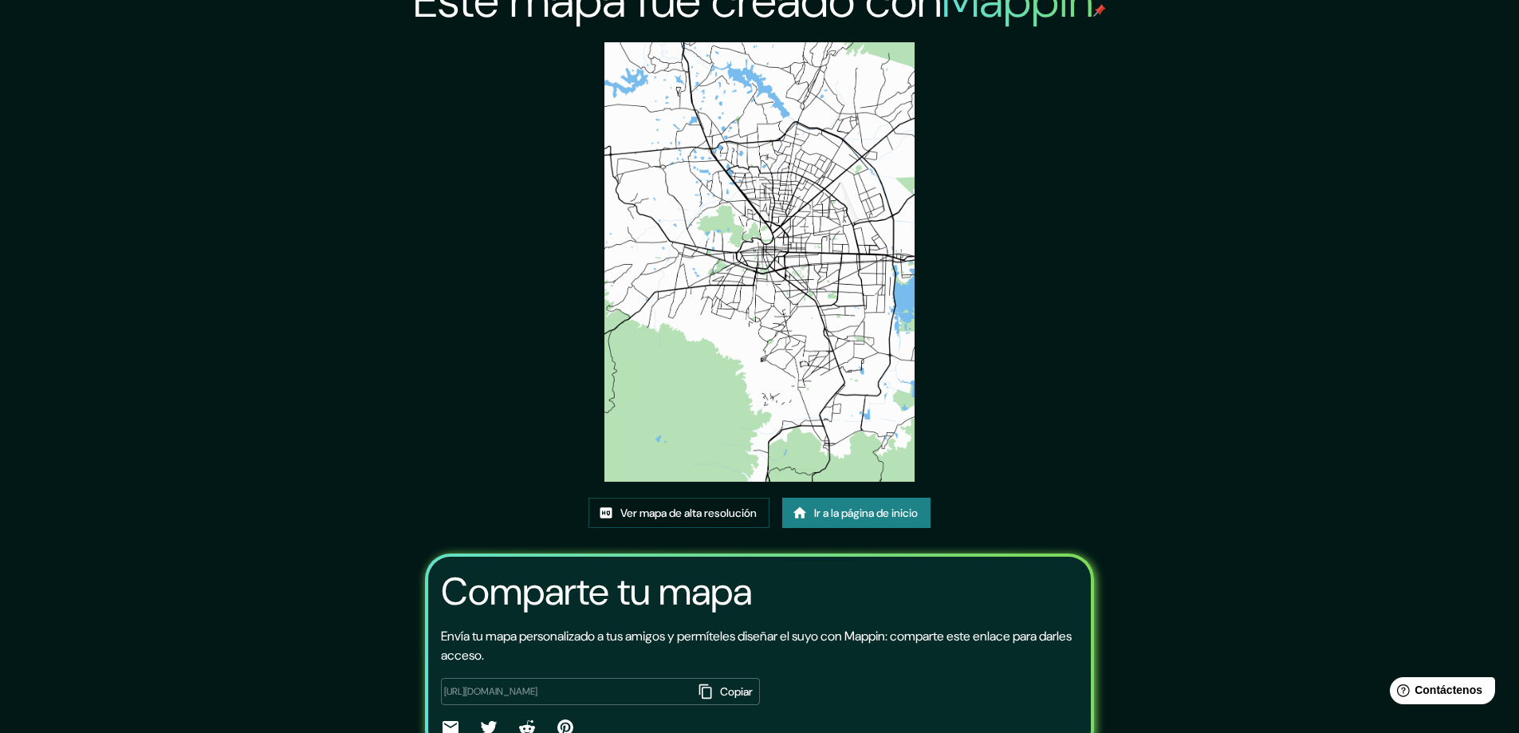
scroll to position [108, 0]
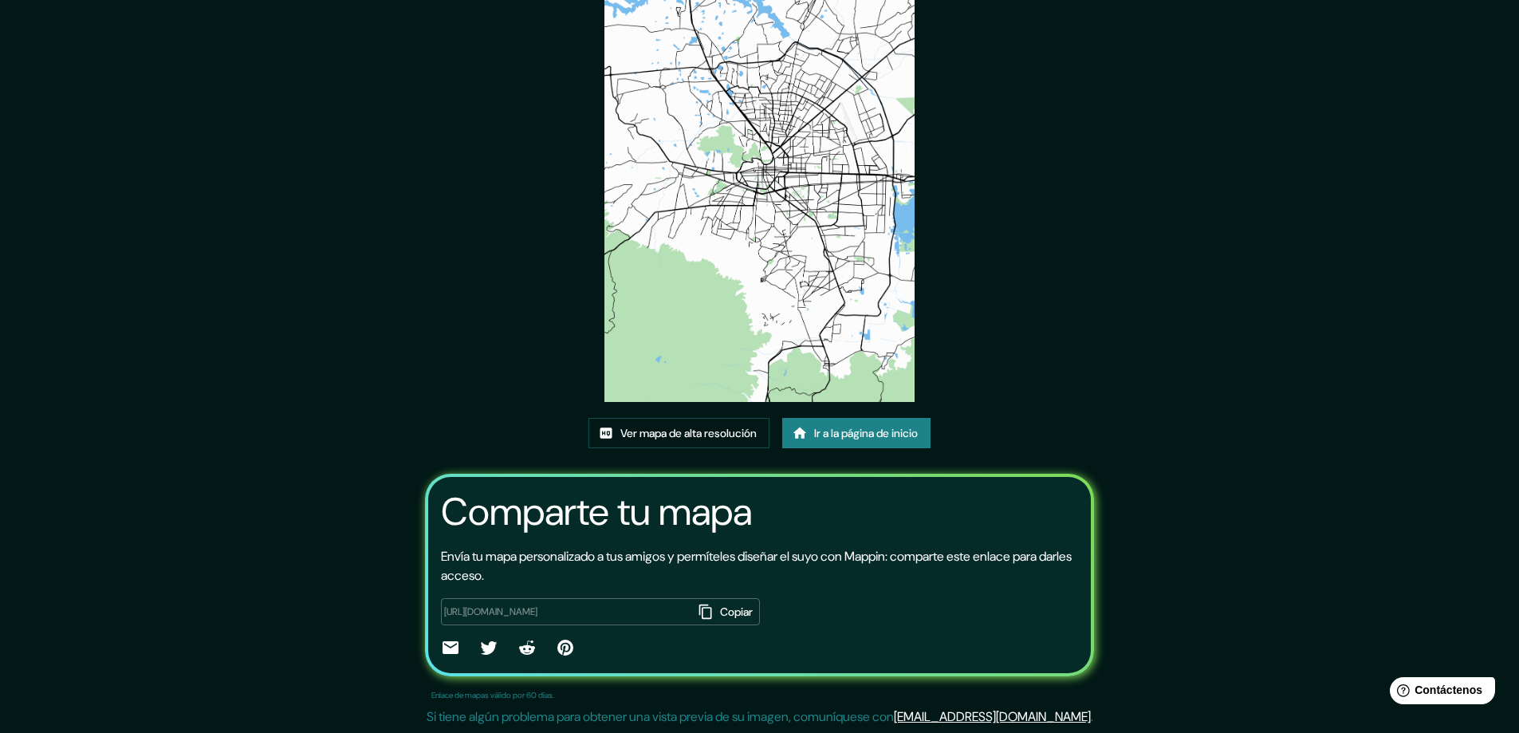
click at [720, 611] on font "Copiar" at bounding box center [736, 611] width 33 height 14
click at [694, 450] on div "Ver mapa de alta resolución Ir a la página de inicio" at bounding box center [759, 439] width 342 height 43
click at [696, 433] on font "Ver mapa de alta resolución" at bounding box center [688, 433] width 136 height 14
